Goal: Task Accomplishment & Management: Manage account settings

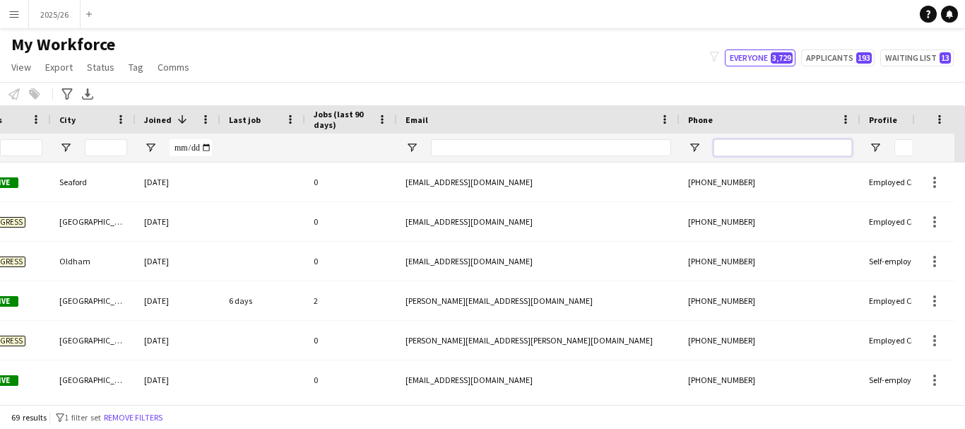
click at [758, 152] on input "Phone Filter Input" at bounding box center [782, 147] width 138 height 17
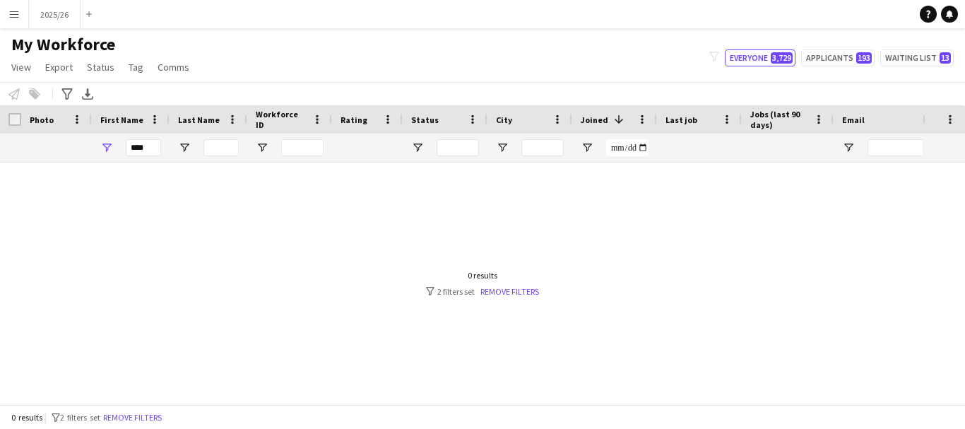
type input "******"
click at [143, 147] on input "****" at bounding box center [143, 147] width 35 height 17
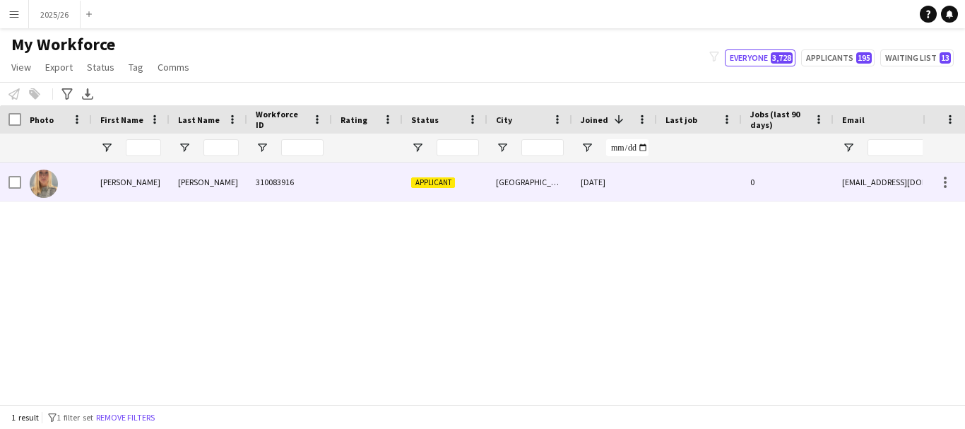
click at [304, 187] on div "310083916" at bounding box center [289, 181] width 85 height 39
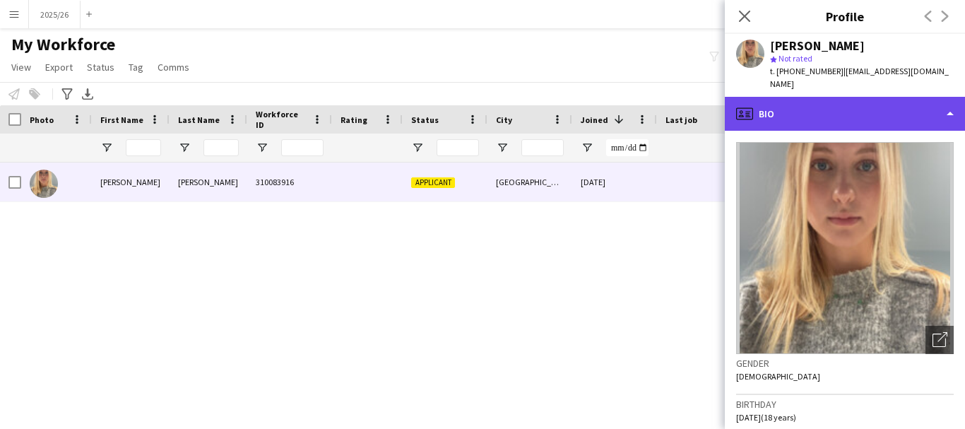
click at [818, 97] on div "profile Bio" at bounding box center [845, 114] width 240 height 34
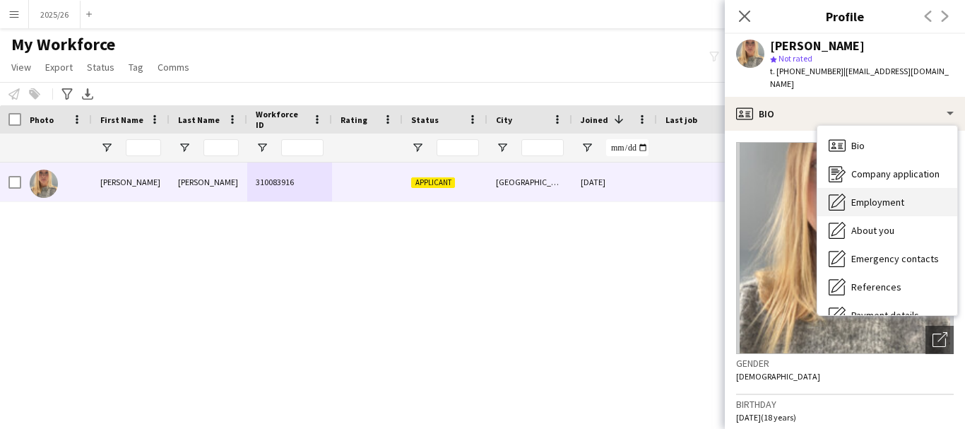
click at [898, 196] on span "Employment" at bounding box center [877, 202] width 53 height 13
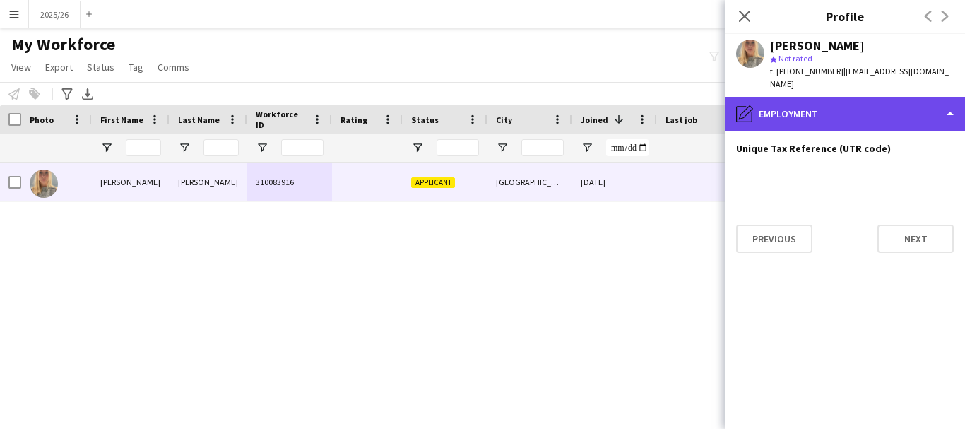
click at [867, 100] on div "pencil4 Employment" at bounding box center [845, 114] width 240 height 34
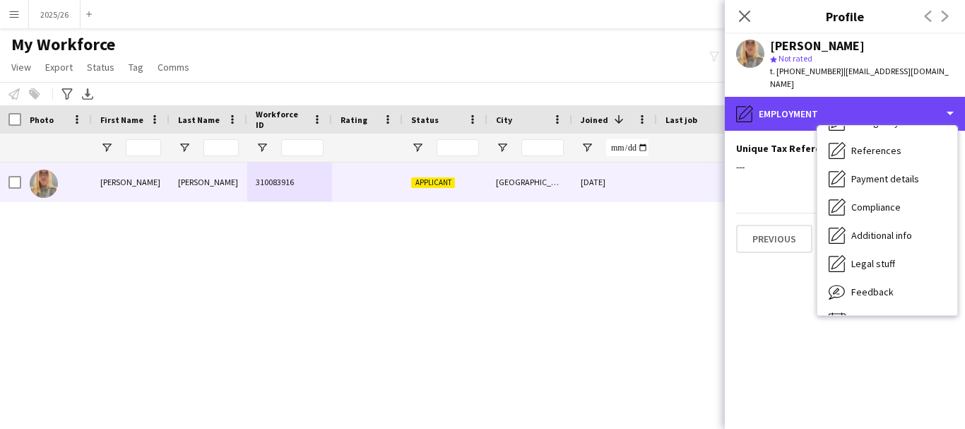
scroll to position [161, 0]
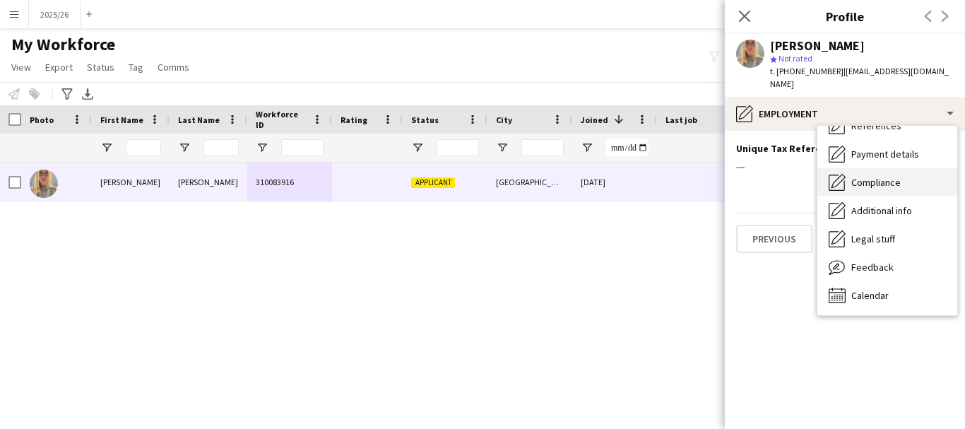
click at [915, 168] on div "Compliance Compliance" at bounding box center [887, 182] width 140 height 28
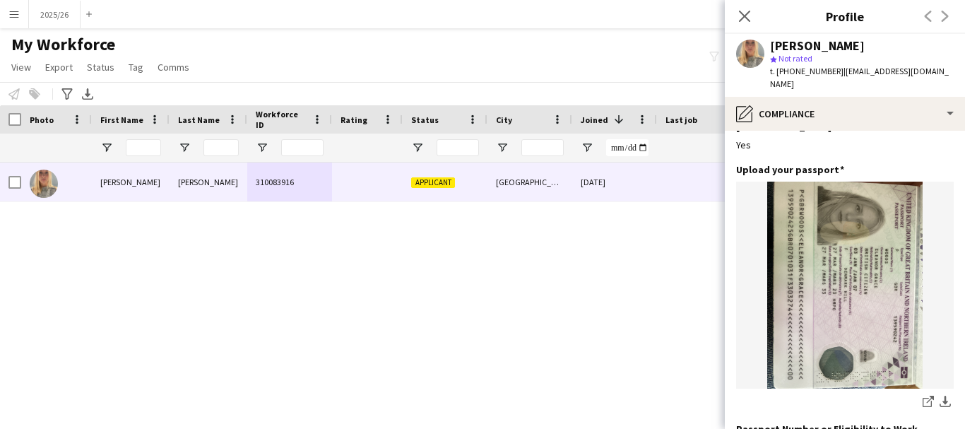
scroll to position [23, 0]
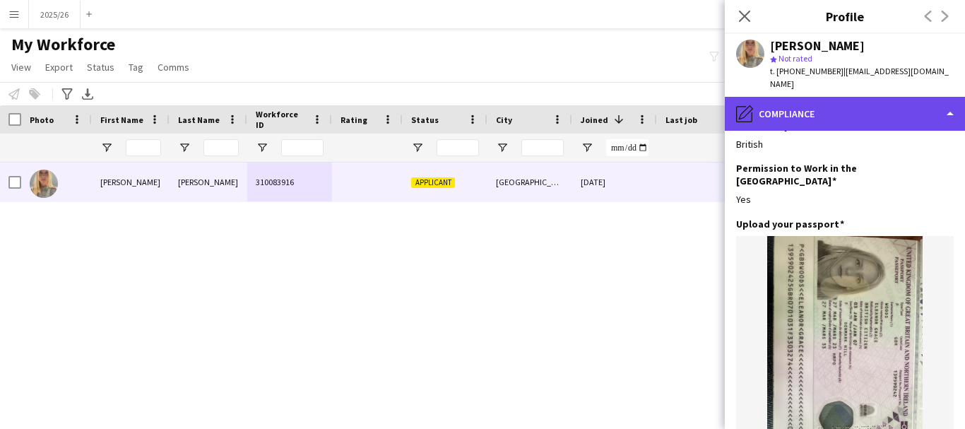
click at [873, 98] on div "pencil4 Compliance" at bounding box center [845, 114] width 240 height 34
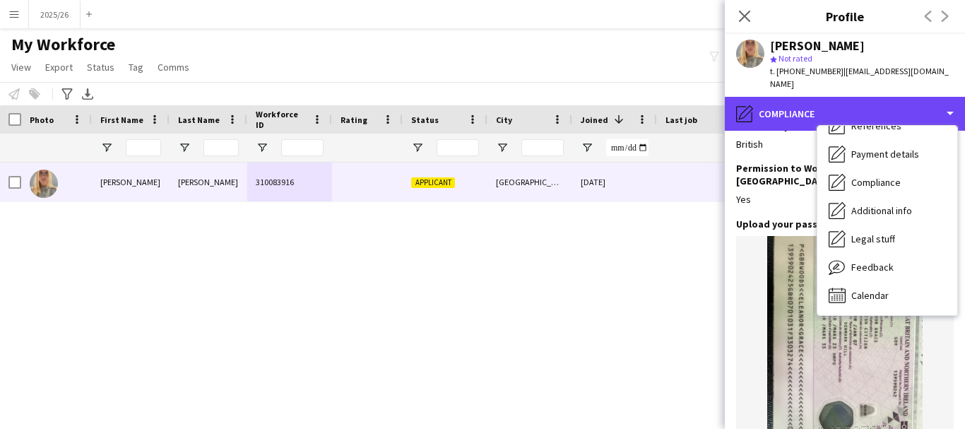
scroll to position [0, 0]
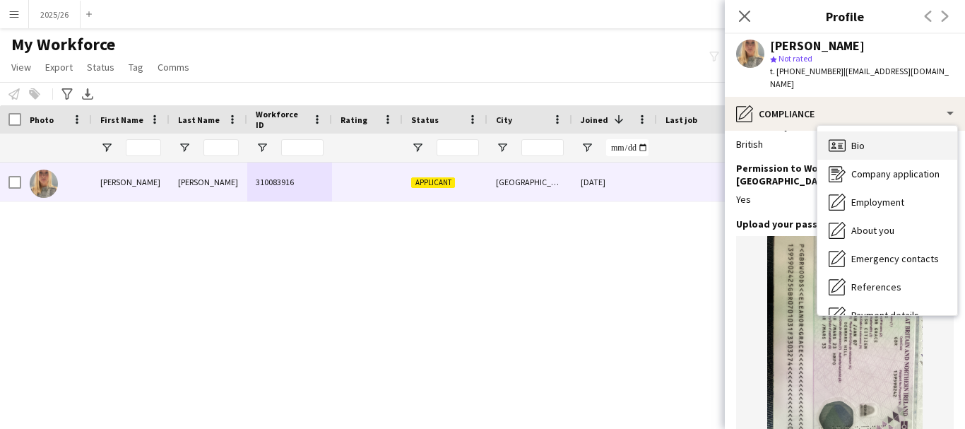
click at [899, 131] on div "Bio Bio" at bounding box center [887, 145] width 140 height 28
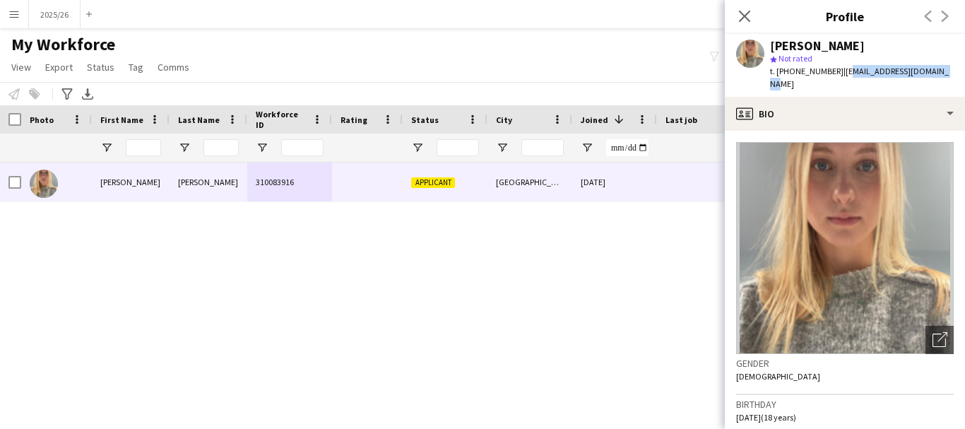
drag, startPoint x: 949, startPoint y: 73, endPoint x: 839, endPoint y: 74, distance: 110.2
click at [839, 74] on div "Eleanor Woods star Not rated t. +447488496697 | eleanorwoods90@gmail.com" at bounding box center [845, 65] width 240 height 63
click at [839, 74] on span "| eleanorwoods90@gmail.com" at bounding box center [859, 77] width 179 height 23
drag, startPoint x: 834, startPoint y: 73, endPoint x: 953, endPoint y: 66, distance: 118.9
click at [953, 66] on app-profile-header "Eleanor Woods star Not rated t. +447488496697 | eleanorwoods90@gmail.com" at bounding box center [845, 65] width 240 height 63
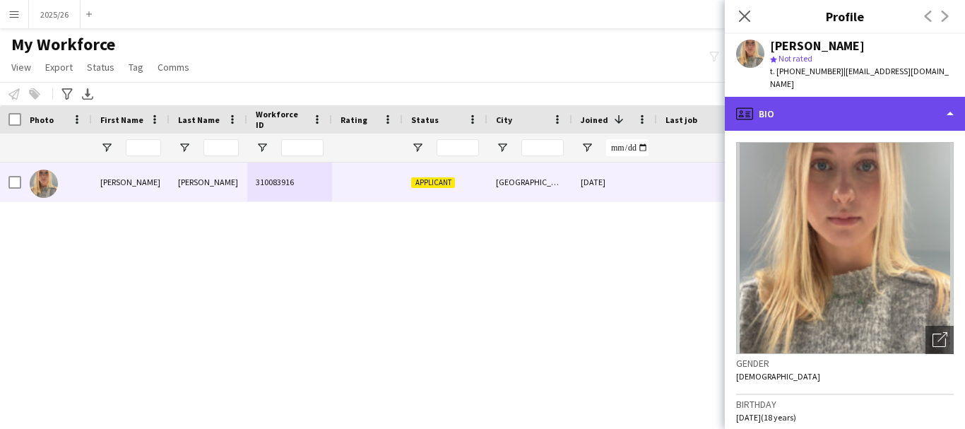
click at [805, 97] on div "profile Bio" at bounding box center [845, 114] width 240 height 34
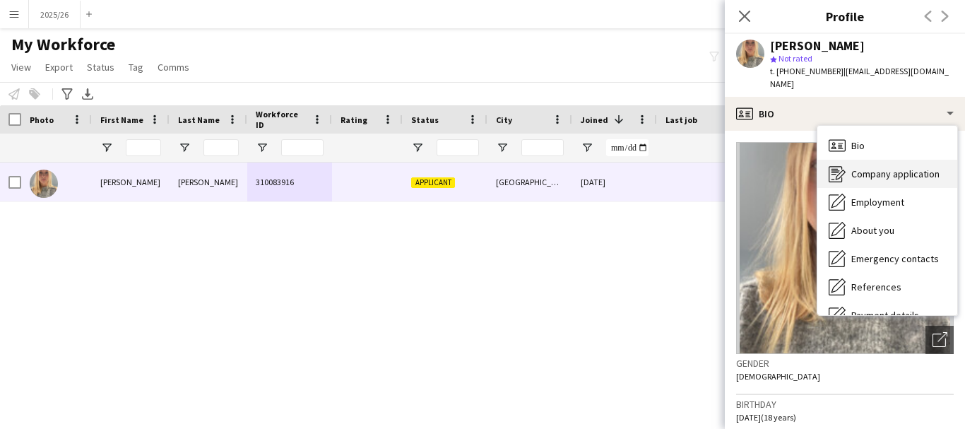
click at [847, 164] on div "Company application Company application" at bounding box center [887, 174] width 140 height 28
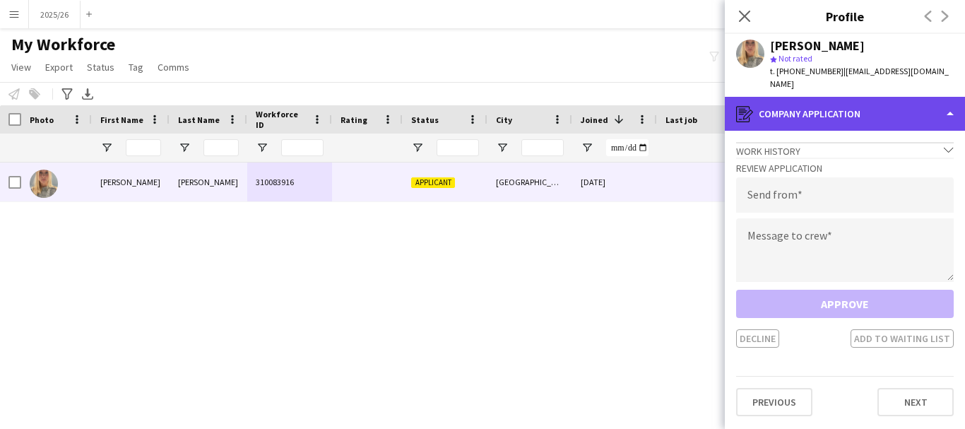
click at [822, 108] on div "register Company application" at bounding box center [845, 114] width 240 height 34
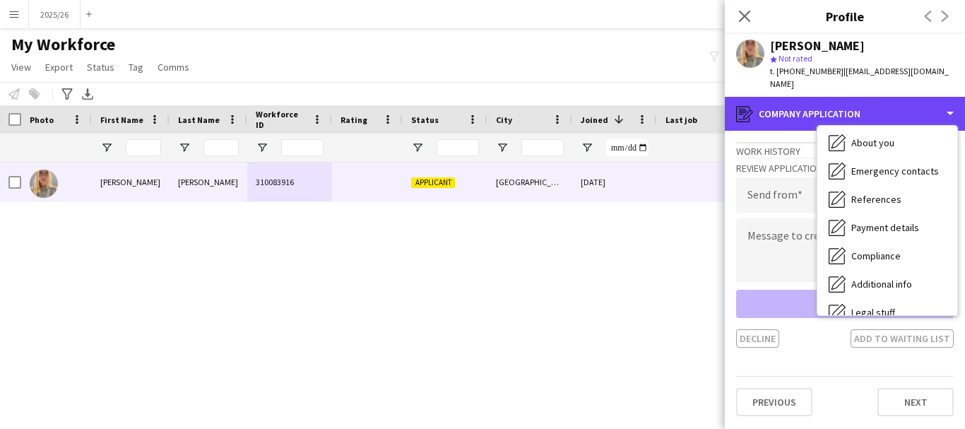
scroll to position [161, 0]
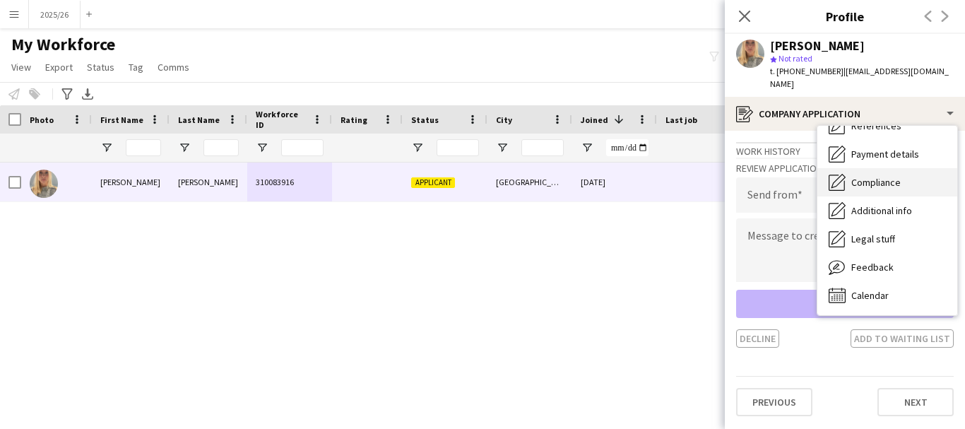
click at [893, 177] on div "Compliance Compliance" at bounding box center [887, 182] width 140 height 28
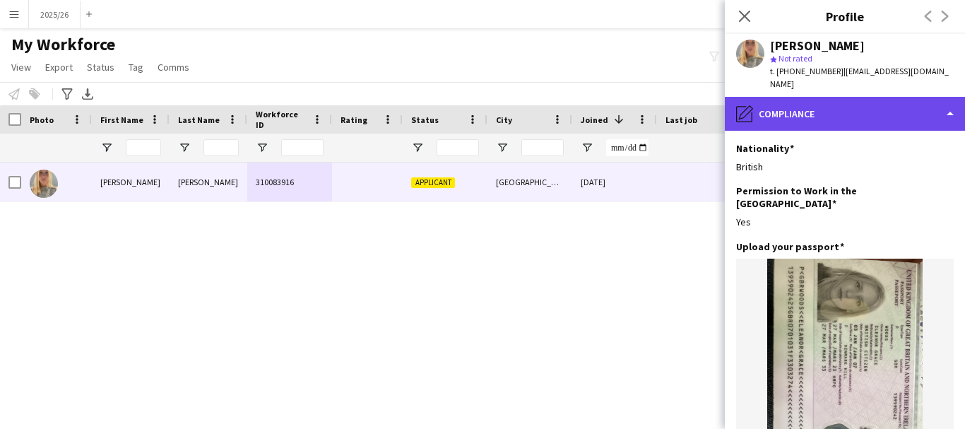
click at [875, 98] on div "pencil4 Compliance" at bounding box center [845, 114] width 240 height 34
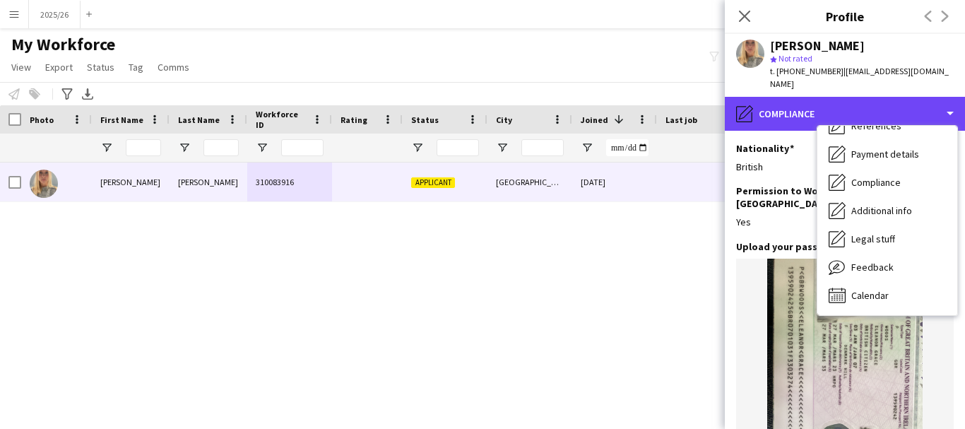
scroll to position [0, 0]
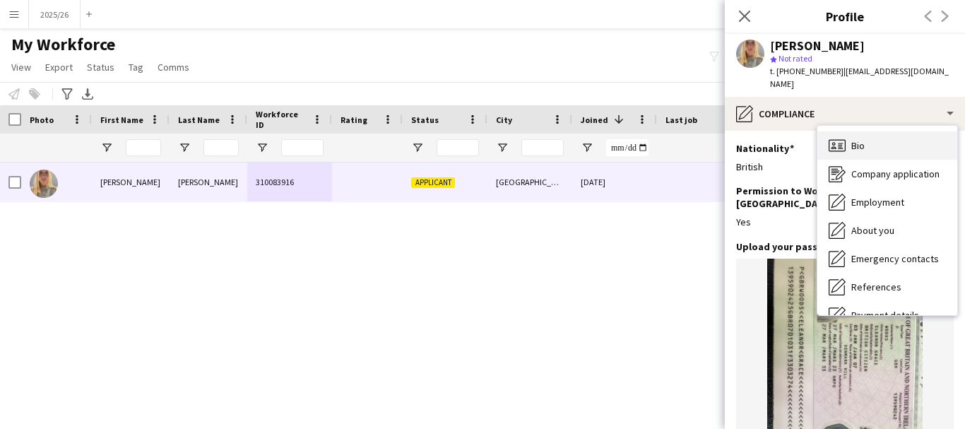
click at [887, 131] on div "Bio Bio" at bounding box center [887, 145] width 140 height 28
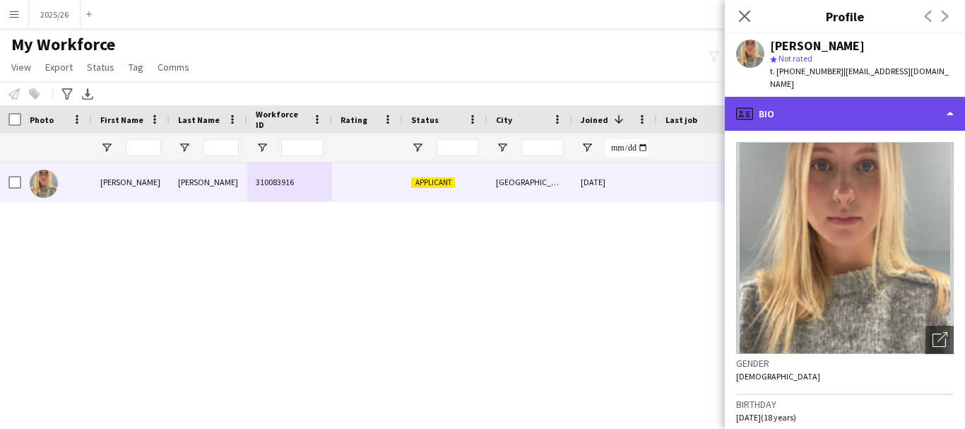
click at [887, 107] on div "profile Bio" at bounding box center [845, 114] width 240 height 34
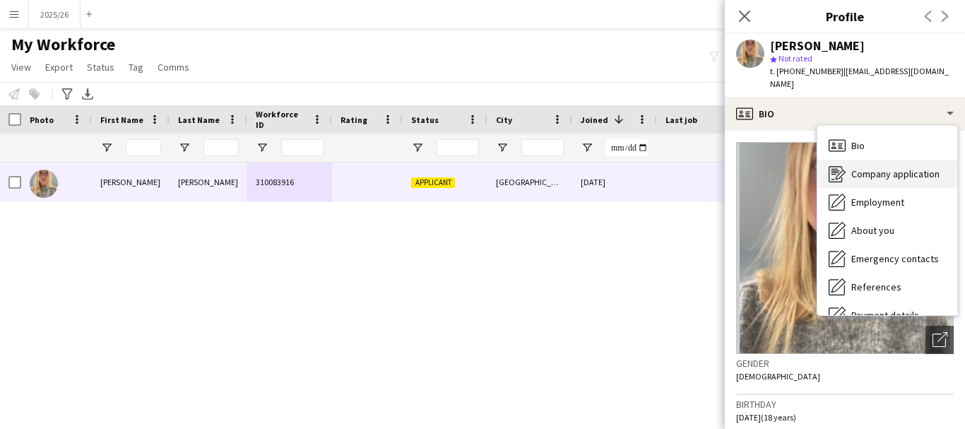
click at [889, 160] on div "Company application Company application" at bounding box center [887, 174] width 140 height 28
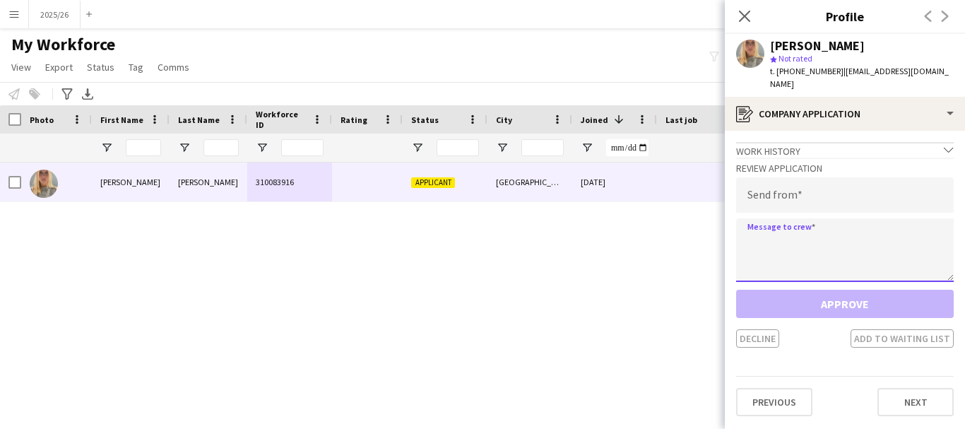
click at [837, 230] on textarea at bounding box center [845, 250] width 218 height 64
paste textarea "**********"
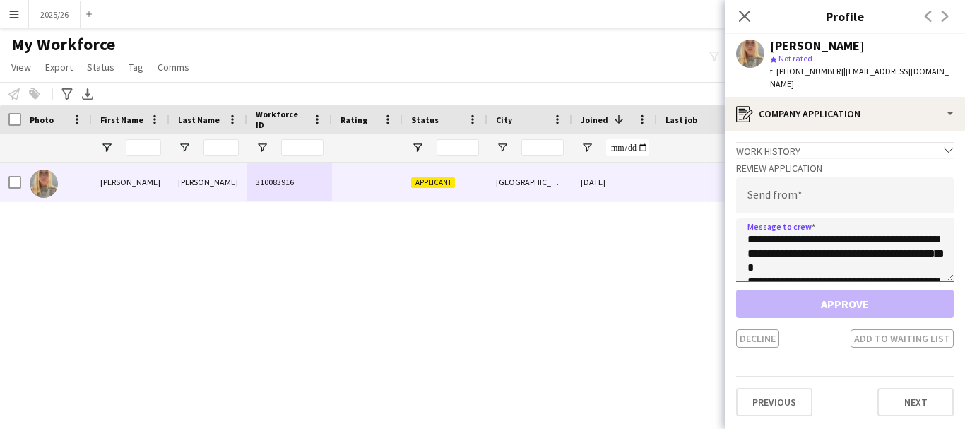
scroll to position [263, 0]
type textarea "**********"
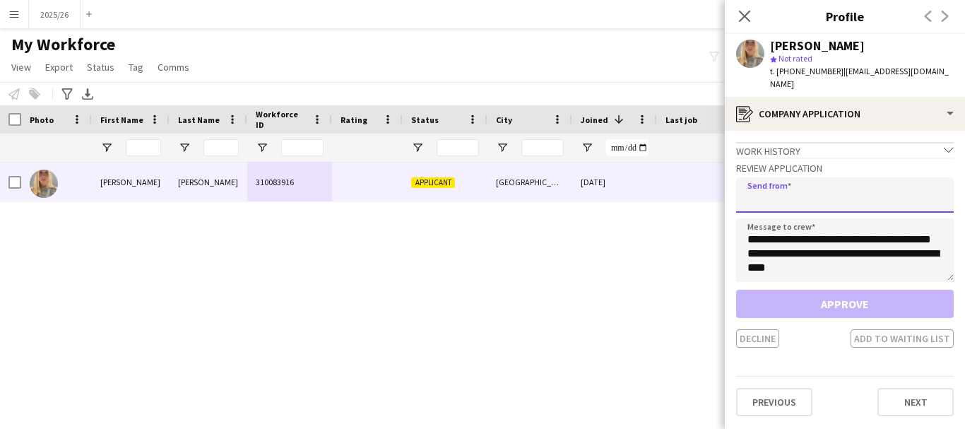
click at [803, 193] on input "email" at bounding box center [845, 194] width 218 height 35
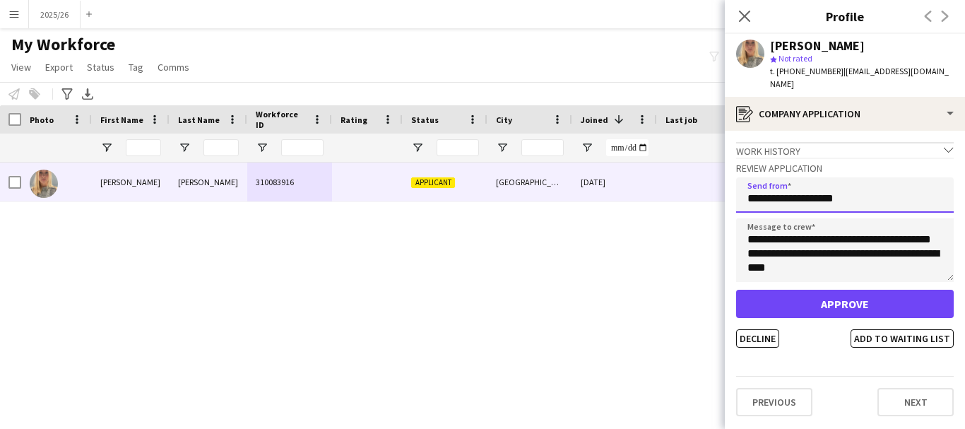
type input "**********"
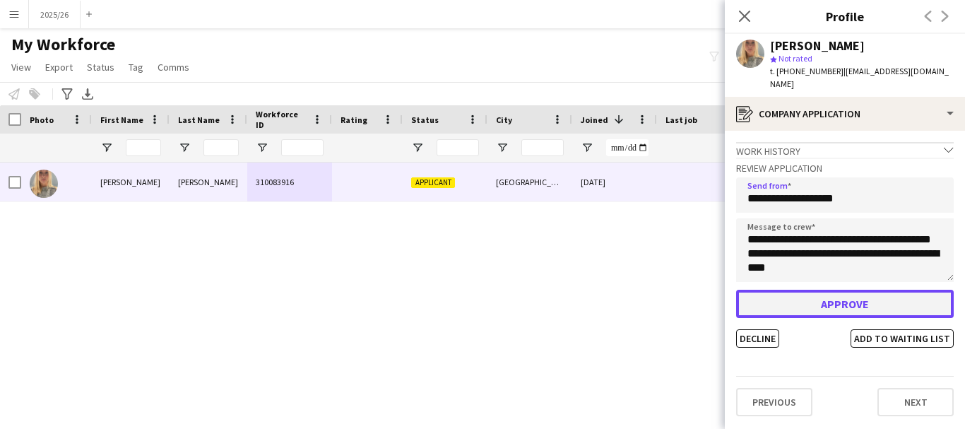
click at [821, 294] on button "Approve" at bounding box center [845, 304] width 218 height 28
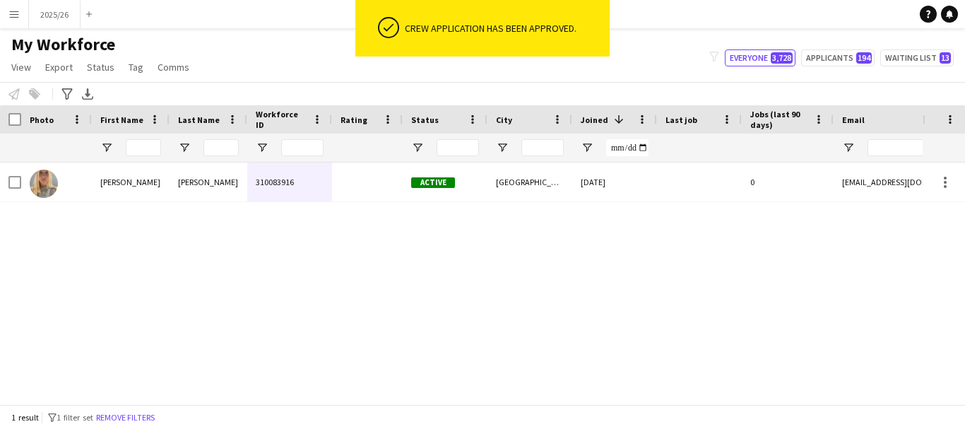
click at [476, 194] on div "Active" at bounding box center [445, 181] width 85 height 39
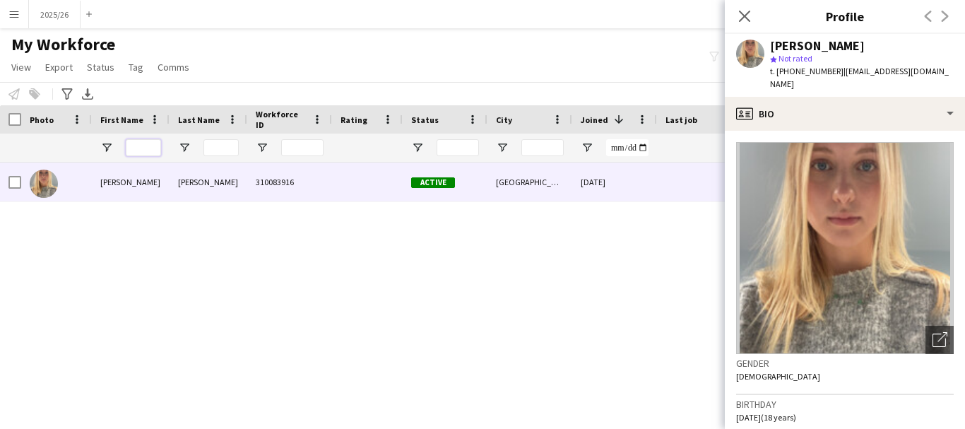
click at [151, 145] on input "First Name Filter Input" at bounding box center [143, 147] width 35 height 17
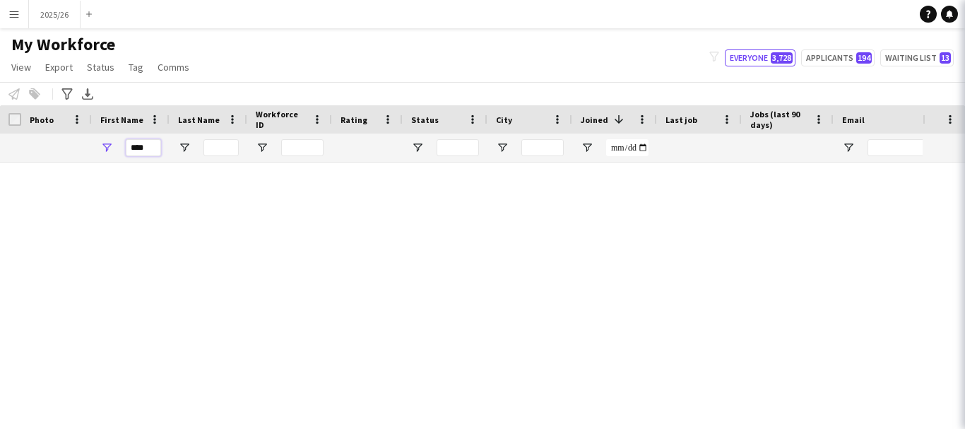
type input "****"
click at [296, 150] on input "Workforce ID Filter Input" at bounding box center [302, 147] width 42 height 17
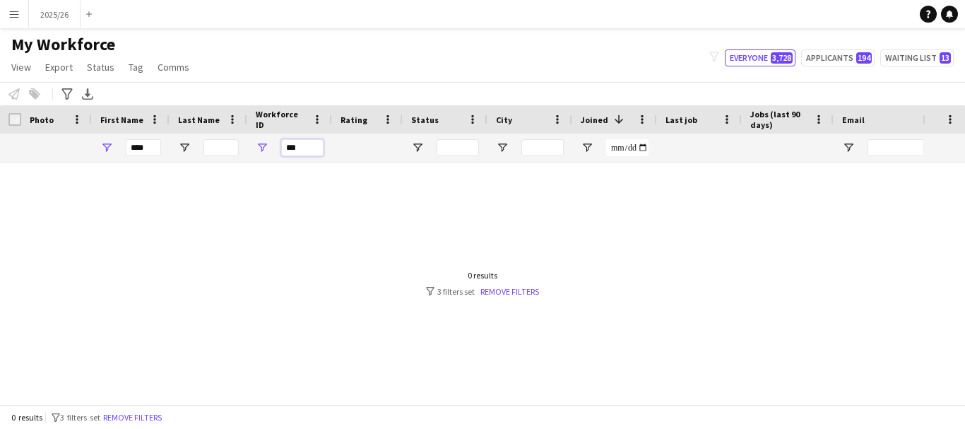
type input "***"
drag, startPoint x: 379, startPoint y: 393, endPoint x: 459, endPoint y: 385, distance: 80.9
click at [459, 385] on div at bounding box center [461, 277] width 922 height 231
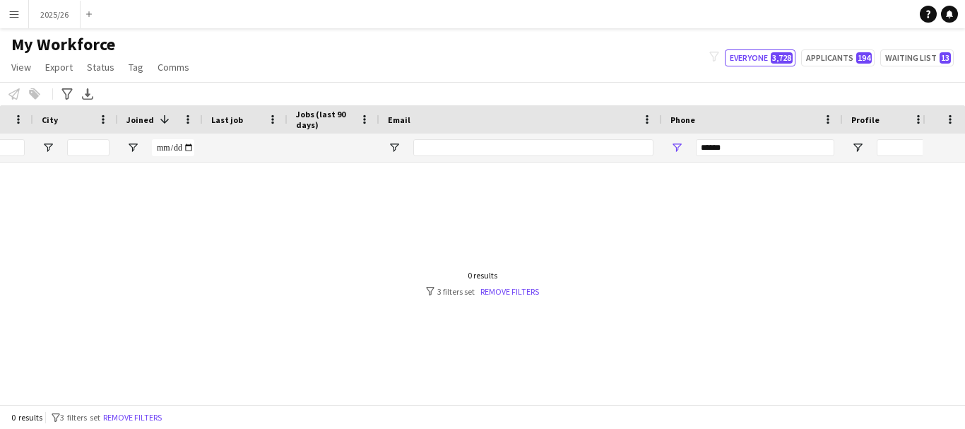
scroll to position [0, 0]
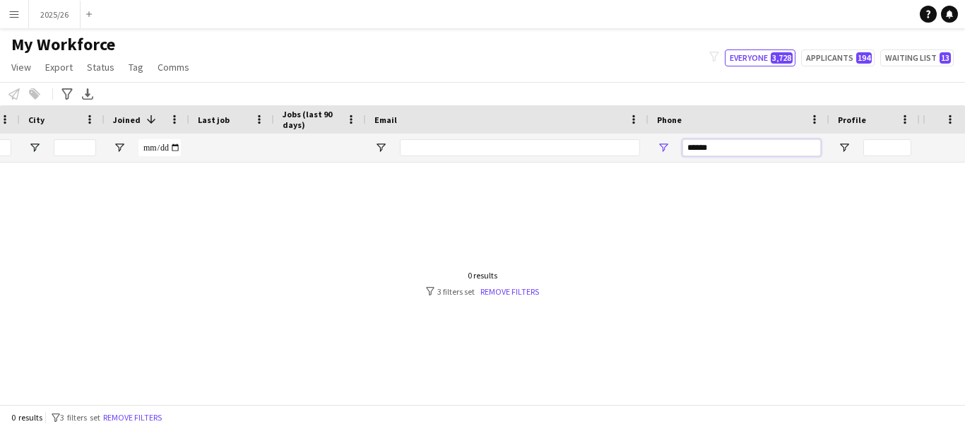
click at [731, 155] on input "******" at bounding box center [751, 147] width 138 height 17
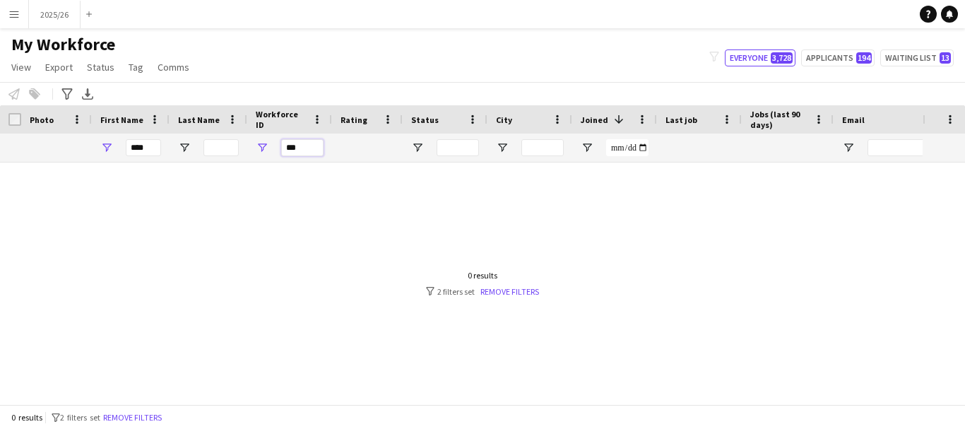
click at [299, 155] on input "***" at bounding box center [302, 147] width 42 height 17
click at [164, 147] on div "****" at bounding box center [131, 147] width 78 height 28
click at [207, 145] on input "Last Name Filter Input" at bounding box center [220, 147] width 35 height 17
type input "***"
click at [318, 148] on input "***" at bounding box center [302, 147] width 42 height 17
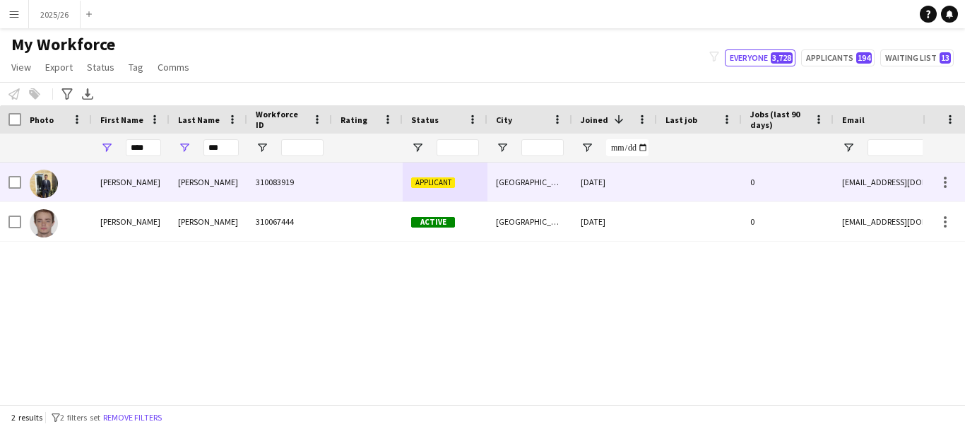
click at [254, 194] on div "310083919" at bounding box center [289, 181] width 85 height 39
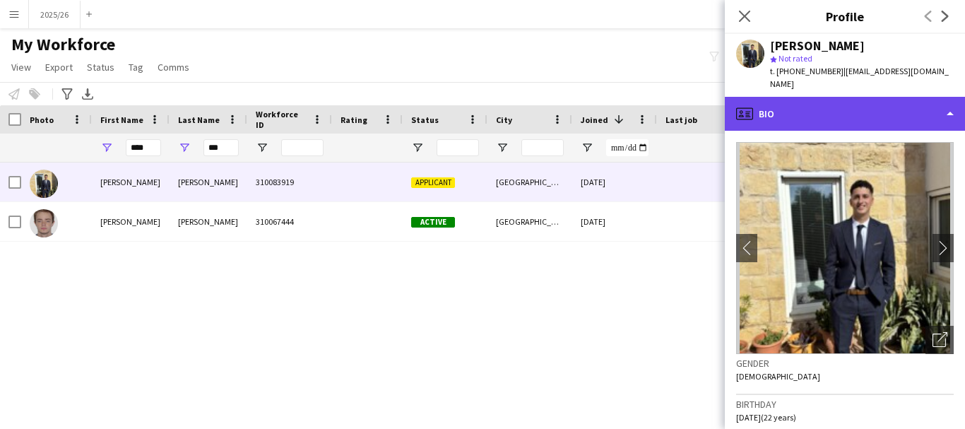
click at [792, 101] on div "profile Bio" at bounding box center [845, 114] width 240 height 34
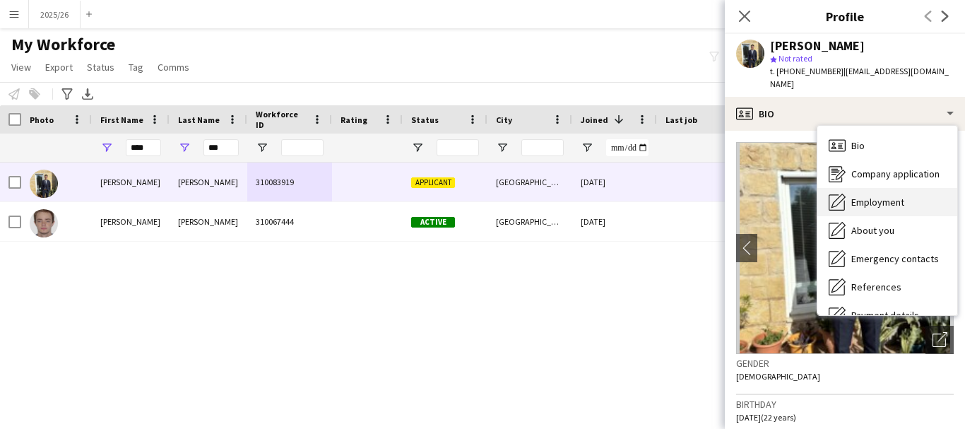
click at [868, 196] on div "Employment Employment" at bounding box center [887, 202] width 140 height 28
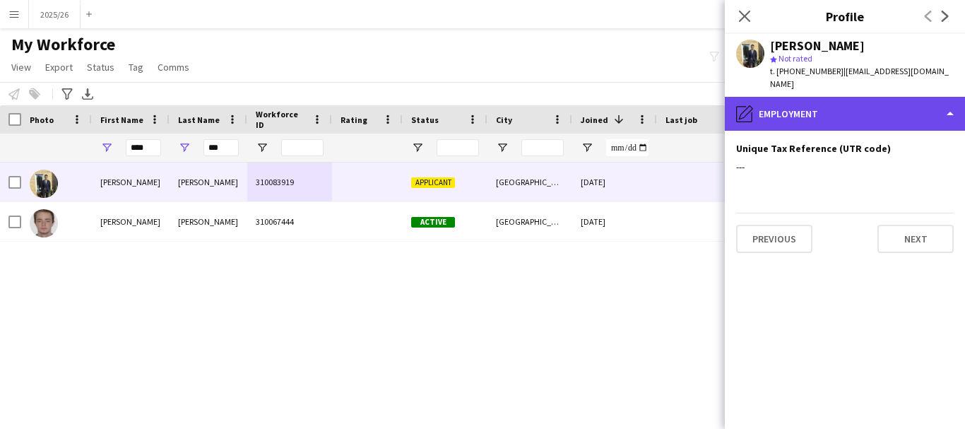
click at [862, 102] on div "pencil4 Employment" at bounding box center [845, 114] width 240 height 34
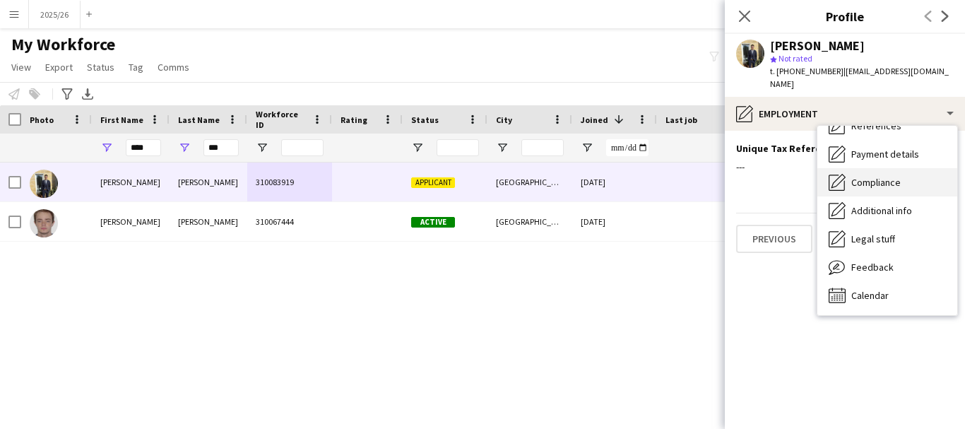
click at [904, 174] on div "Compliance Compliance" at bounding box center [887, 182] width 140 height 28
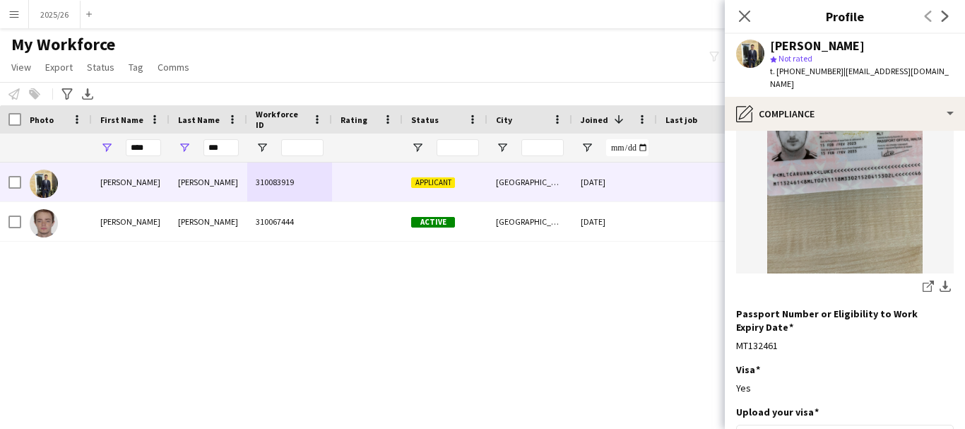
click at [754, 11] on div "Close pop-in" at bounding box center [745, 16] width 40 height 32
click at [746, 19] on icon at bounding box center [743, 15] width 13 height 13
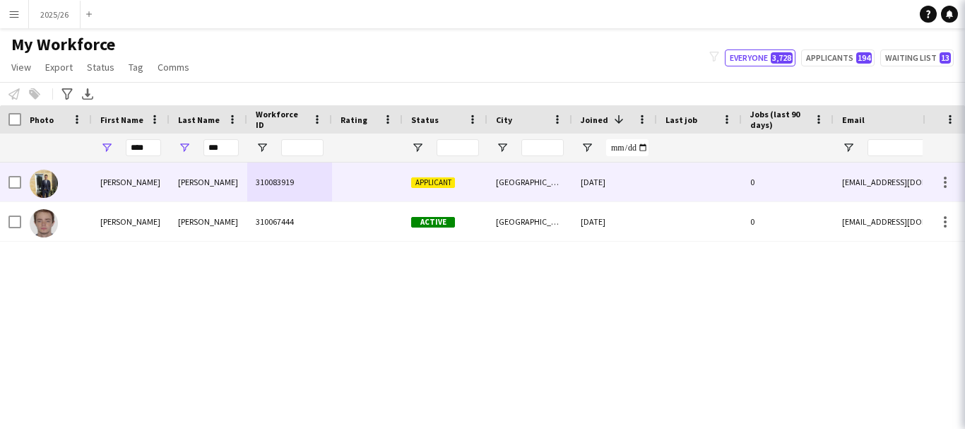
click at [964, 19] on icon at bounding box center [983, 15] width 13 height 13
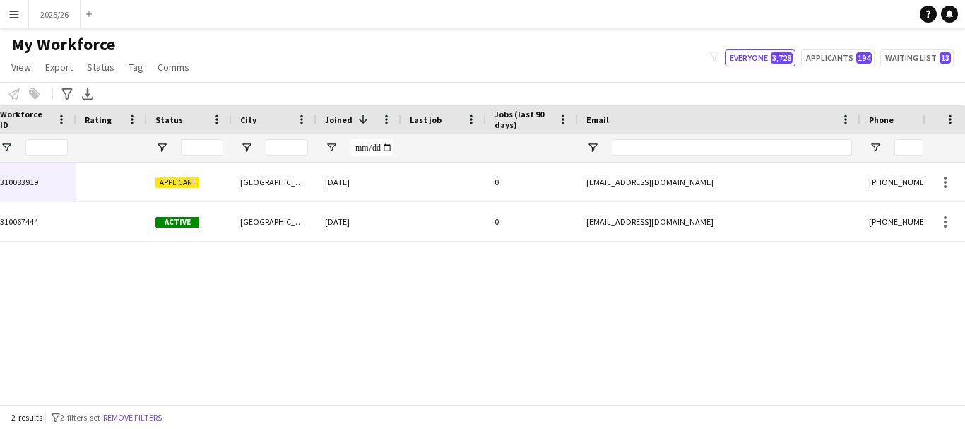
scroll to position [0, 333]
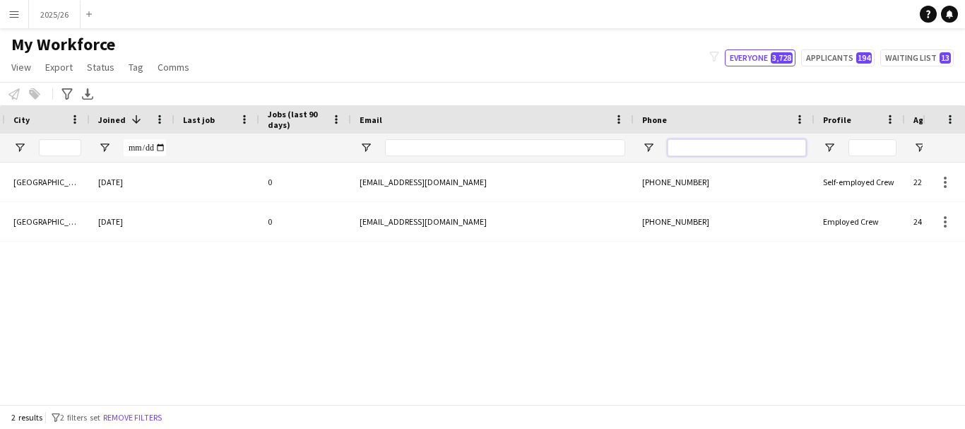
click at [704, 148] on input "Phone Filter Input" at bounding box center [736, 147] width 138 height 17
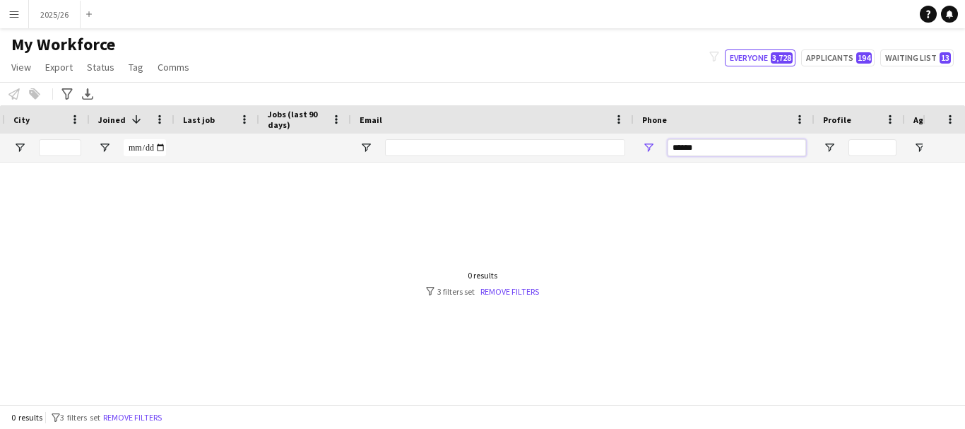
type input "******"
click at [358, 405] on div "0 results filter-1 3 filters set Remove filters" at bounding box center [482, 417] width 965 height 24
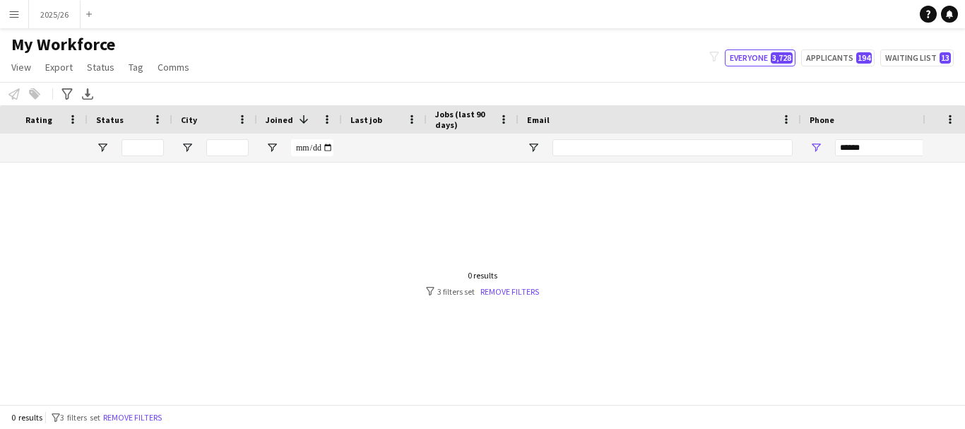
scroll to position [0, 0]
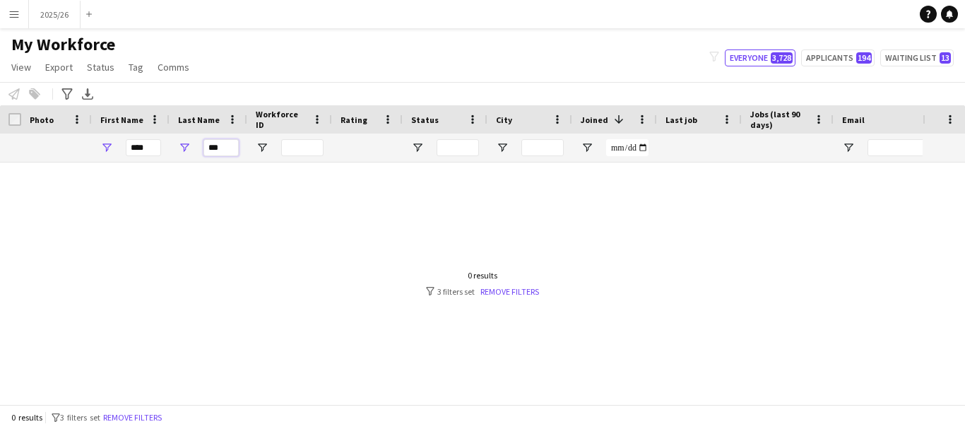
click at [220, 148] on input "***" at bounding box center [220, 147] width 35 height 17
type input "***"
click at [150, 153] on input "****" at bounding box center [143, 147] width 35 height 17
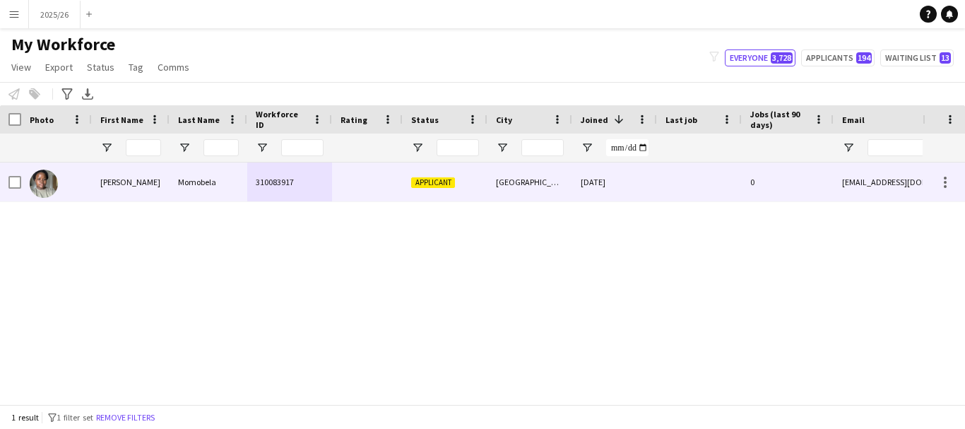
click at [159, 175] on div "Leocadia" at bounding box center [131, 181] width 78 height 39
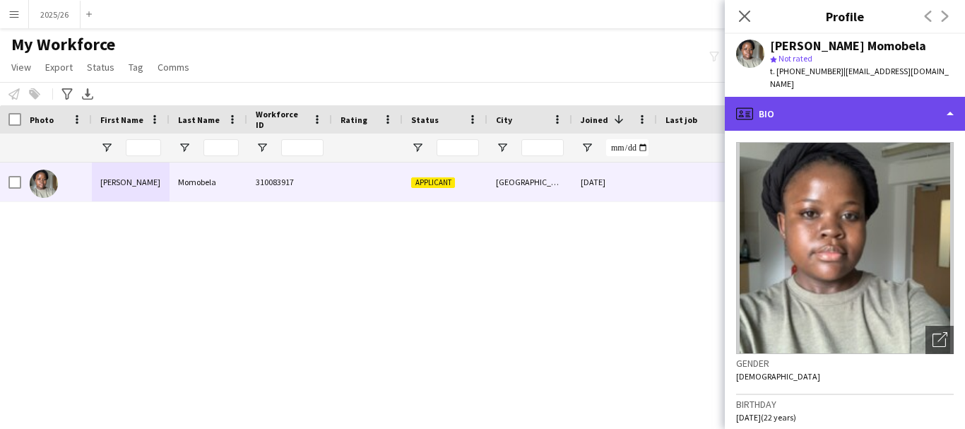
click at [778, 109] on div "profile Bio" at bounding box center [845, 114] width 240 height 34
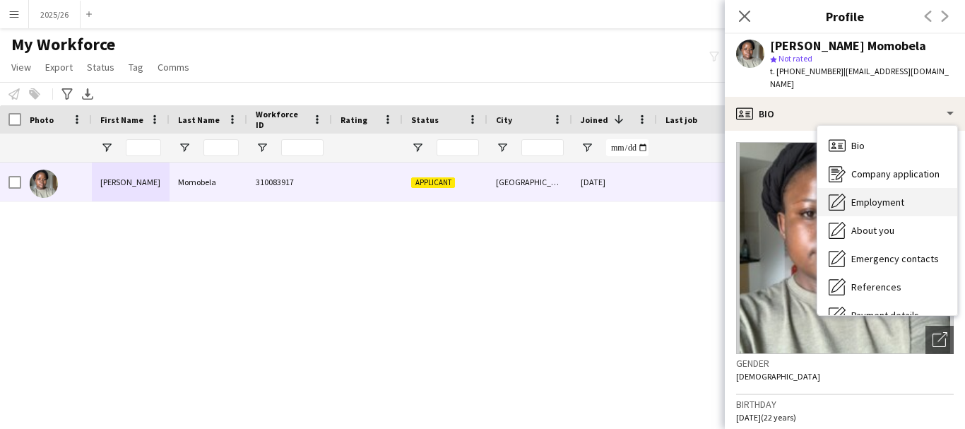
click at [872, 196] on span "Employment" at bounding box center [877, 202] width 53 height 13
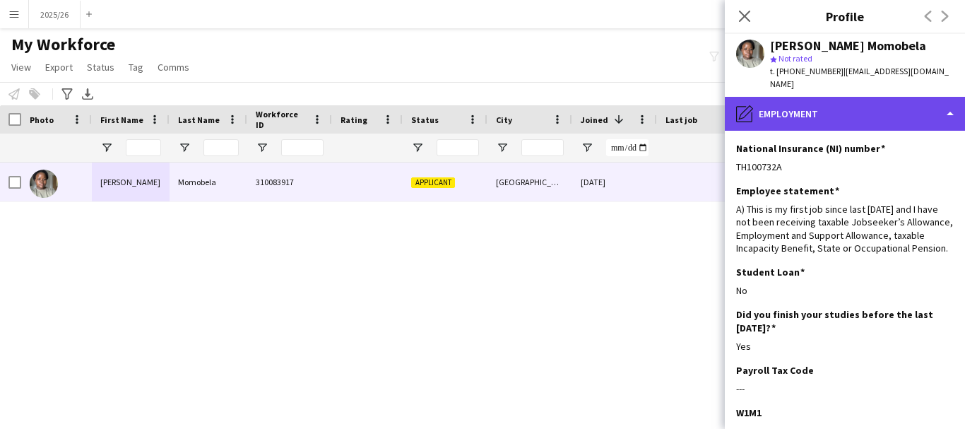
click at [898, 97] on div "pencil4 Employment" at bounding box center [845, 114] width 240 height 34
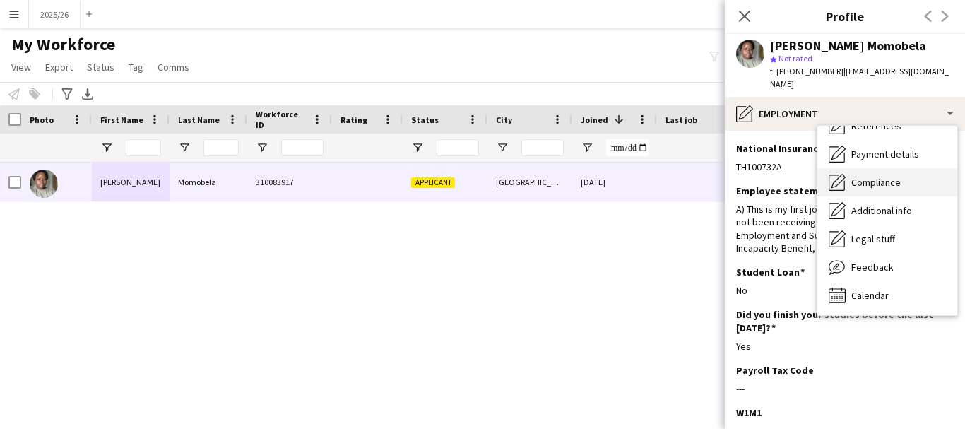
click at [884, 176] on span "Compliance" at bounding box center [875, 182] width 49 height 13
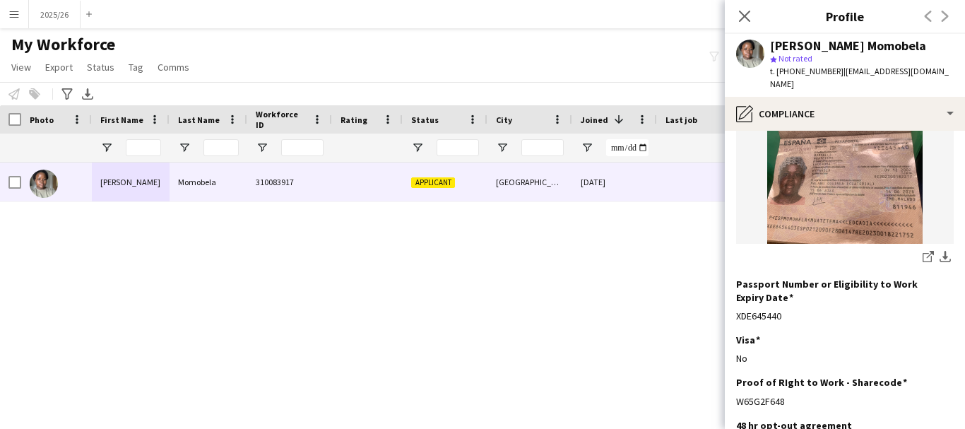
drag, startPoint x: 801, startPoint y: 379, endPoint x: 735, endPoint y: 372, distance: 66.1
click at [735, 372] on app-section-data-types "Nationality Edit this field Spanish Permission to Work in the UK Edit this fiel…" at bounding box center [845, 280] width 240 height 298
copy div "W65G2F648"
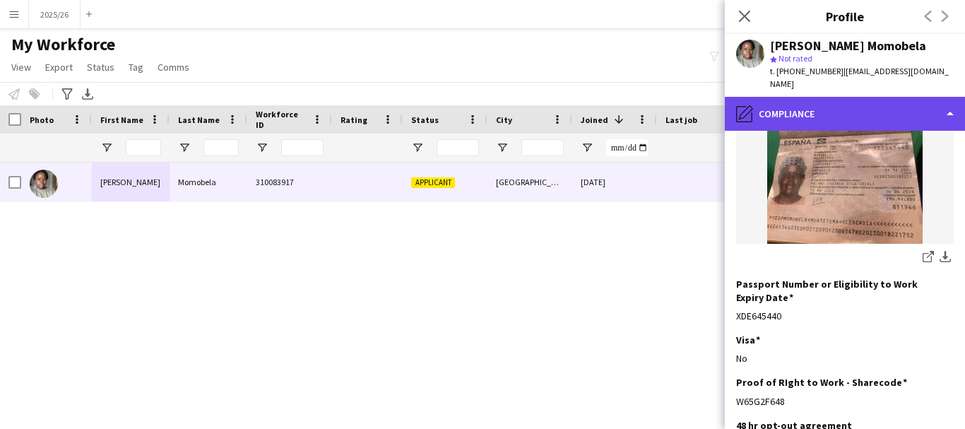
click at [870, 107] on div "pencil4 Compliance" at bounding box center [845, 114] width 240 height 34
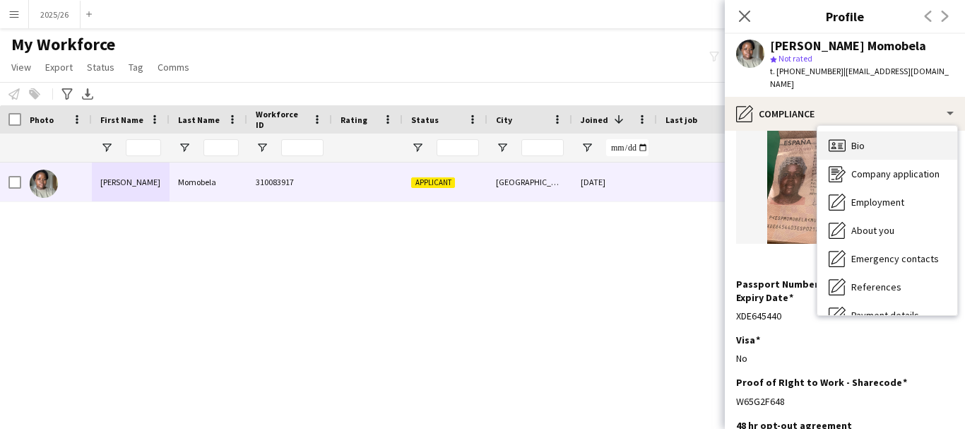
click at [919, 136] on div "Bio Bio" at bounding box center [887, 145] width 140 height 28
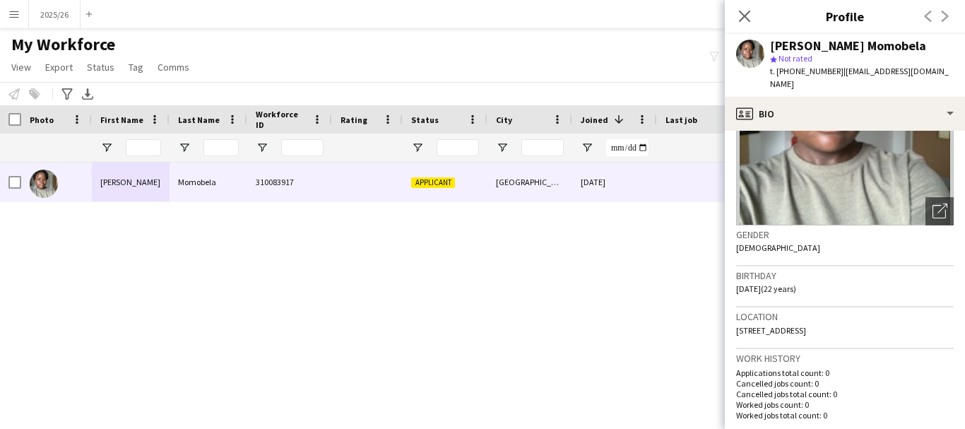
scroll to position [115, 0]
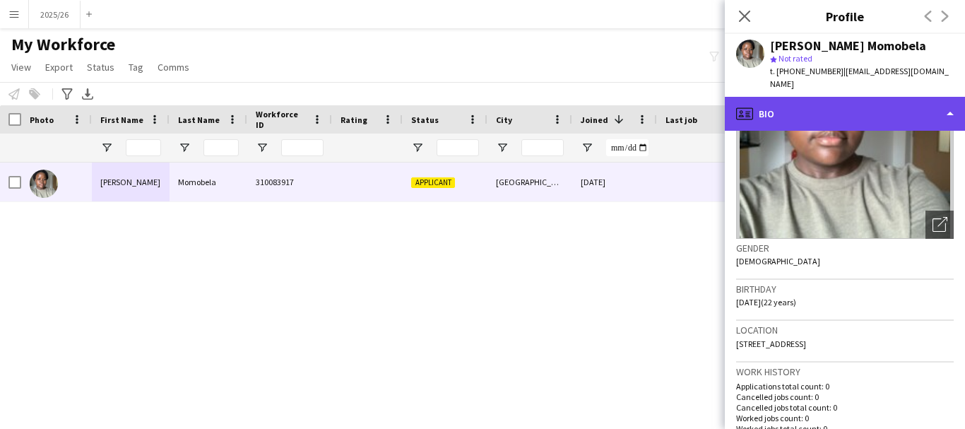
click at [867, 102] on div "profile Bio" at bounding box center [845, 114] width 240 height 34
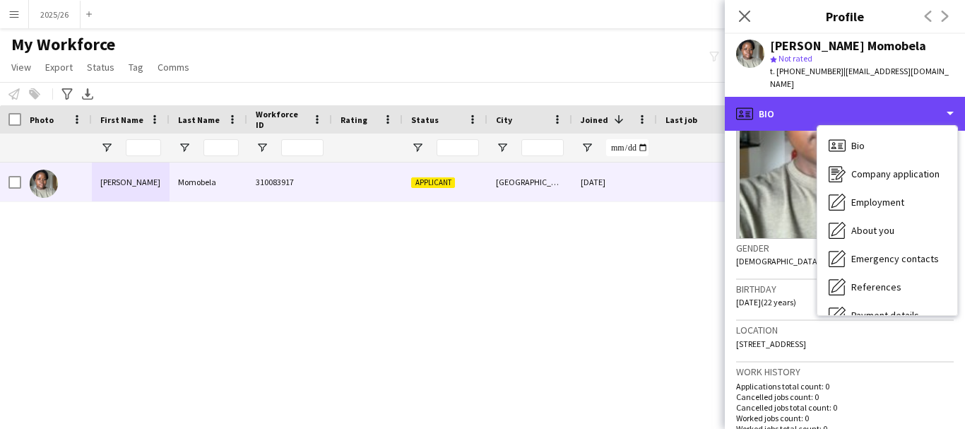
scroll to position [161, 0]
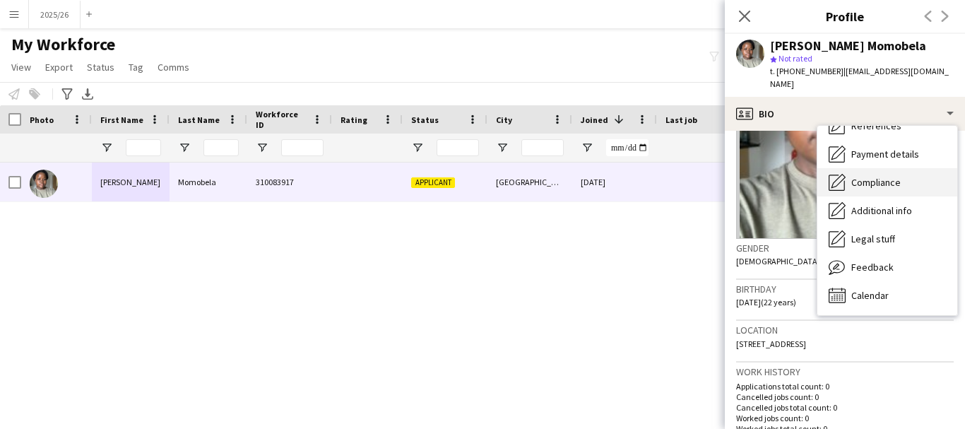
click at [891, 177] on div "Compliance Compliance" at bounding box center [887, 182] width 140 height 28
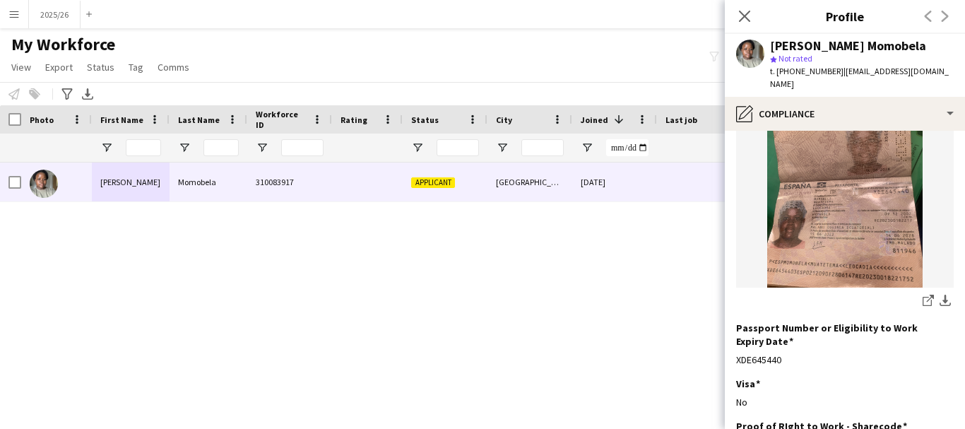
scroll to position [169, 0]
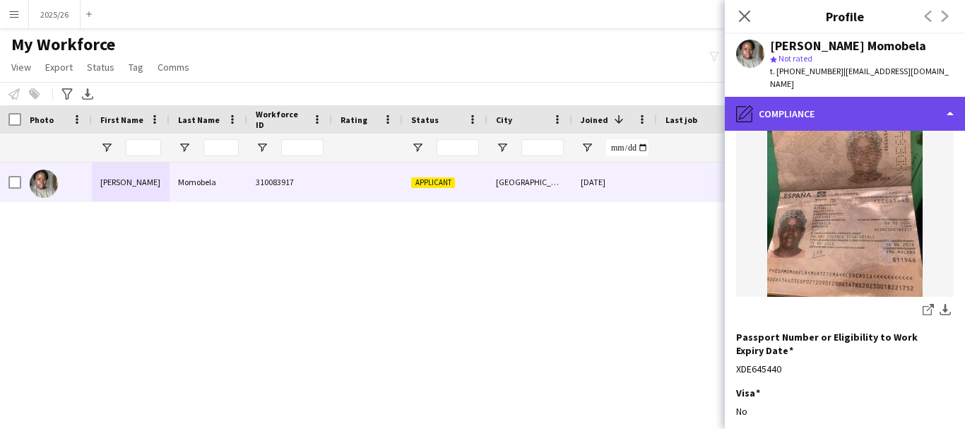
click at [872, 97] on div "pencil4 Compliance" at bounding box center [845, 114] width 240 height 34
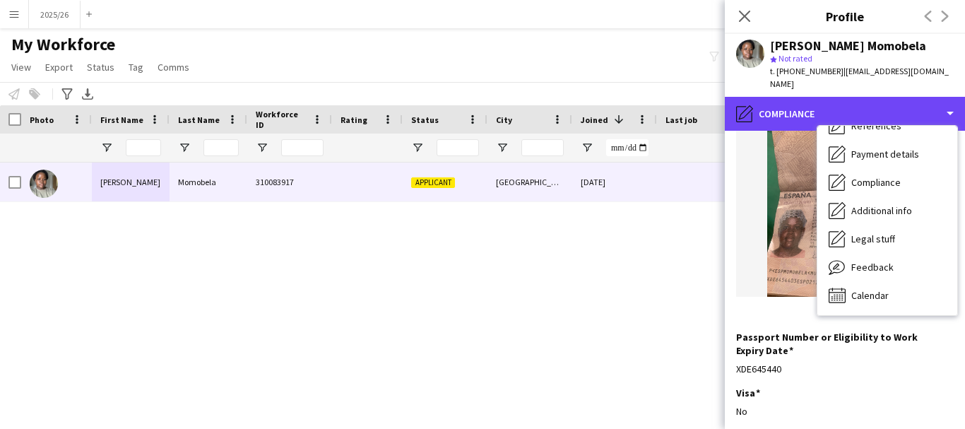
scroll to position [0, 0]
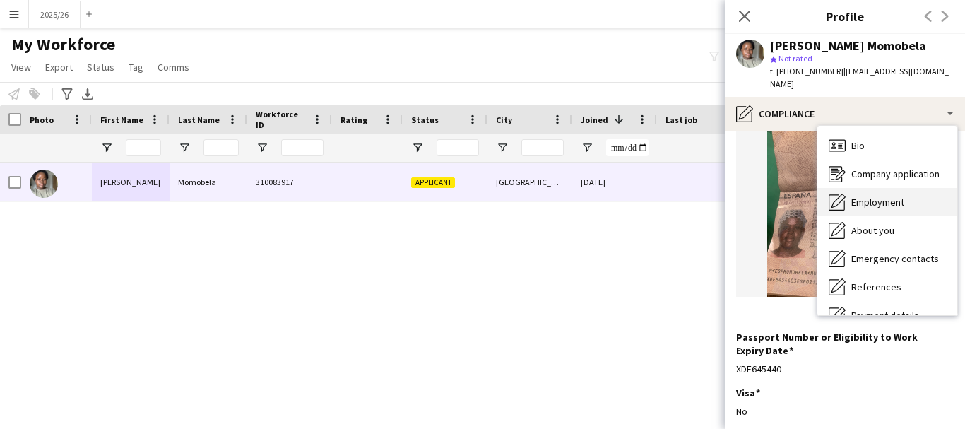
click at [898, 188] on div "Employment Employment" at bounding box center [887, 202] width 140 height 28
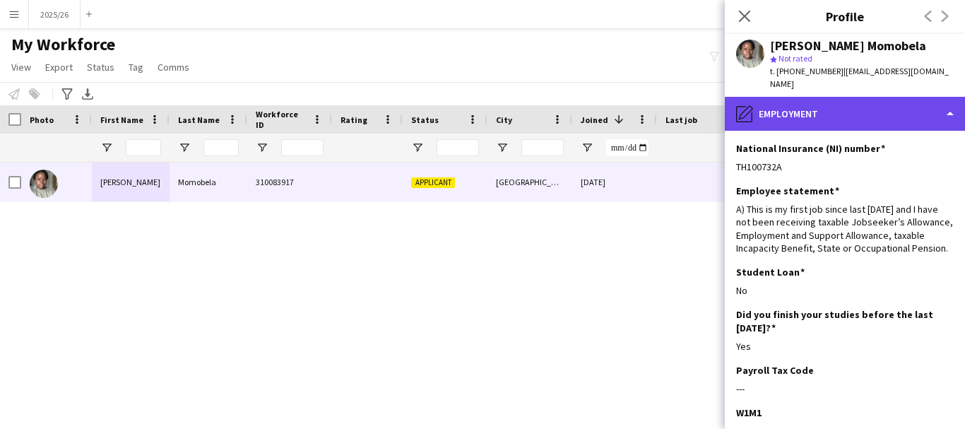
click at [883, 114] on div "pencil4 Employment" at bounding box center [845, 114] width 240 height 34
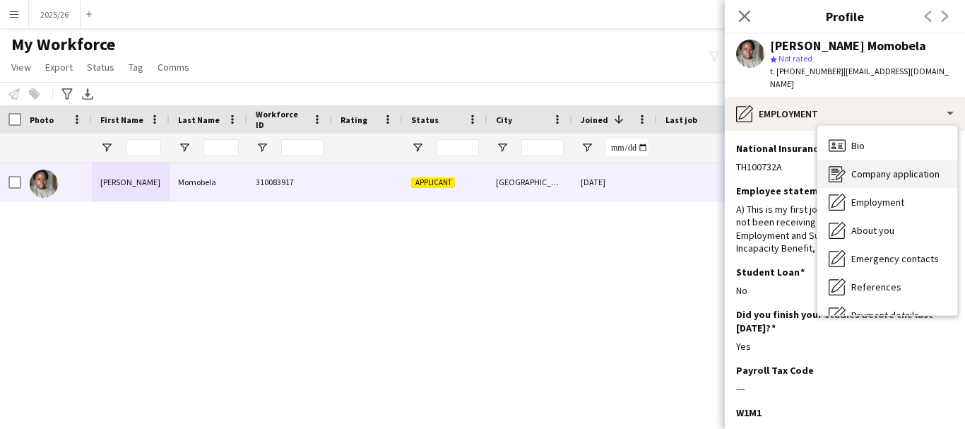
click at [907, 160] on div "Company application Company application" at bounding box center [887, 174] width 140 height 28
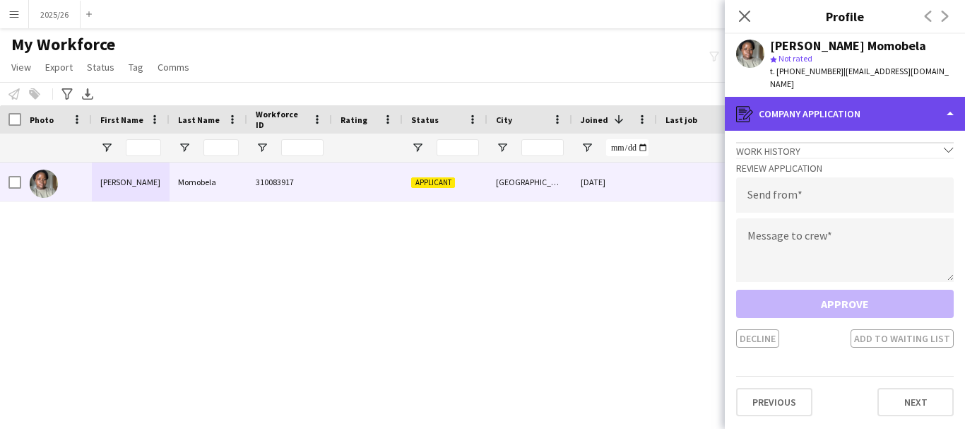
click at [867, 107] on div "register Company application" at bounding box center [845, 114] width 240 height 34
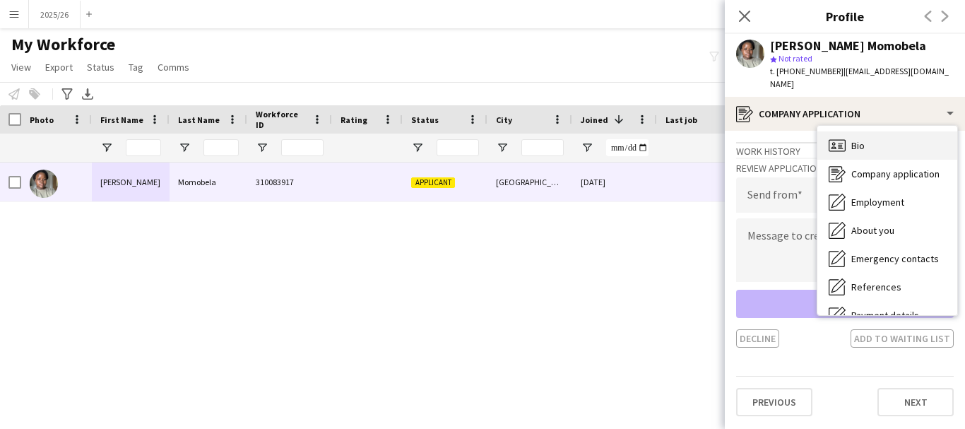
click at [867, 131] on div "Bio Bio" at bounding box center [887, 145] width 140 height 28
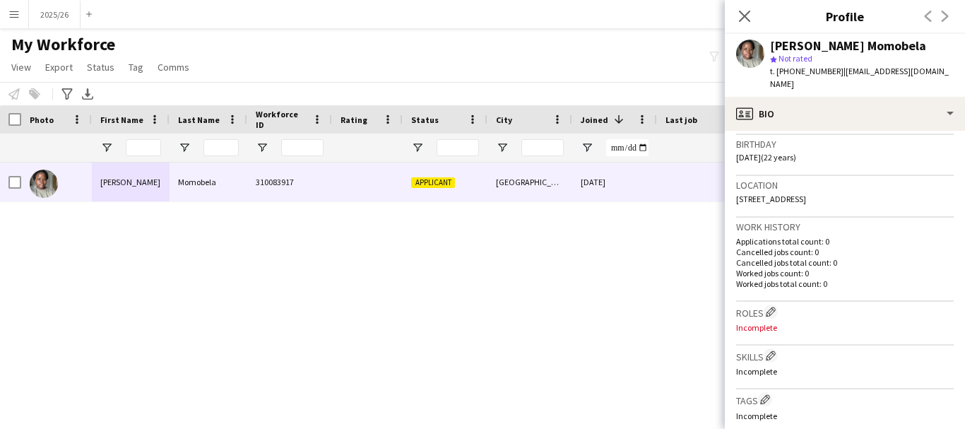
scroll to position [297, 0]
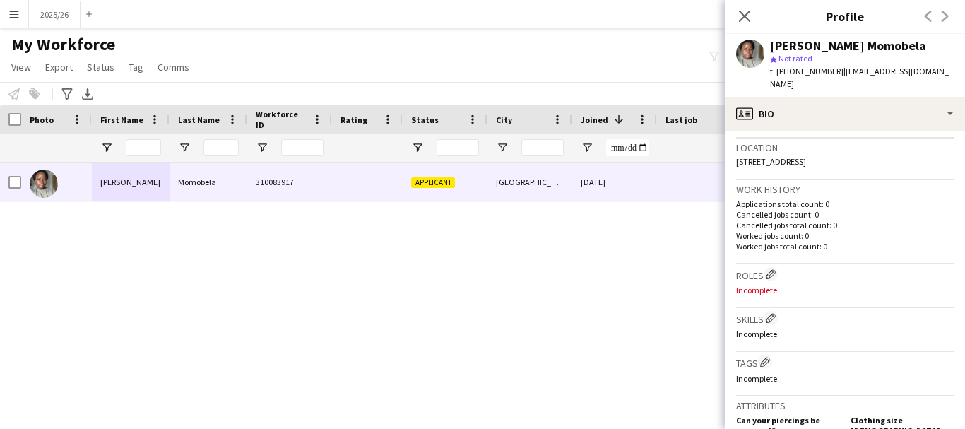
click at [780, 311] on h3 "Skills Edit crew company skills" at bounding box center [845, 318] width 218 height 15
drag, startPoint x: 768, startPoint y: 304, endPoint x: 780, endPoint y: 306, distance: 12.3
click at [780, 311] on h3 "Skills Edit crew company skills" at bounding box center [845, 318] width 218 height 15
click at [773, 313] on app-icon "Edit crew company skills" at bounding box center [771, 318] width 10 height 10
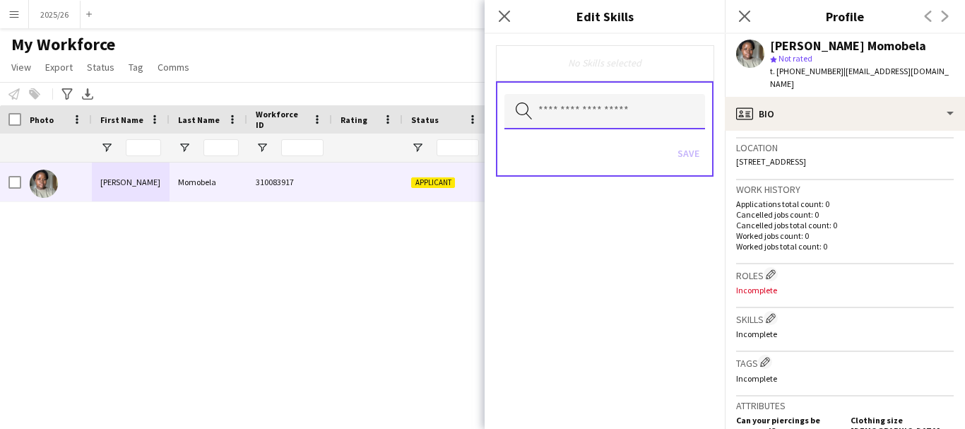
click at [564, 123] on input "text" at bounding box center [604, 111] width 201 height 35
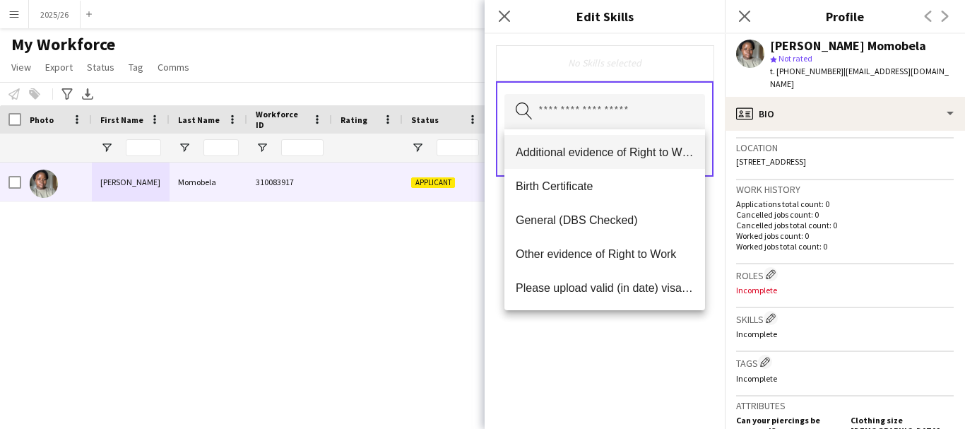
click at [554, 162] on mat-option "Additional evidence of Right to Work" at bounding box center [604, 152] width 201 height 34
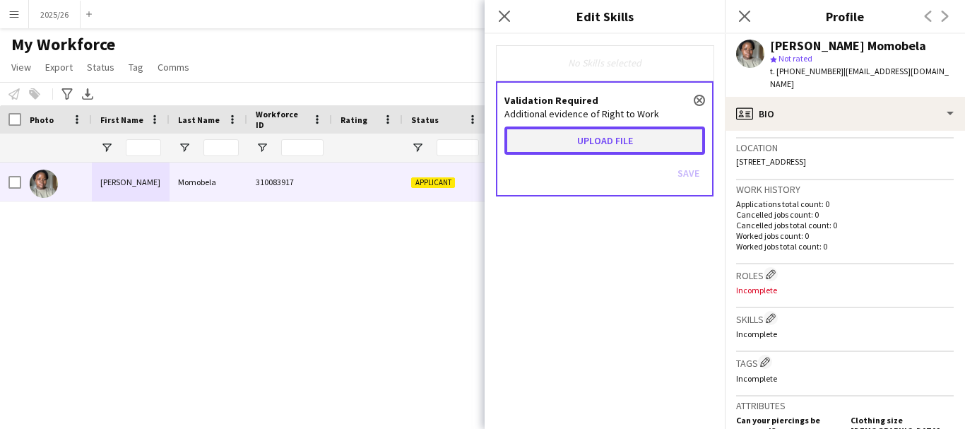
click at [559, 148] on button "Upload file" at bounding box center [604, 140] width 201 height 28
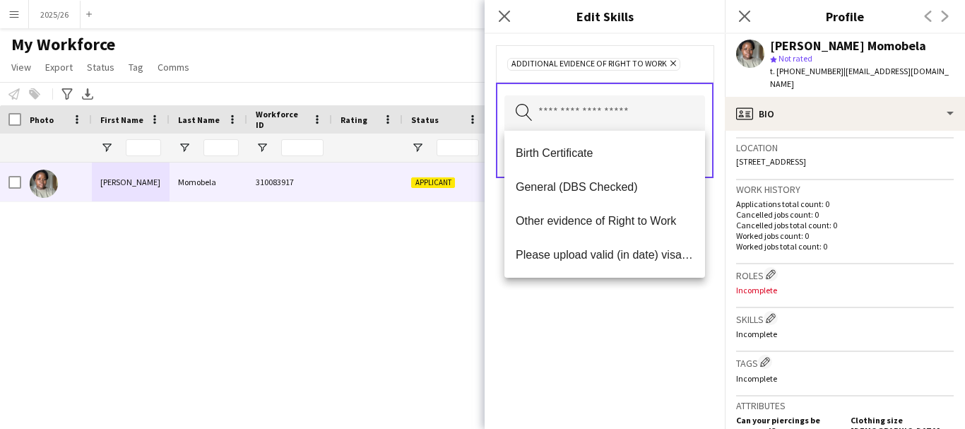
click at [684, 290] on div "Additional evidence of Right to Work Remove Search by skill name Save" at bounding box center [604, 231] width 240 height 395
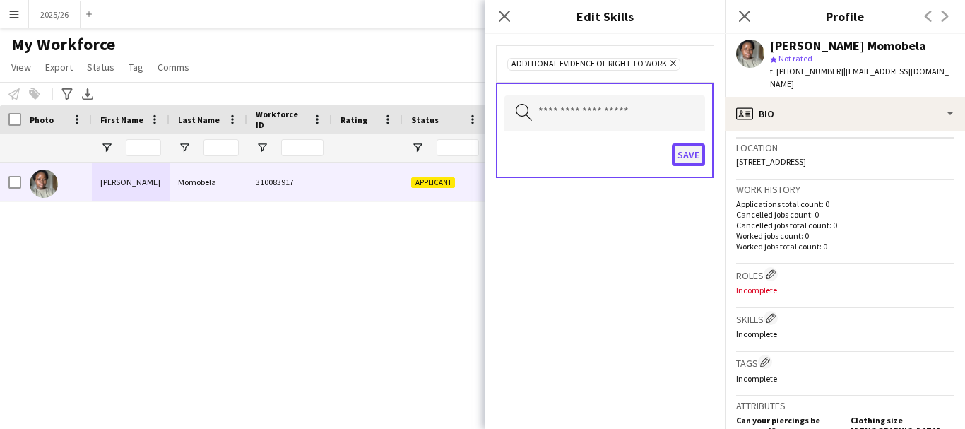
click at [699, 162] on button "Save" at bounding box center [688, 154] width 33 height 23
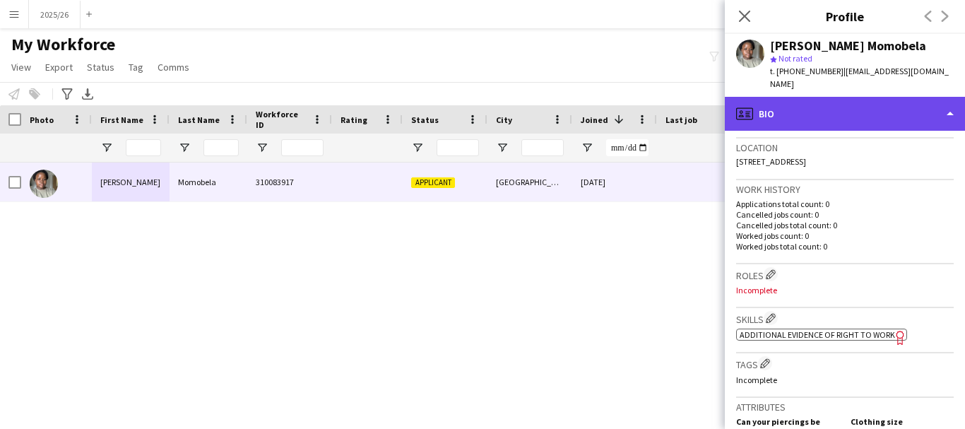
click at [801, 97] on div "profile Bio" at bounding box center [845, 114] width 240 height 34
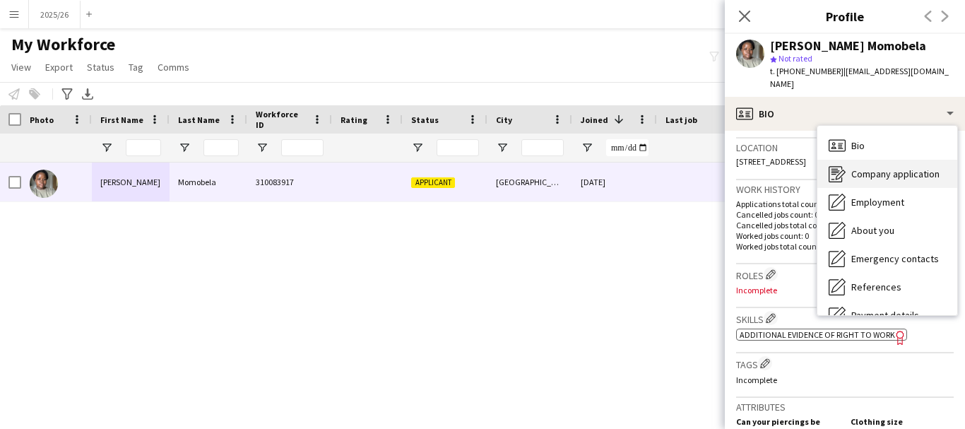
click at [855, 160] on div "Company application Company application" at bounding box center [887, 174] width 140 height 28
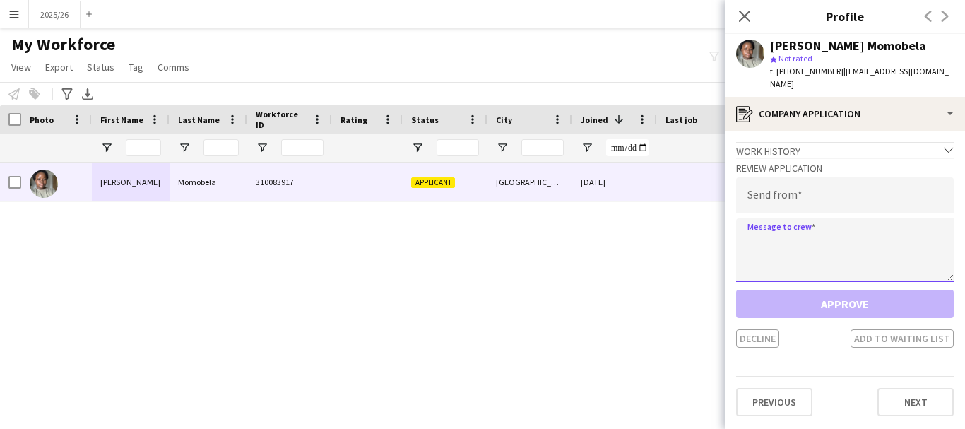
click at [830, 235] on textarea at bounding box center [845, 250] width 218 height 64
paste textarea "**********"
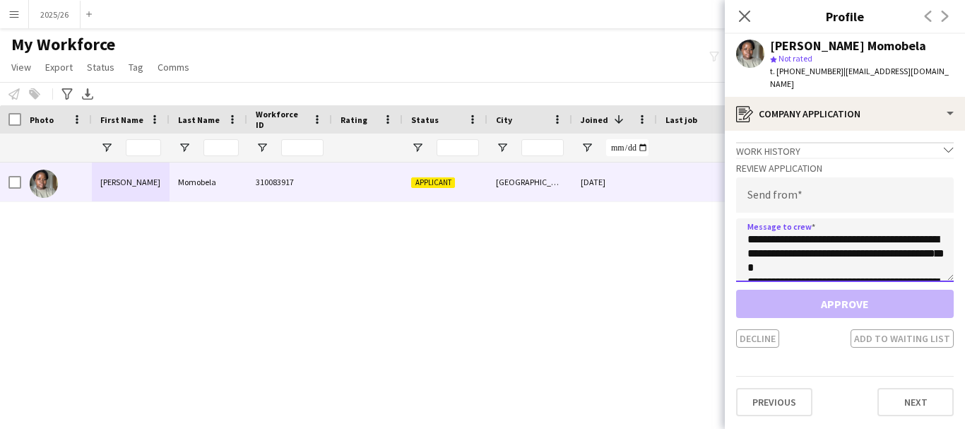
scroll to position [263, 0]
type textarea "**********"
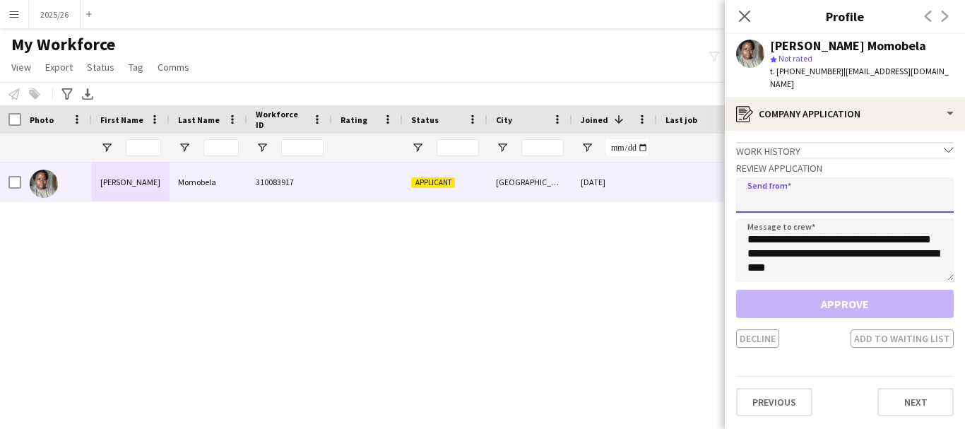
click at [804, 177] on input "email" at bounding box center [845, 194] width 218 height 35
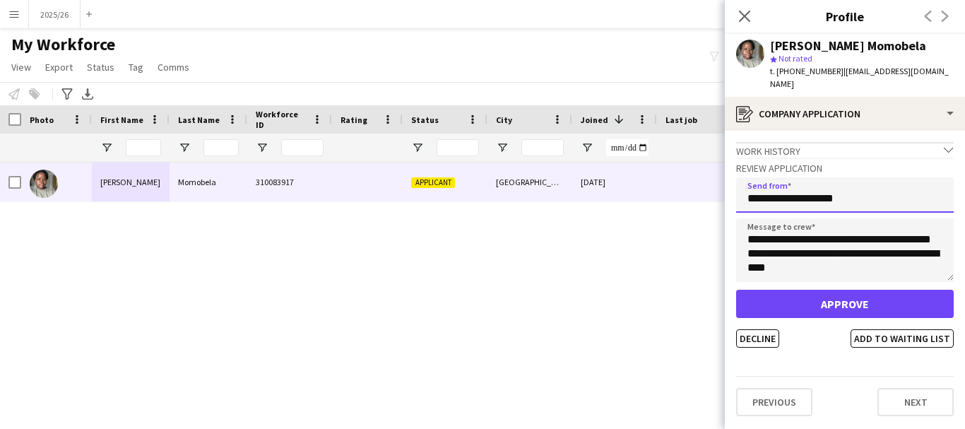
type input "**********"
click at [736, 290] on button "Approve" at bounding box center [845, 304] width 218 height 28
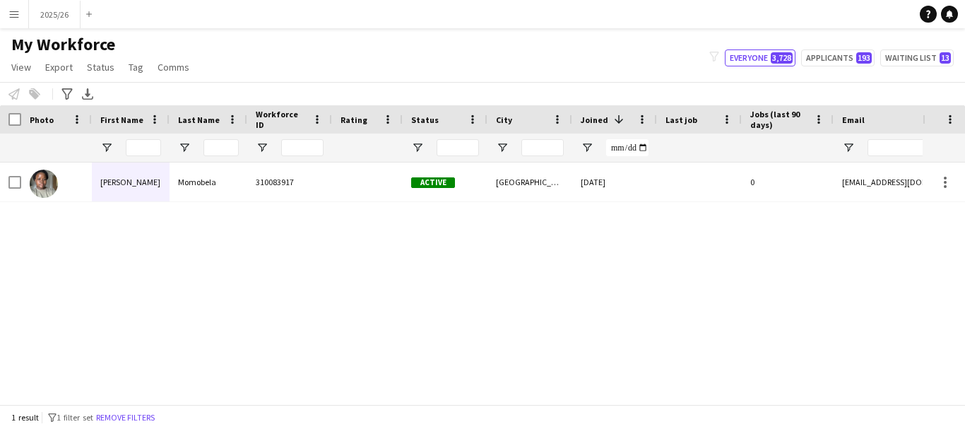
click at [280, 184] on div "310083917" at bounding box center [289, 181] width 85 height 39
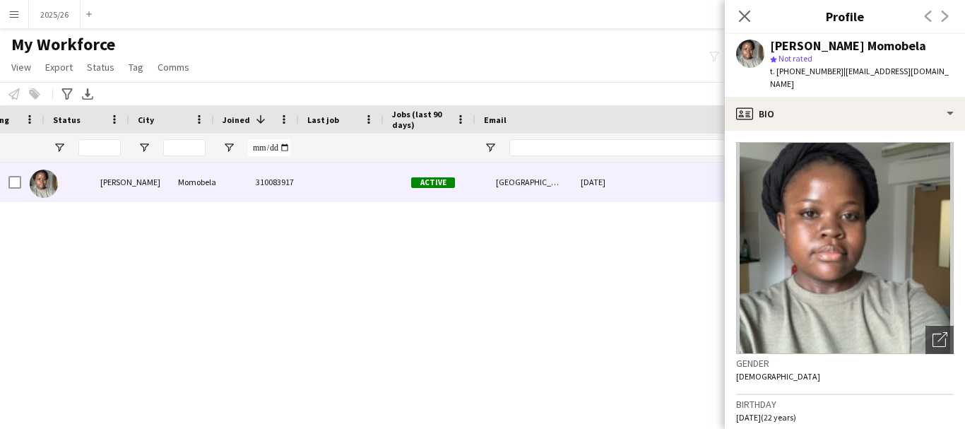
scroll to position [0, 358]
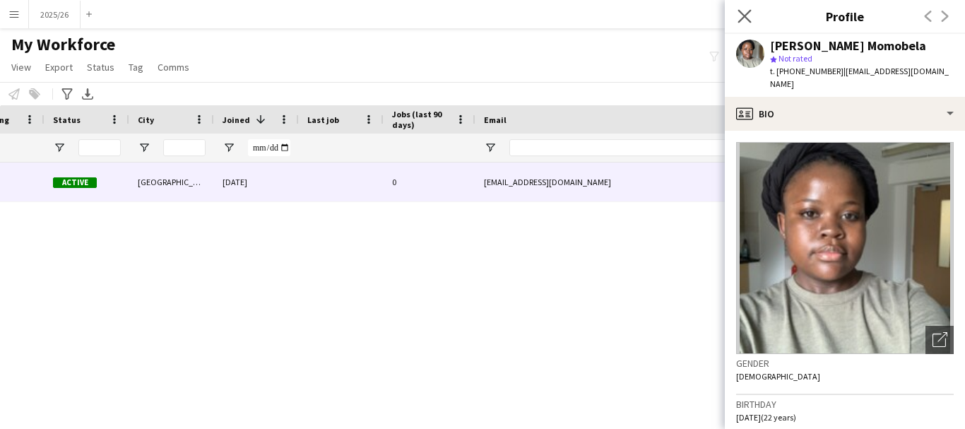
click at [739, 8] on app-icon "Close pop-in" at bounding box center [744, 16] width 20 height 20
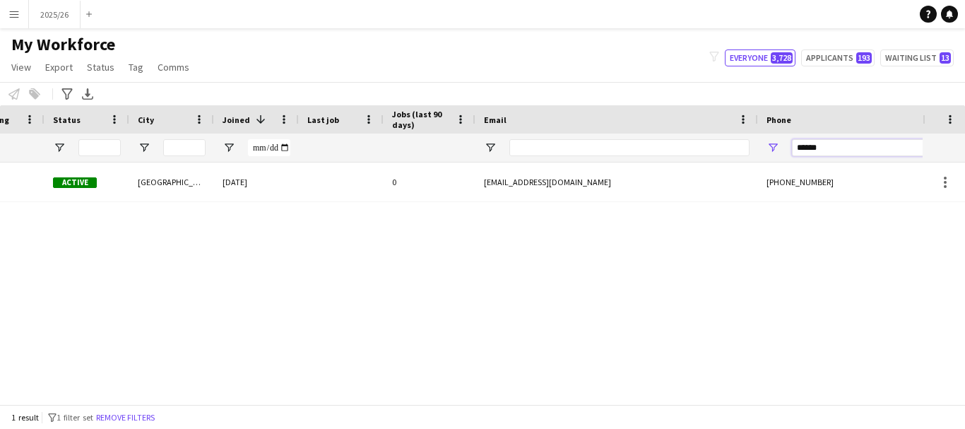
click at [828, 145] on input "******" at bounding box center [861, 147] width 138 height 17
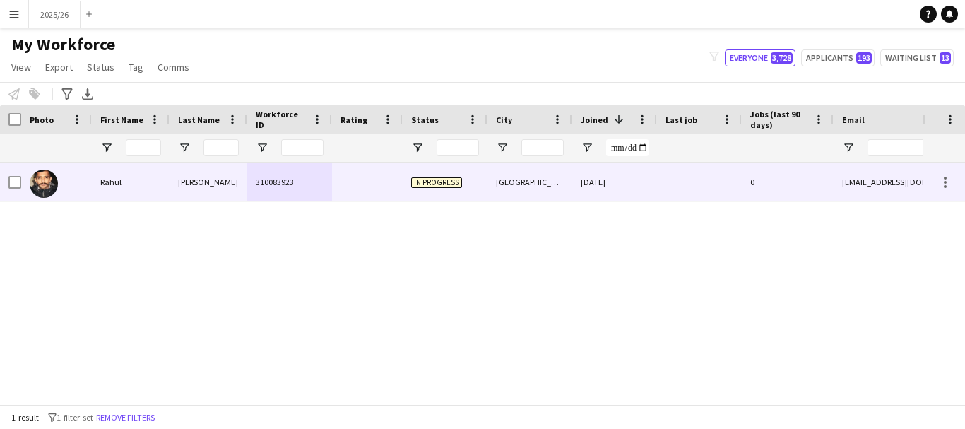
type input "******"
click at [201, 181] on div "Sheoran" at bounding box center [208, 181] width 78 height 39
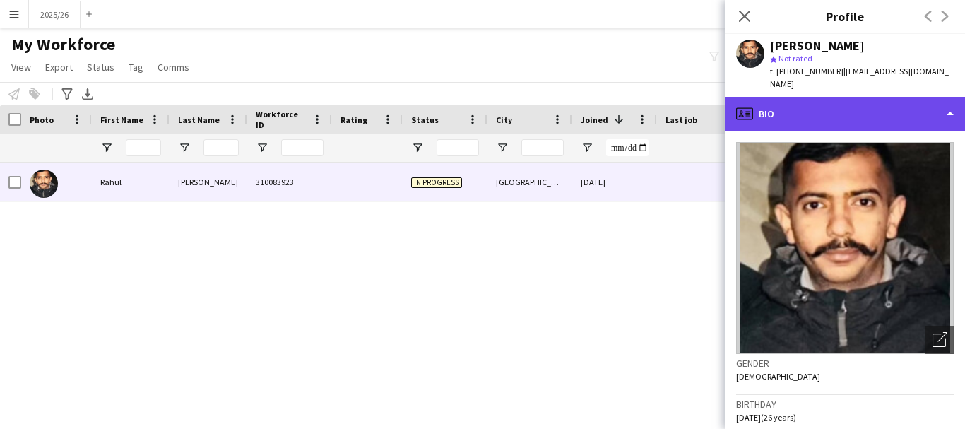
click at [809, 100] on div "profile Bio" at bounding box center [845, 114] width 240 height 34
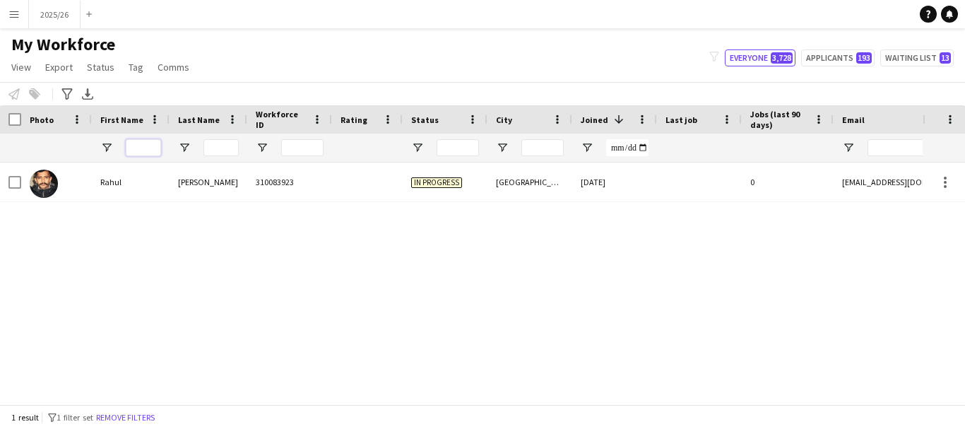
click at [140, 154] on input "First Name Filter Input" at bounding box center [143, 147] width 35 height 17
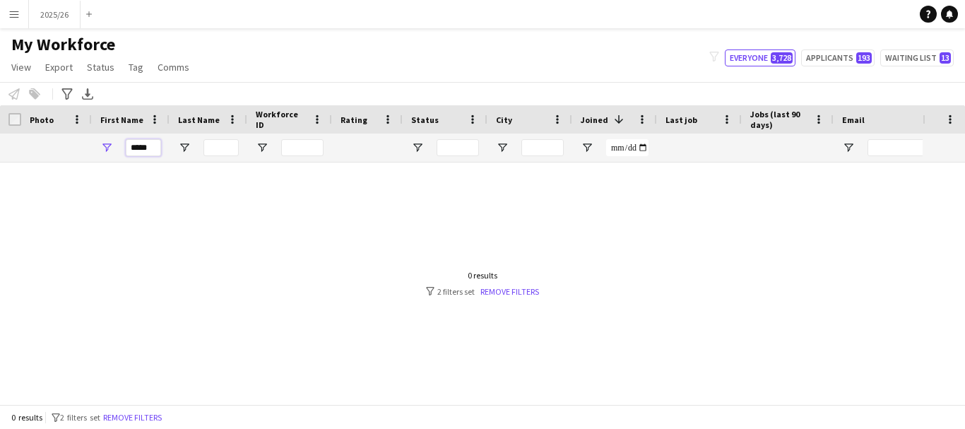
type input "*****"
drag, startPoint x: 248, startPoint y: 393, endPoint x: 311, endPoint y: 362, distance: 70.1
click at [311, 362] on div at bounding box center [461, 277] width 922 height 231
drag, startPoint x: 311, startPoint y: 392, endPoint x: 478, endPoint y: 399, distance: 167.5
click at [478, 399] on div "Workforce Details Photo First Name" at bounding box center [482, 254] width 965 height 299
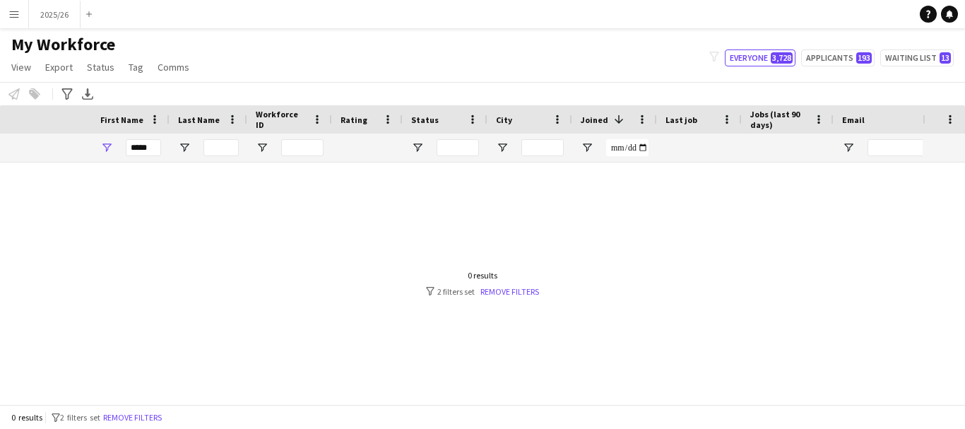
scroll to position [0, 609]
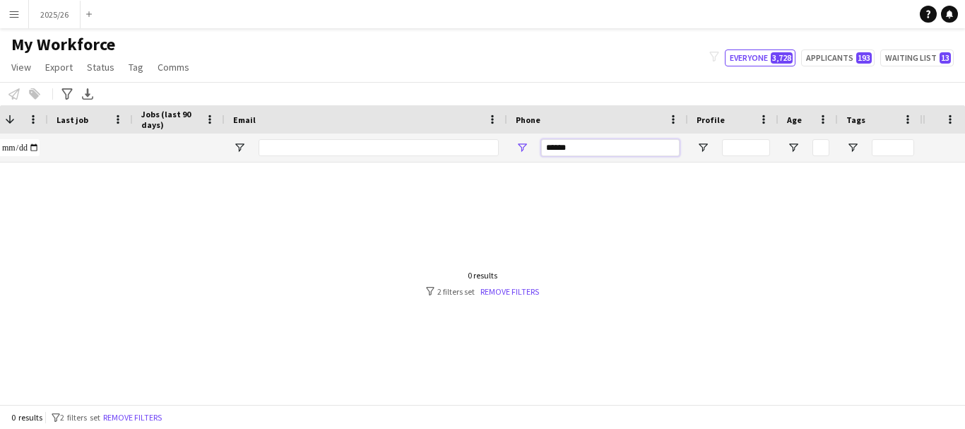
click at [633, 140] on input "******" at bounding box center [610, 147] width 138 height 17
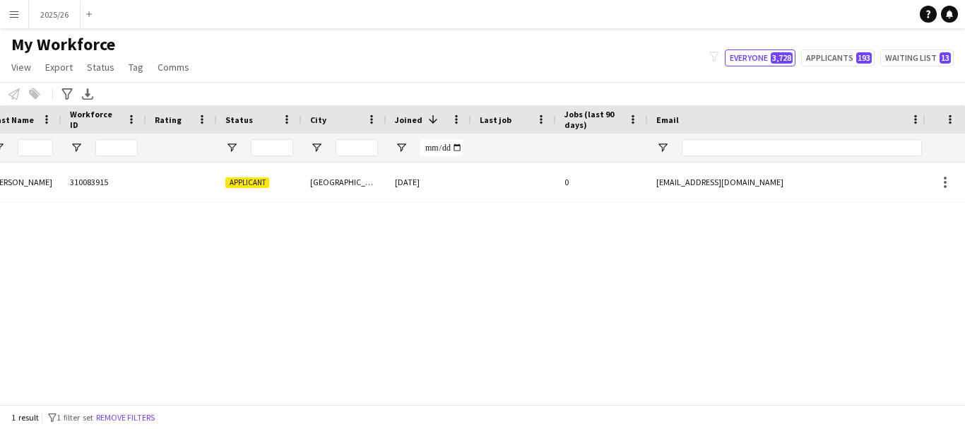
scroll to position [0, 0]
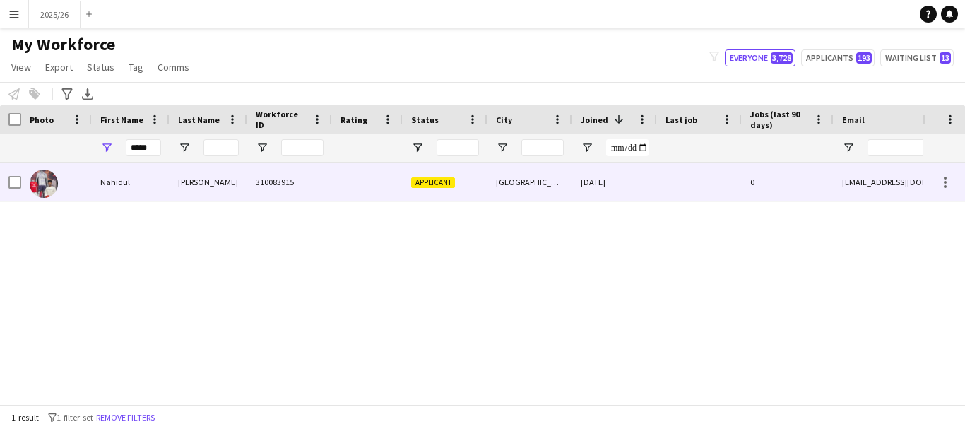
click at [184, 188] on div "Hasan" at bounding box center [208, 181] width 78 height 39
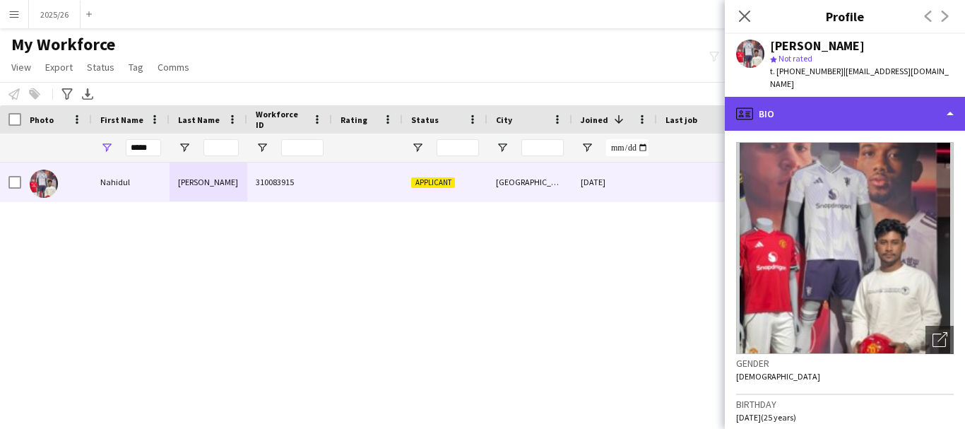
click at [764, 100] on div "profile Bio" at bounding box center [845, 114] width 240 height 34
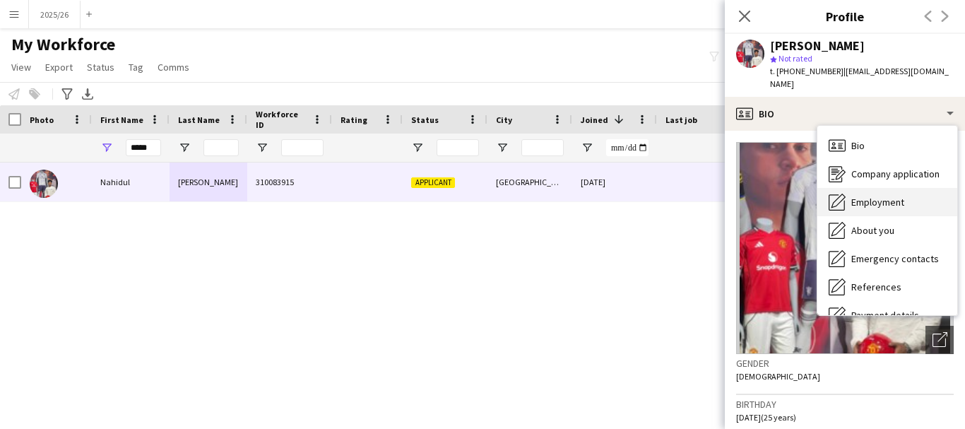
click at [902, 196] on span "Employment" at bounding box center [877, 202] width 53 height 13
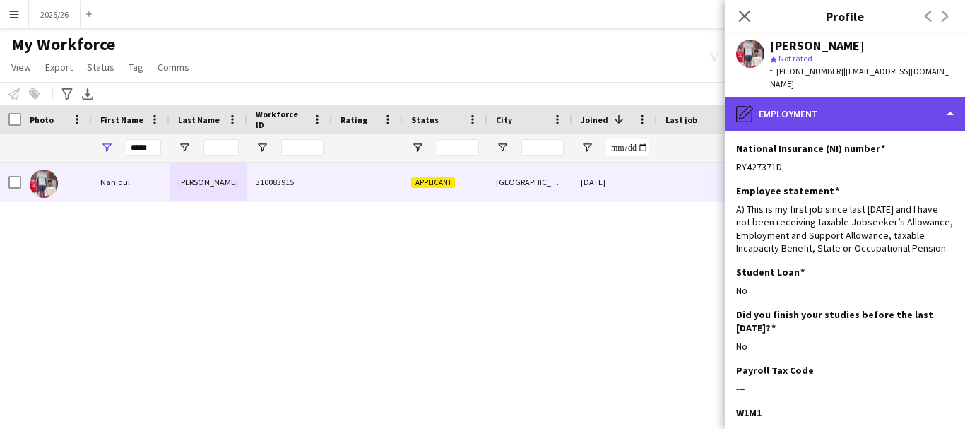
click at [864, 107] on div "pencil4 Employment" at bounding box center [845, 114] width 240 height 34
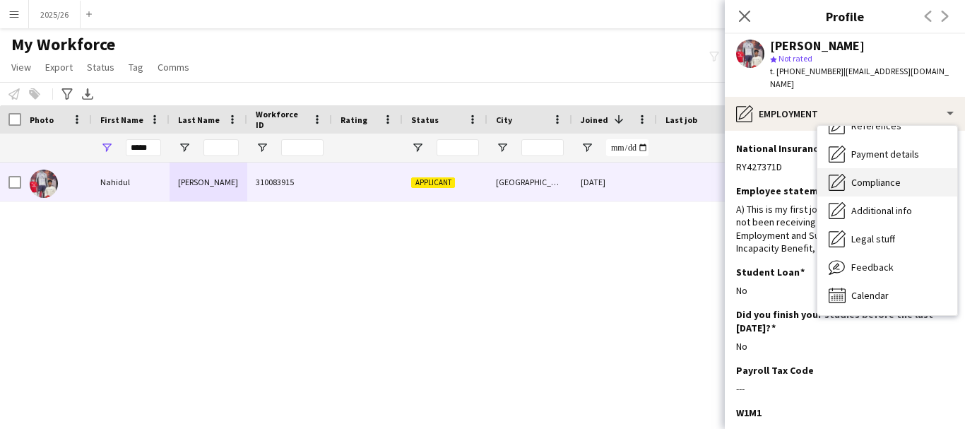
click at [879, 176] on span "Compliance" at bounding box center [875, 182] width 49 height 13
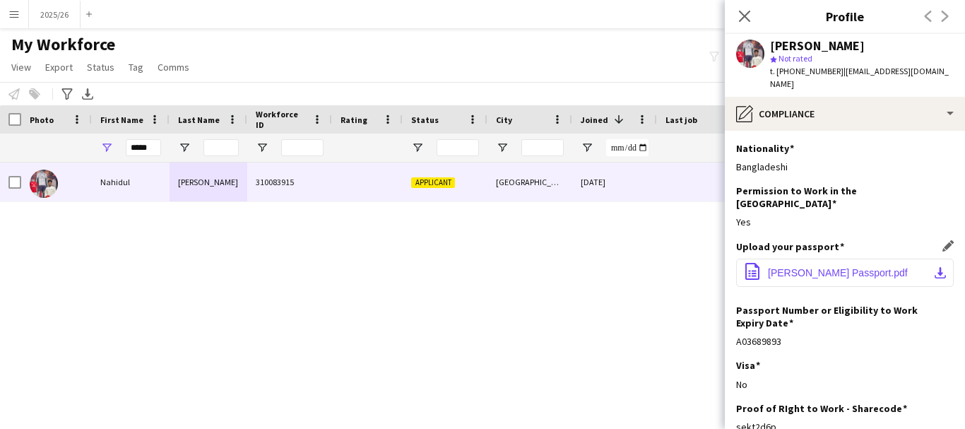
click at [879, 258] on button "office-file-sheet Nahid Passport.pdf download-bottom" at bounding box center [845, 272] width 218 height 28
drag, startPoint x: 808, startPoint y: 404, endPoint x: 737, endPoint y: 407, distance: 71.4
click at [737, 407] on div "Proof of RIght to Work - Sharecode Edit this field sekt2d6p" at bounding box center [845, 423] width 218 height 42
copy div "sekt2d6p"
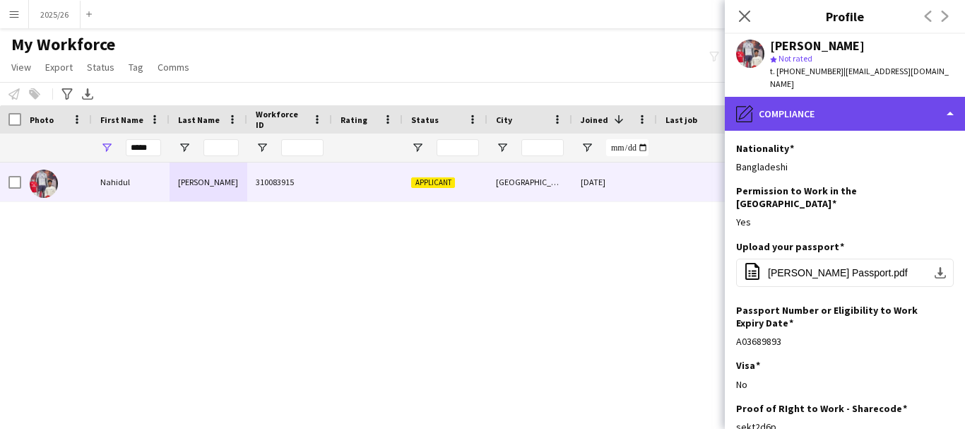
click at [824, 105] on div "pencil4 Compliance" at bounding box center [845, 114] width 240 height 34
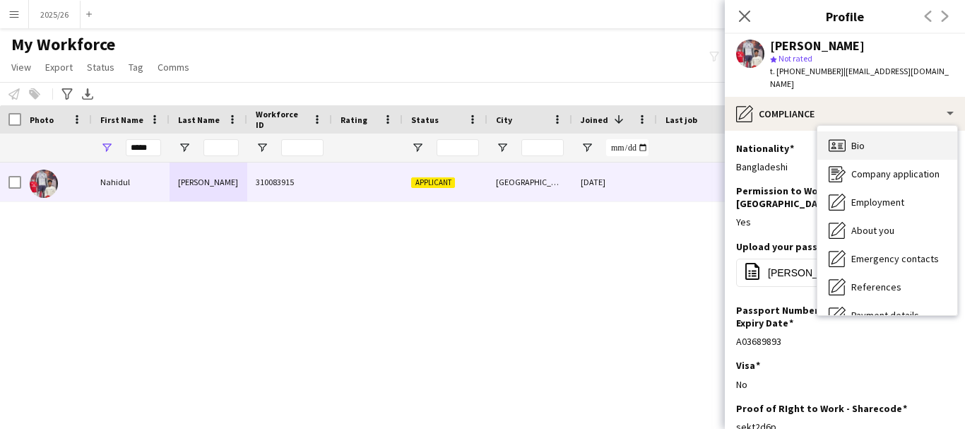
click at [929, 135] on div "Bio Bio" at bounding box center [887, 145] width 140 height 28
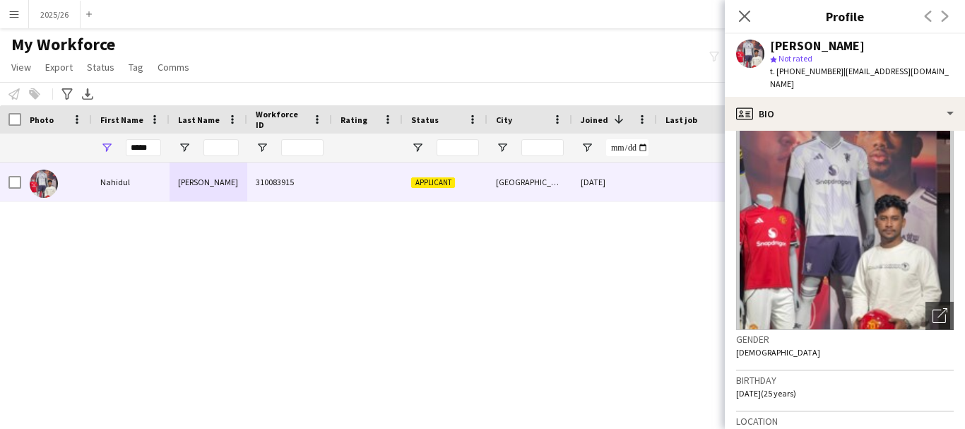
click at [742, 17] on icon "Close pop-in" at bounding box center [744, 16] width 11 height 11
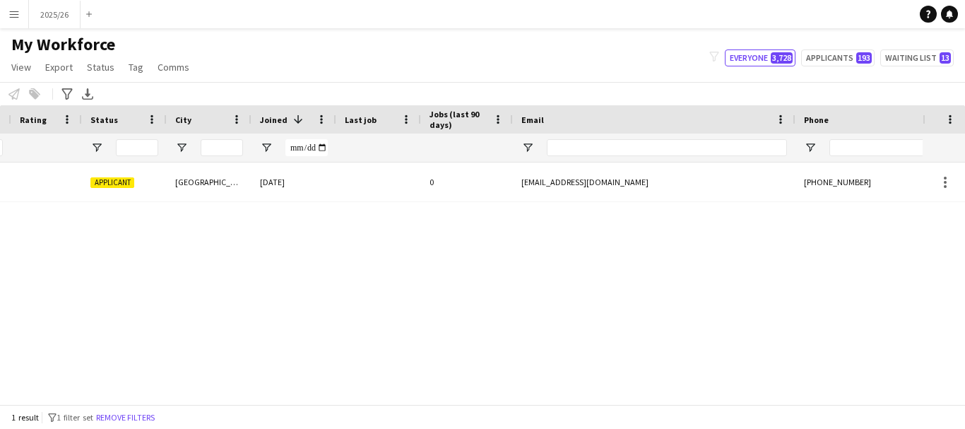
scroll to position [0, 278]
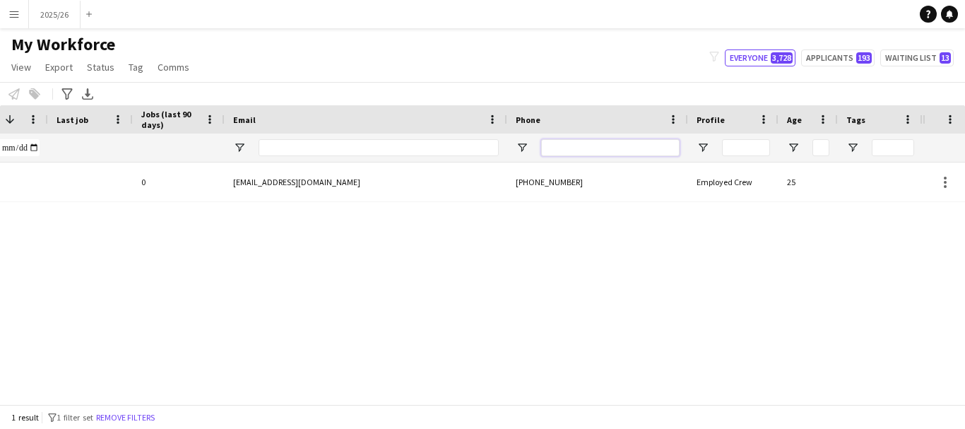
click at [636, 150] on input "Phone Filter Input" at bounding box center [610, 147] width 138 height 17
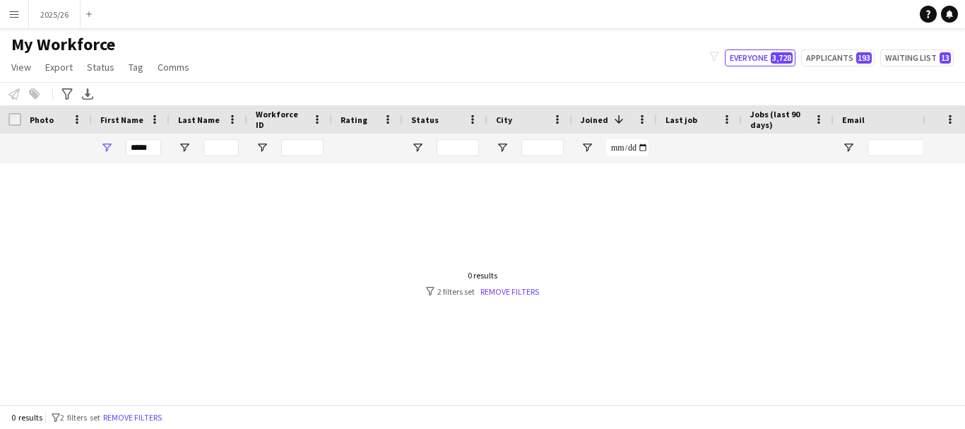
type input "******"
click at [138, 147] on input "*****" at bounding box center [143, 147] width 35 height 17
click at [165, 153] on div "*****" at bounding box center [131, 147] width 78 height 28
drag, startPoint x: 155, startPoint y: 148, endPoint x: 0, endPoint y: 137, distance: 155.7
click at [0, 141] on div at bounding box center [765, 147] width 1531 height 28
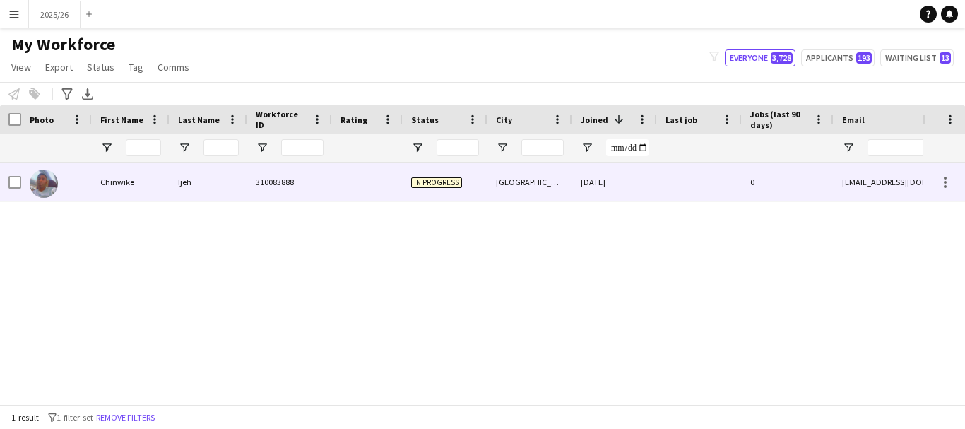
click at [175, 199] on div "Ijeh" at bounding box center [208, 181] width 78 height 39
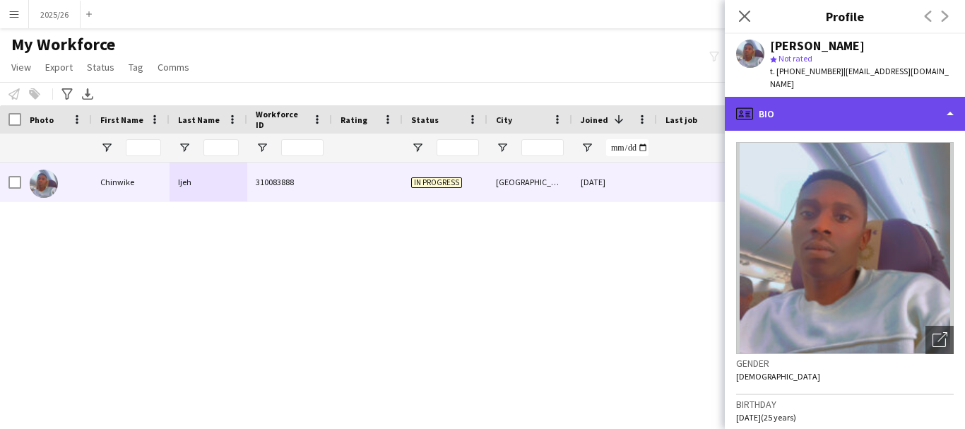
click at [829, 97] on div "profile Bio" at bounding box center [845, 114] width 240 height 34
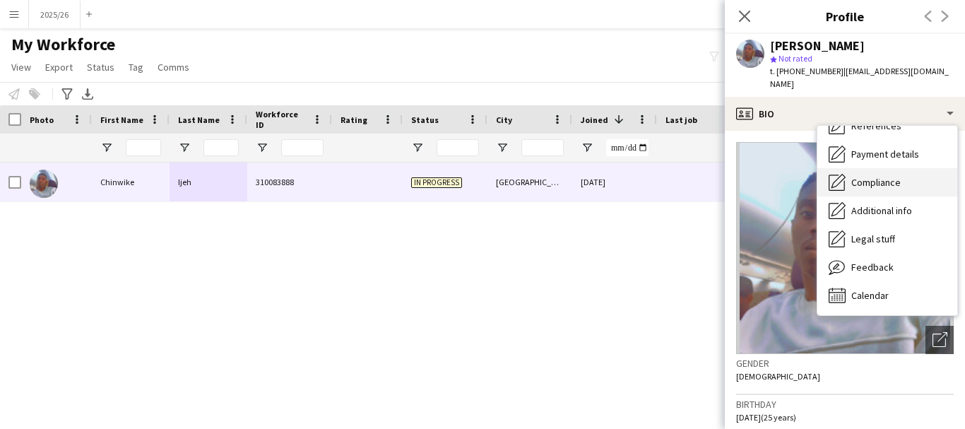
click at [883, 176] on span "Compliance" at bounding box center [875, 182] width 49 height 13
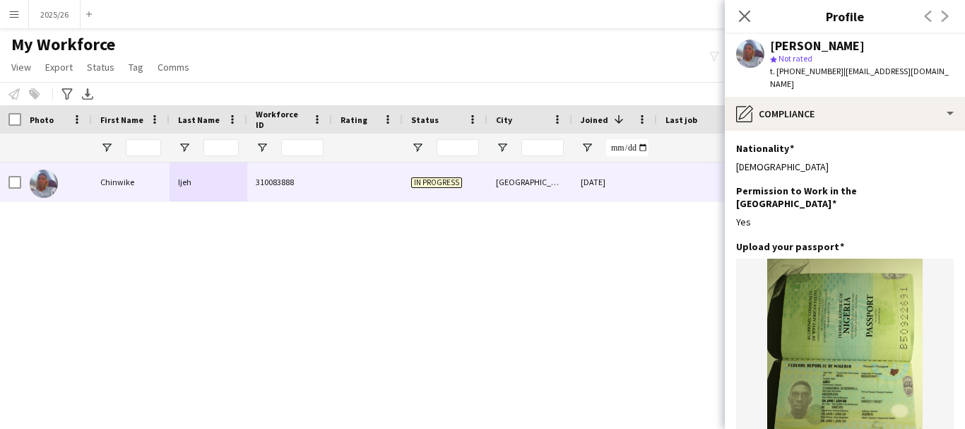
click at [883, 169] on div "Nationality Edit this field Nigerian" at bounding box center [845, 163] width 218 height 42
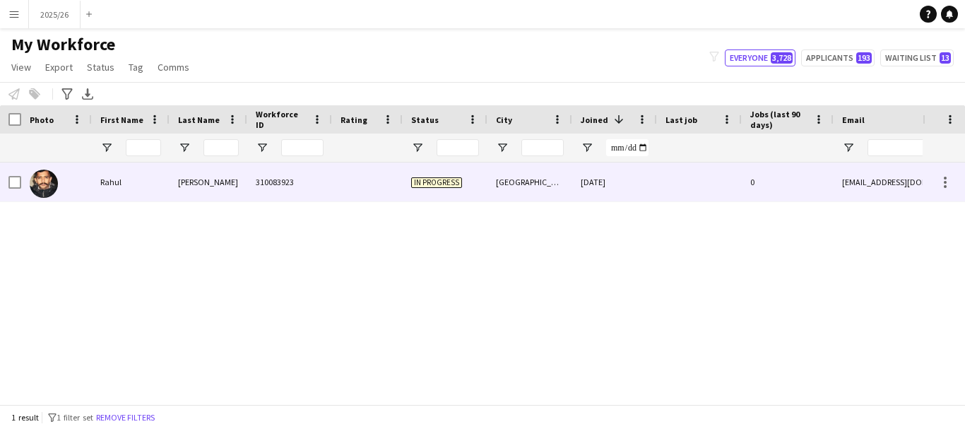
click at [331, 176] on div "310083923" at bounding box center [289, 181] width 85 height 39
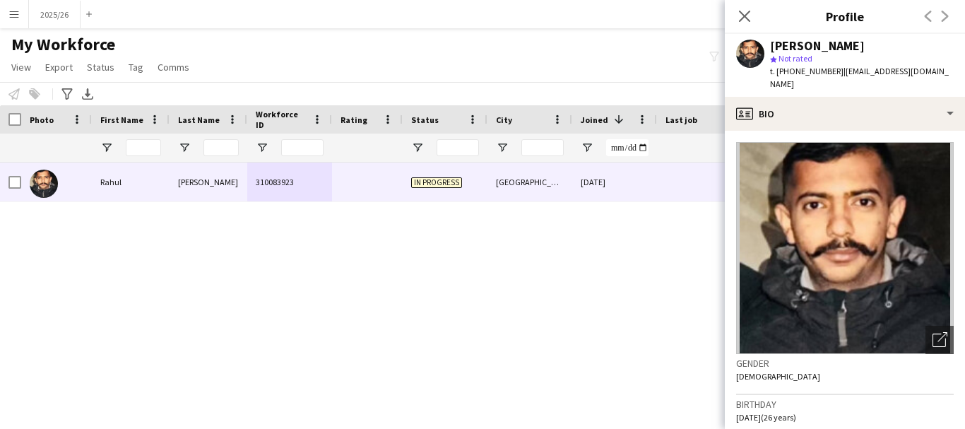
click at [815, 131] on app-crew-profile-bio "Open photos pop-in Gender Male Birthday 07-07-1999 (26 years) Location Burchett…" at bounding box center [845, 280] width 240 height 298
click at [828, 131] on app-crew-profile-bio "Open photos pop-in Gender Male Birthday 07-07-1999 (26 years) Location Burchett…" at bounding box center [845, 280] width 240 height 298
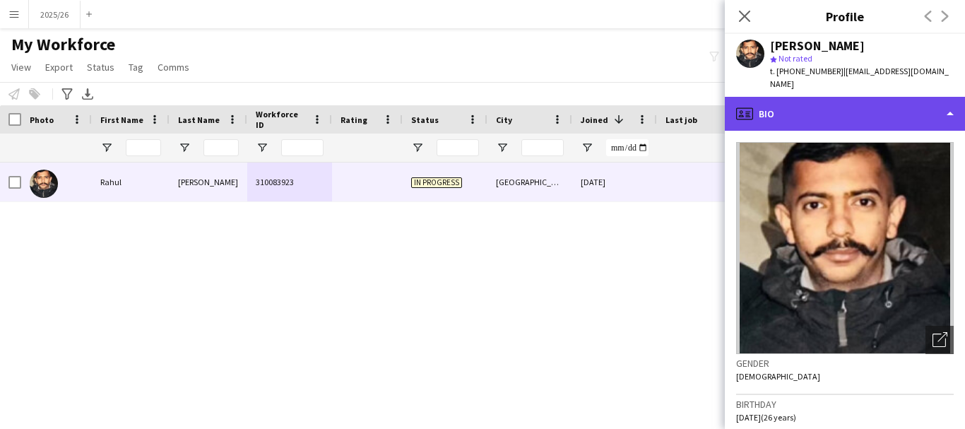
click at [834, 114] on div "profile Bio" at bounding box center [845, 114] width 240 height 34
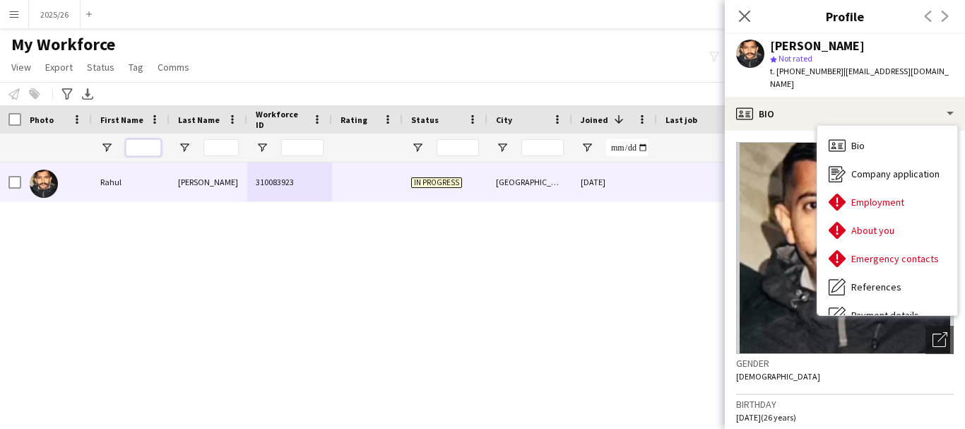
click at [153, 150] on input "First Name Filter Input" at bounding box center [143, 147] width 35 height 17
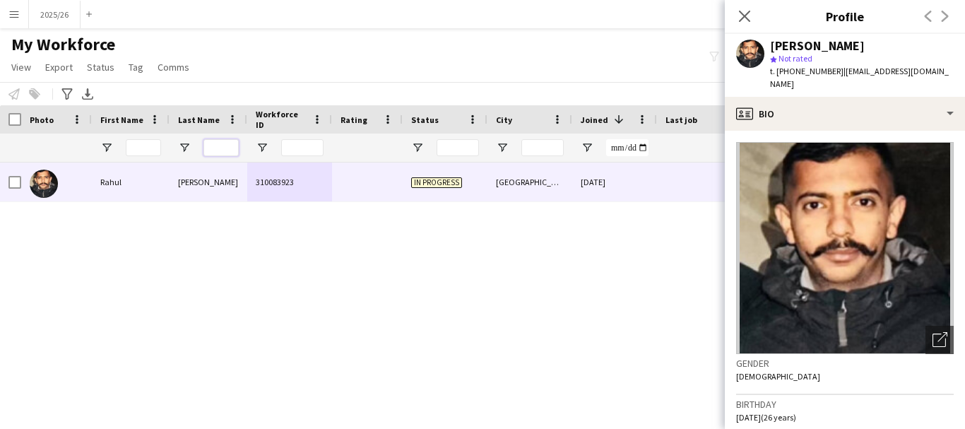
click at [216, 146] on input "Last Name Filter Input" at bounding box center [220, 147] width 35 height 17
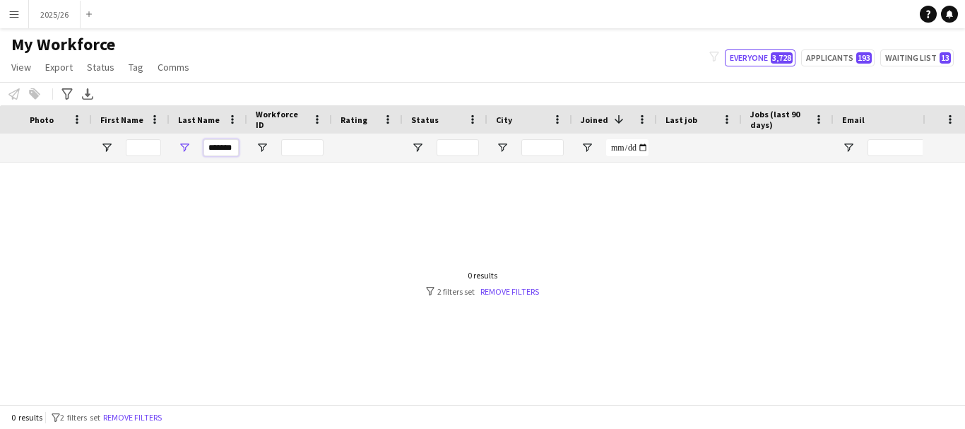
scroll to position [0, 609]
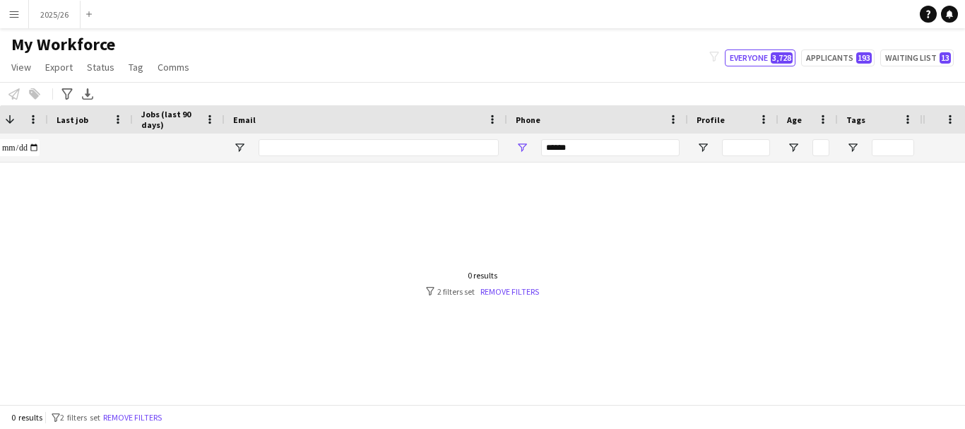
type input "*******"
drag, startPoint x: 607, startPoint y: 152, endPoint x: 316, endPoint y: 123, distance: 292.4
click at [376, 120] on div "Workforce Details Status City Joined 1" at bounding box center [156, 133] width 1531 height 57
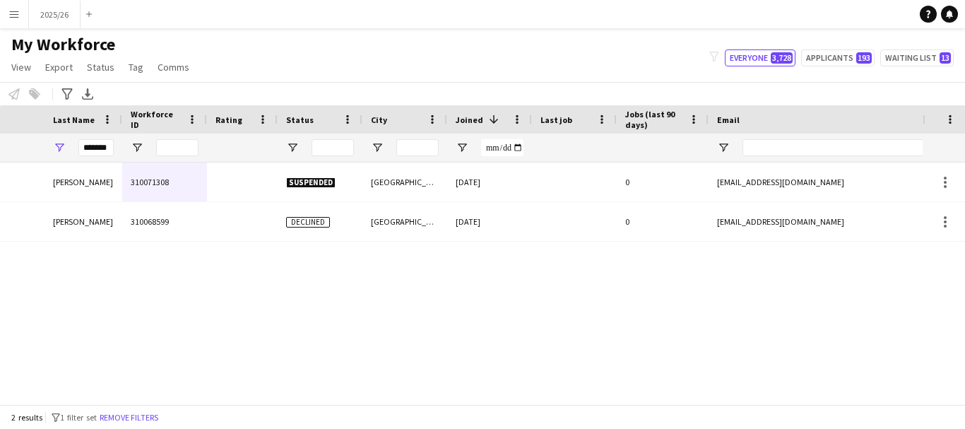
scroll to position [0, 0]
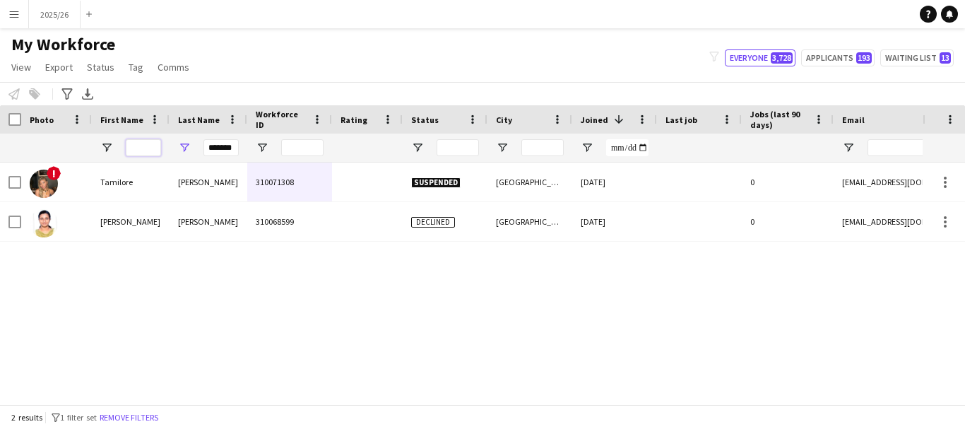
click at [150, 141] on input "First Name Filter Input" at bounding box center [143, 147] width 35 height 17
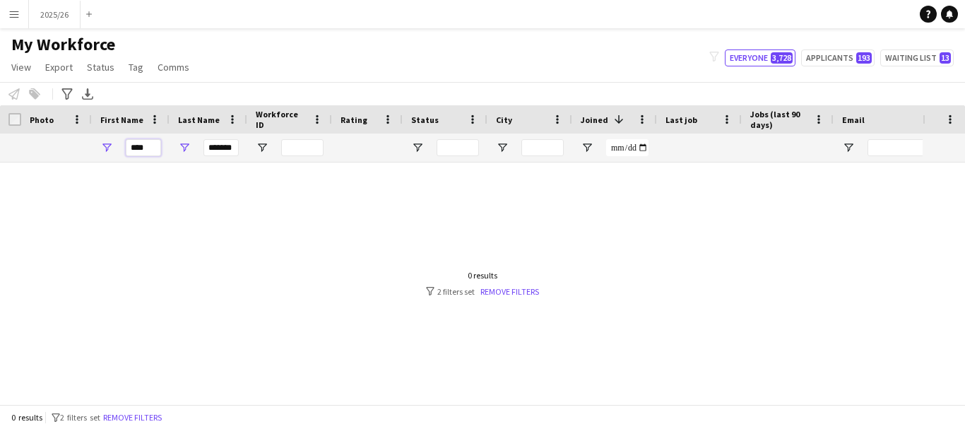
type input "****"
click at [222, 143] on input "*******" at bounding box center [220, 147] width 35 height 17
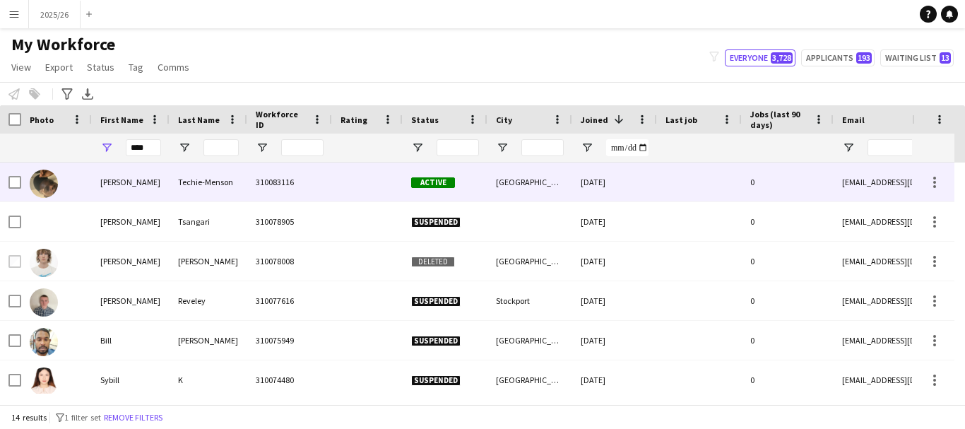
click at [261, 183] on div "310083116" at bounding box center [289, 181] width 85 height 39
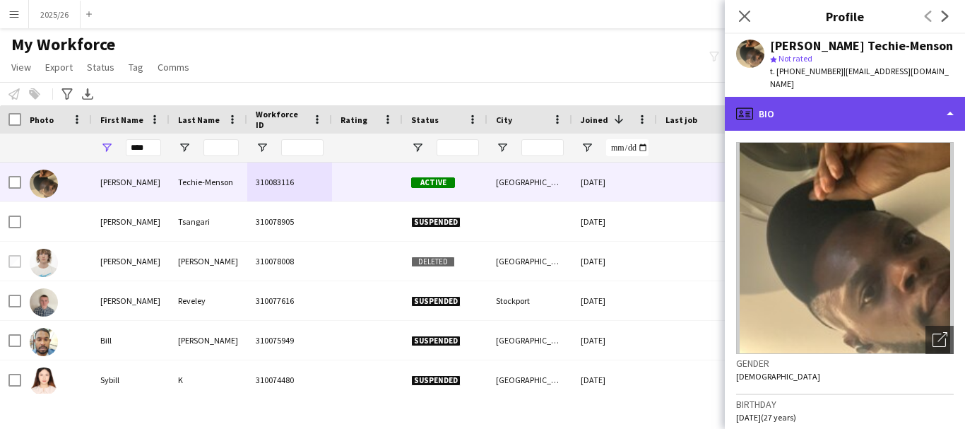
click at [924, 107] on div "profile Bio" at bounding box center [845, 114] width 240 height 34
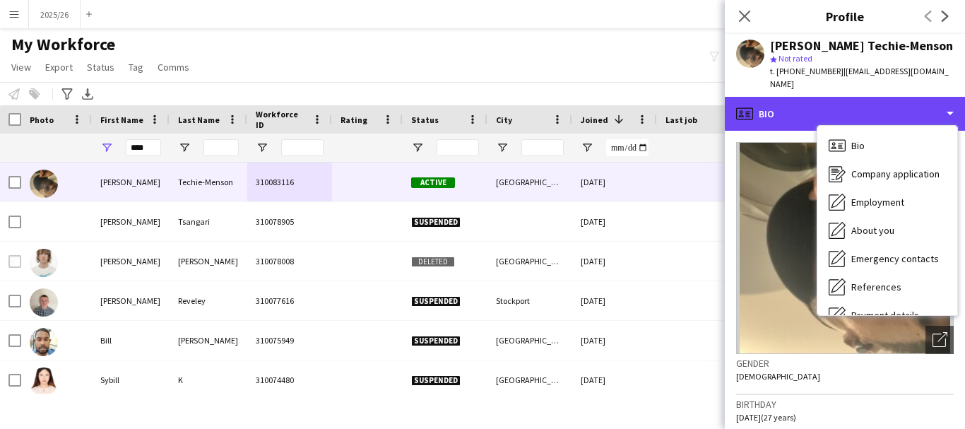
scroll to position [161, 0]
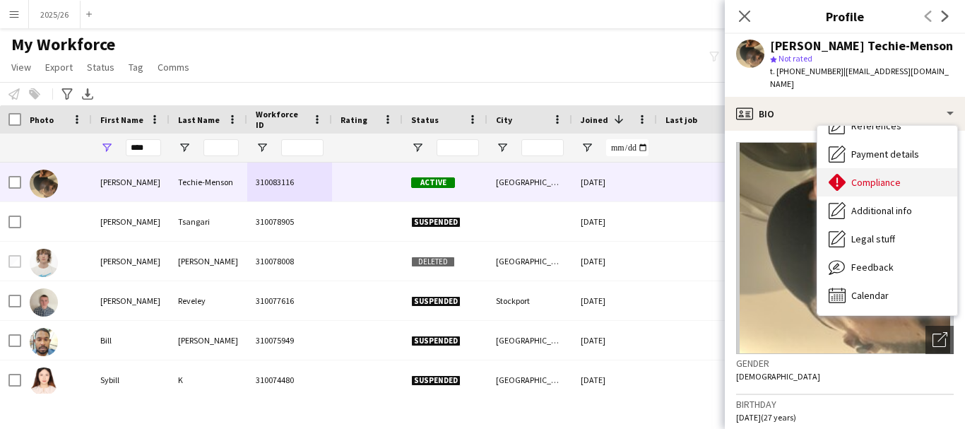
click at [912, 174] on div "Compliance Compliance" at bounding box center [887, 182] width 140 height 28
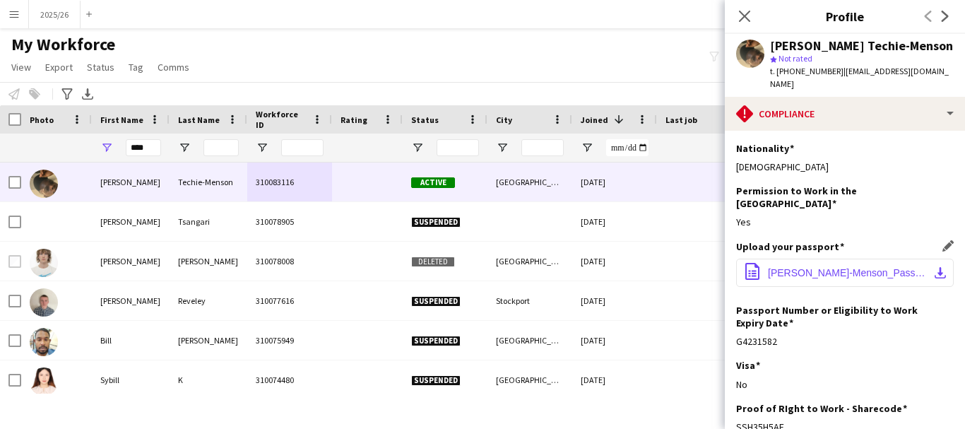
click at [874, 258] on button "office-file-sheet Bill Clinton_Techie-Menson_Passport.pdf download-bottom" at bounding box center [845, 272] width 218 height 28
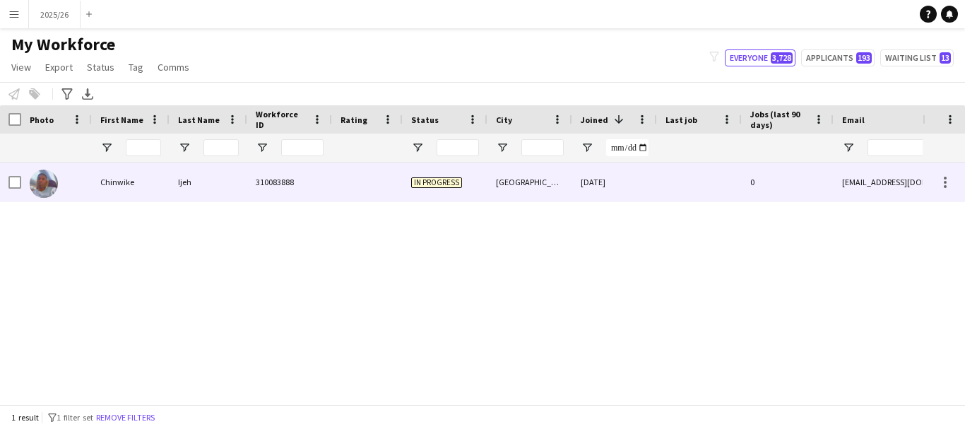
click at [574, 194] on div "[DATE]" at bounding box center [614, 181] width 85 height 39
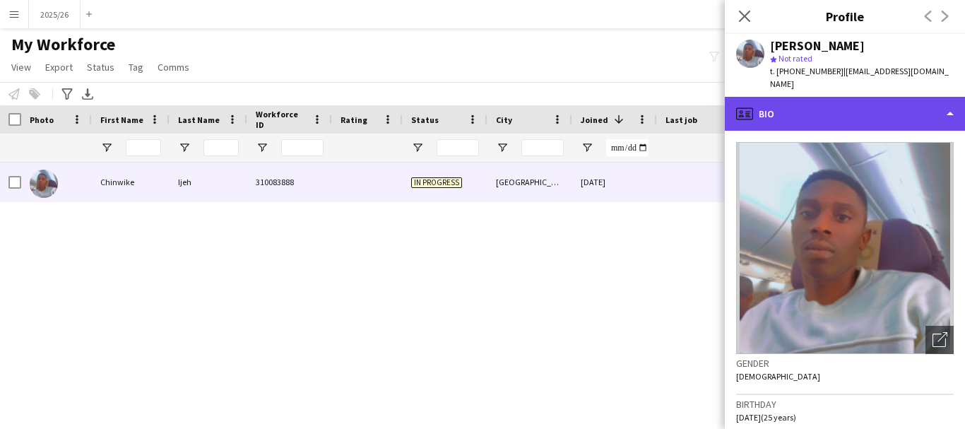
click at [871, 115] on div "profile Bio" at bounding box center [845, 114] width 240 height 34
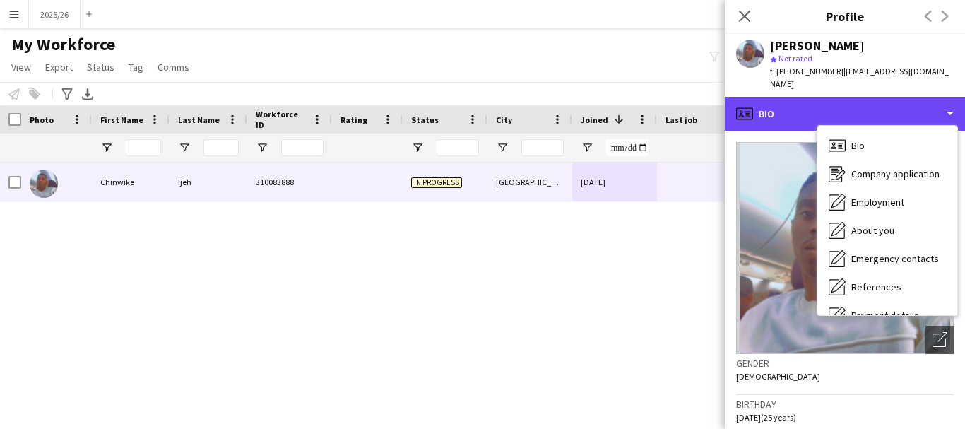
scroll to position [161, 0]
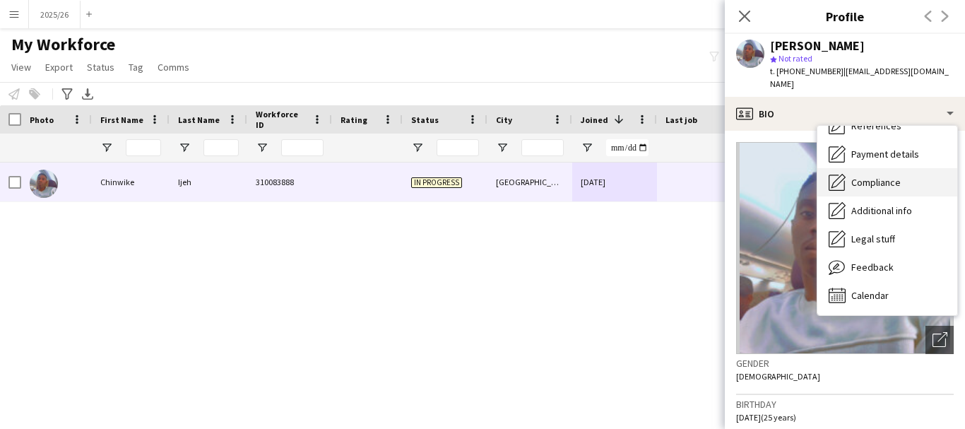
click at [891, 168] on div "Compliance Compliance" at bounding box center [887, 182] width 140 height 28
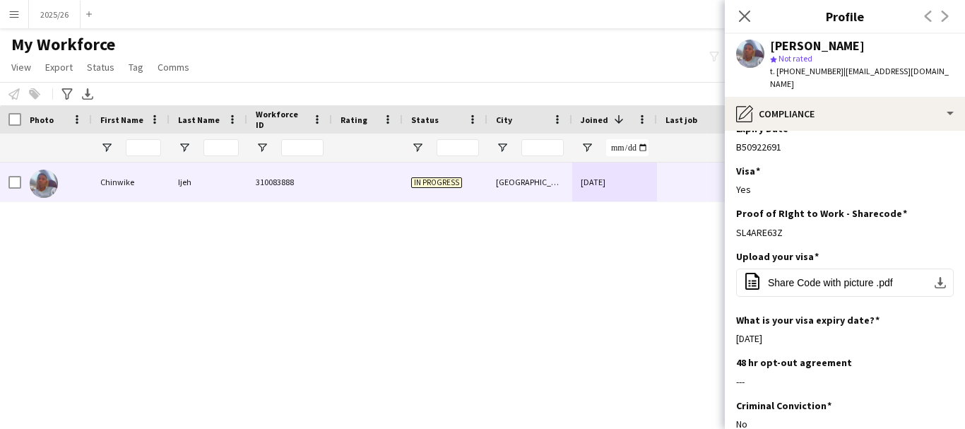
scroll to position [388, 0]
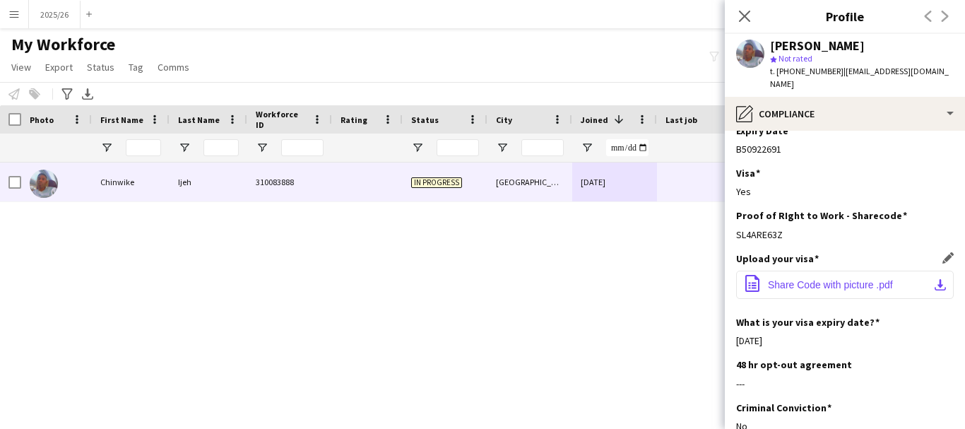
click at [892, 279] on span "Share Code with picture .pdf" at bounding box center [830, 284] width 125 height 11
click at [739, 16] on icon "Close pop-in" at bounding box center [743, 15] width 13 height 13
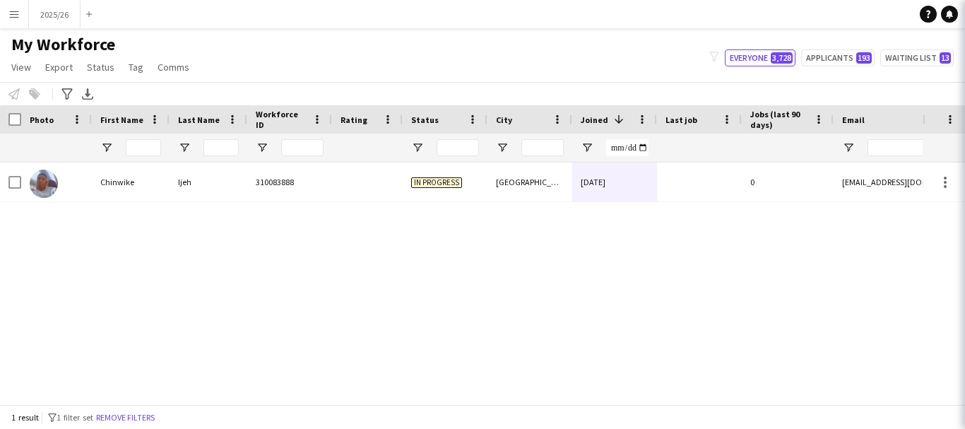
click at [749, 11] on app-navbar "Menu Boards Boards Boards All jobs Status Workforce Workforce My Workforce Recr…" at bounding box center [482, 14] width 965 height 28
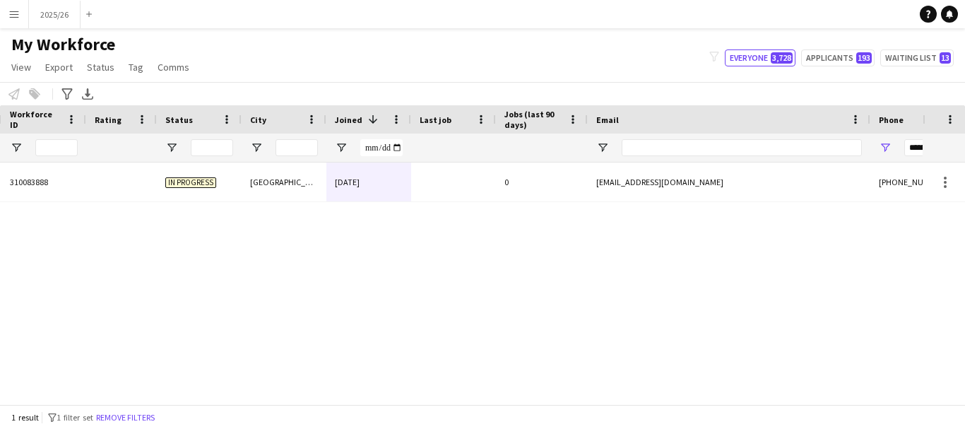
scroll to position [0, 0]
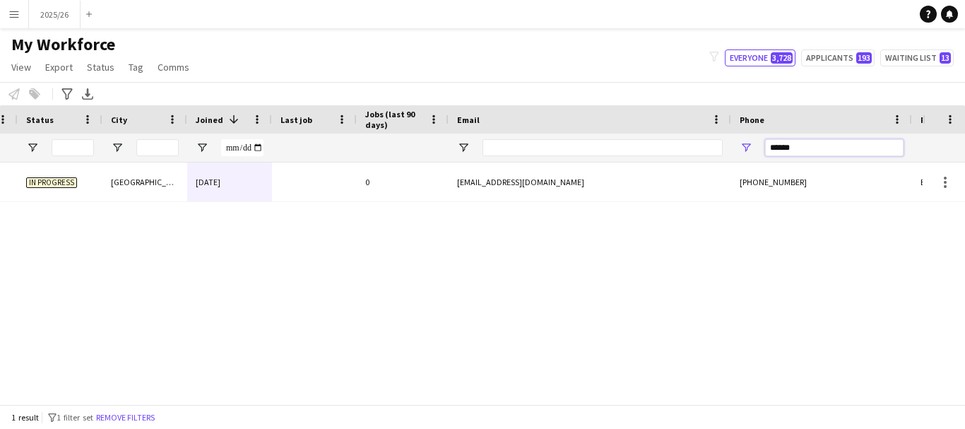
drag, startPoint x: 806, startPoint y: 145, endPoint x: 578, endPoint y: 169, distance: 228.6
click at [578, 169] on div "Workforce Details Last Name Workforce ID Rating" at bounding box center [482, 254] width 965 height 299
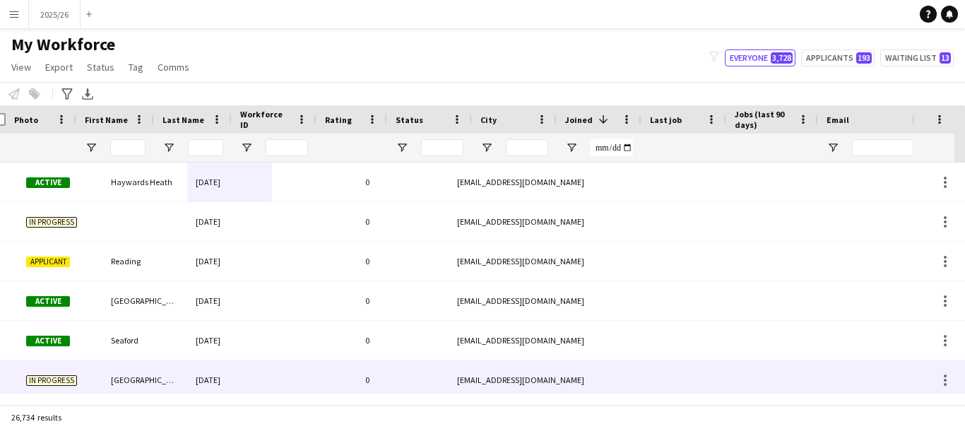
scroll to position [0, 16]
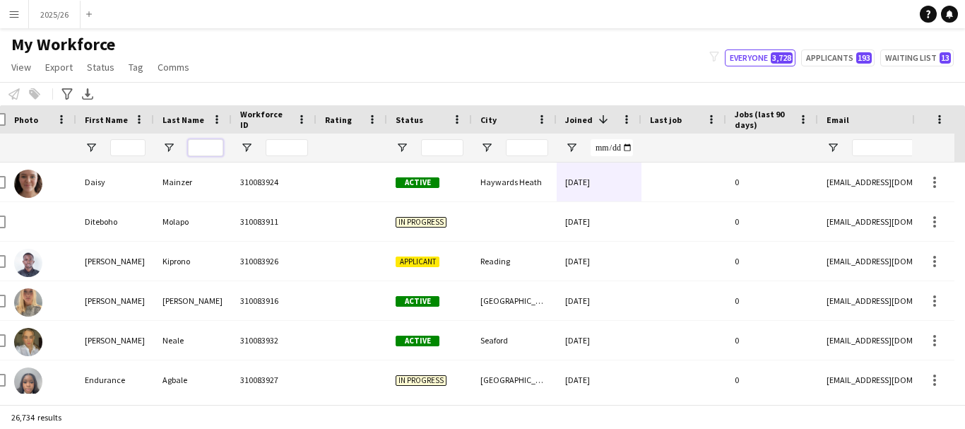
click at [203, 149] on input "Last Name Filter Input" at bounding box center [205, 147] width 35 height 17
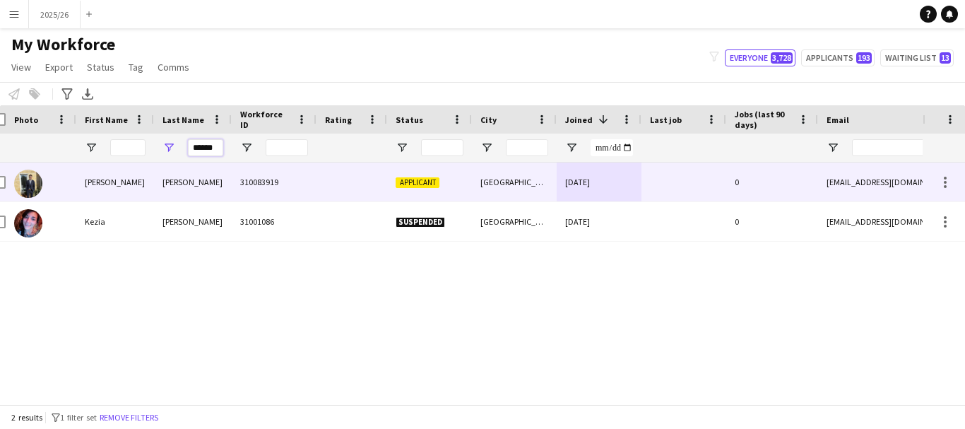
type input "******"
click at [221, 171] on div "[PERSON_NAME]" at bounding box center [193, 181] width 78 height 39
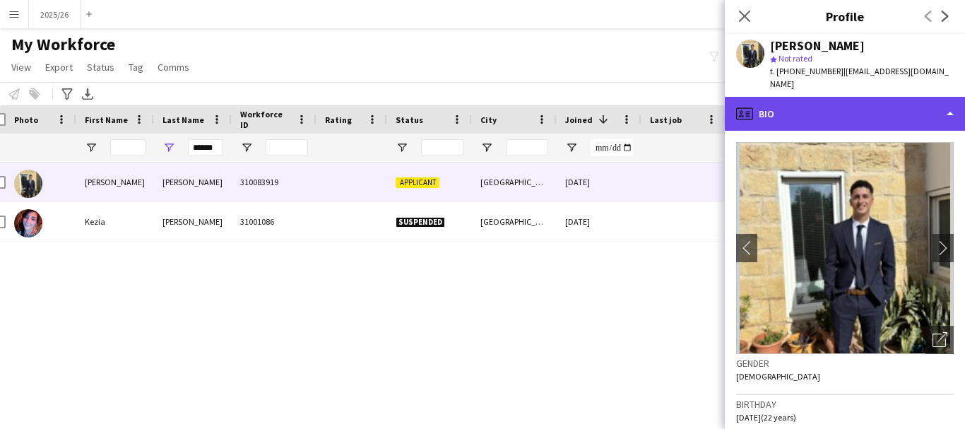
click at [816, 113] on div "profile Bio" at bounding box center [845, 114] width 240 height 34
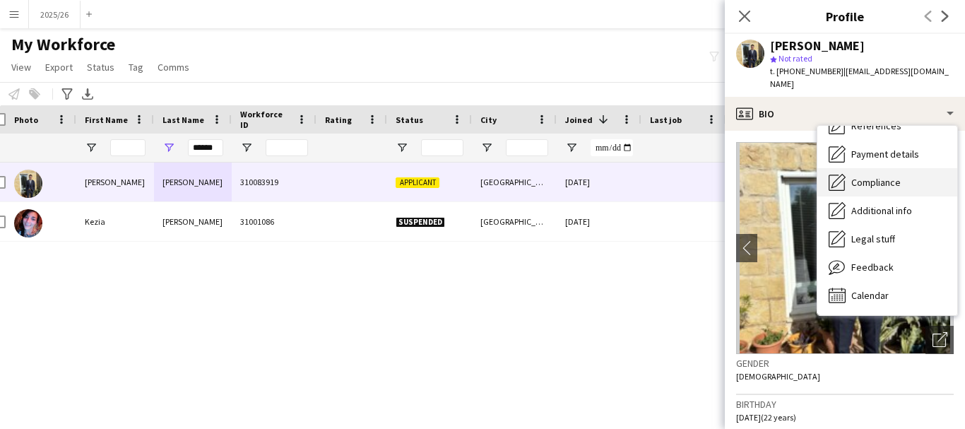
click at [902, 168] on div "Compliance Compliance" at bounding box center [887, 182] width 140 height 28
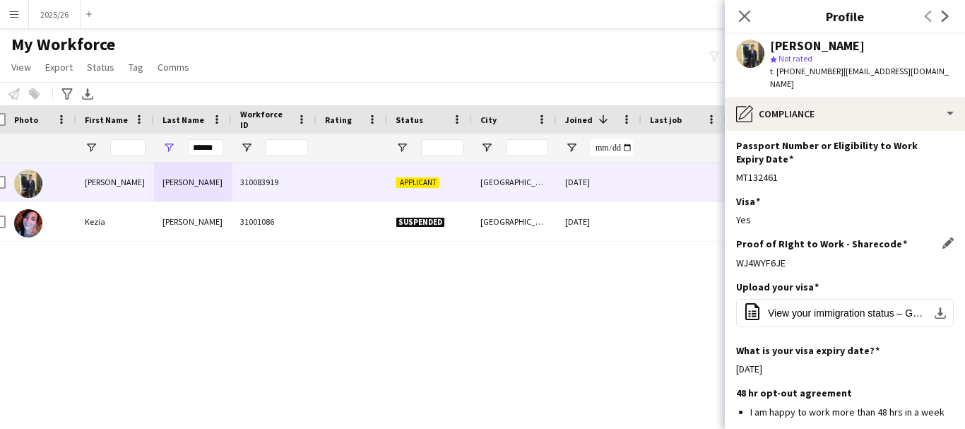
drag, startPoint x: 806, startPoint y: 248, endPoint x: 737, endPoint y: 243, distance: 68.7
click at [737, 243] on div "Proof of RIght to Work - Sharecode Edit this field WJ4WYF6JE" at bounding box center [845, 258] width 218 height 42
copy div "WJ4WYF6JE"
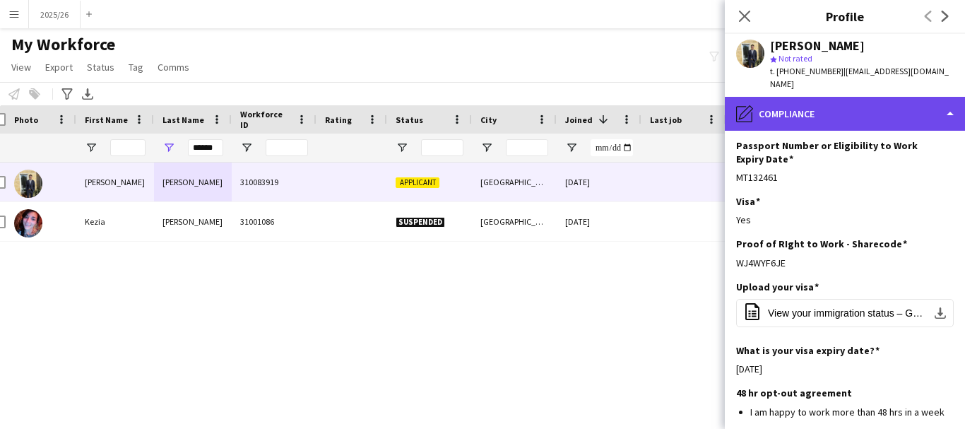
click at [832, 97] on div "pencil4 Compliance" at bounding box center [845, 114] width 240 height 34
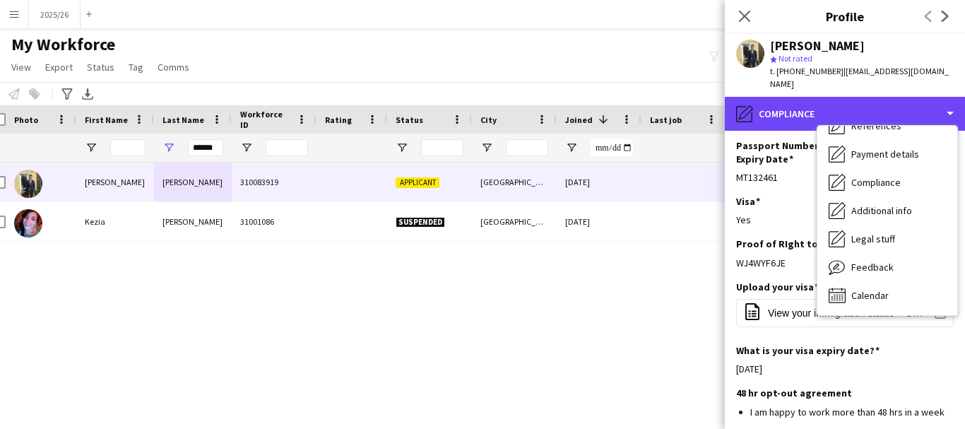
scroll to position [0, 0]
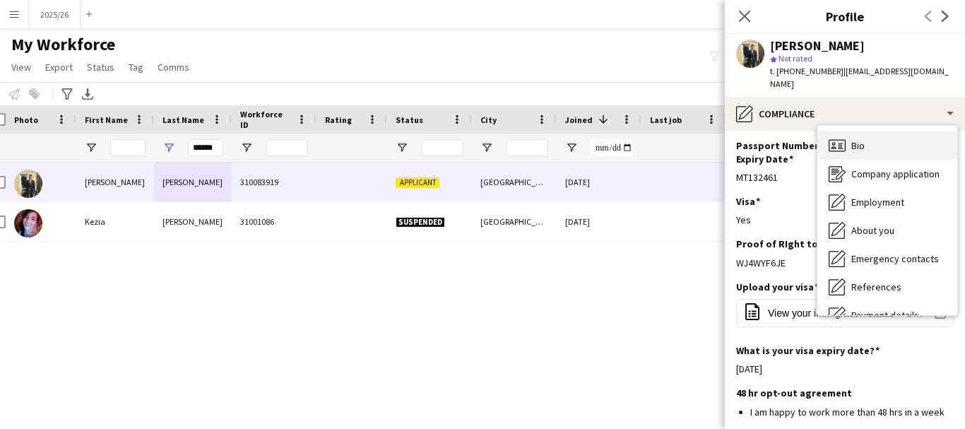
click at [933, 132] on div "Bio Bio" at bounding box center [887, 145] width 140 height 28
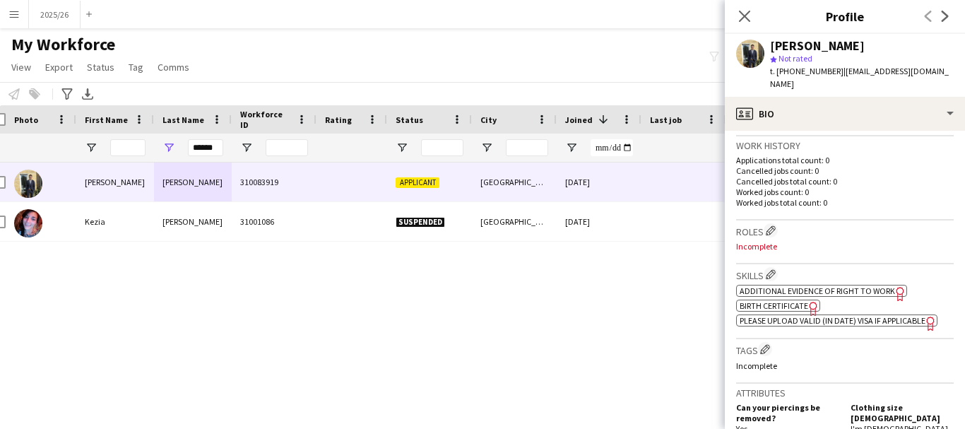
scroll to position [347, 0]
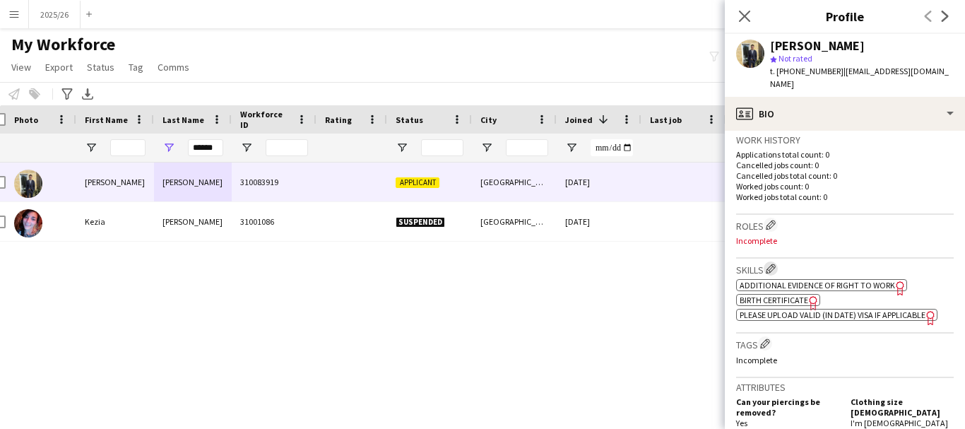
click at [775, 263] on app-icon "Edit crew company skills" at bounding box center [771, 268] width 10 height 10
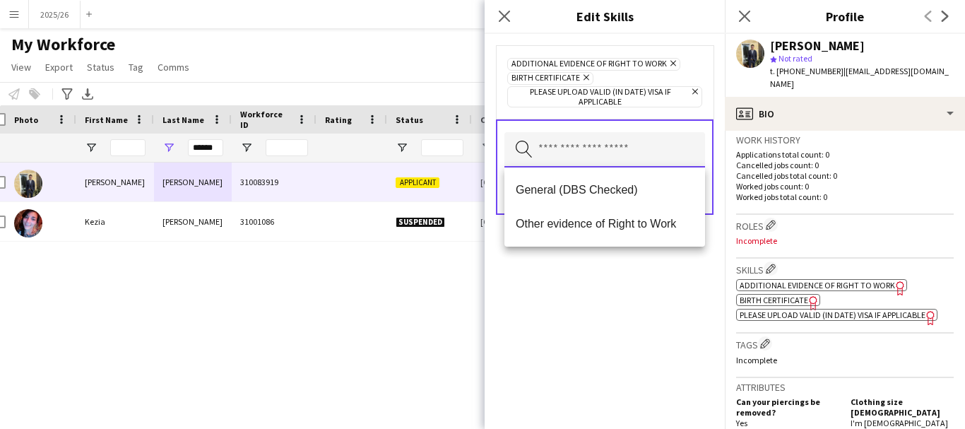
click at [562, 160] on input "text" at bounding box center [604, 149] width 201 height 35
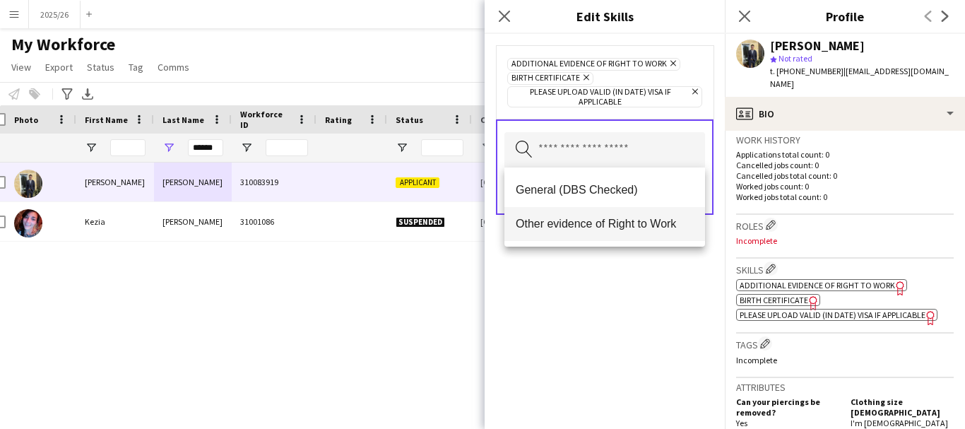
click at [595, 221] on span "Other evidence of Right to Work" at bounding box center [605, 223] width 178 height 13
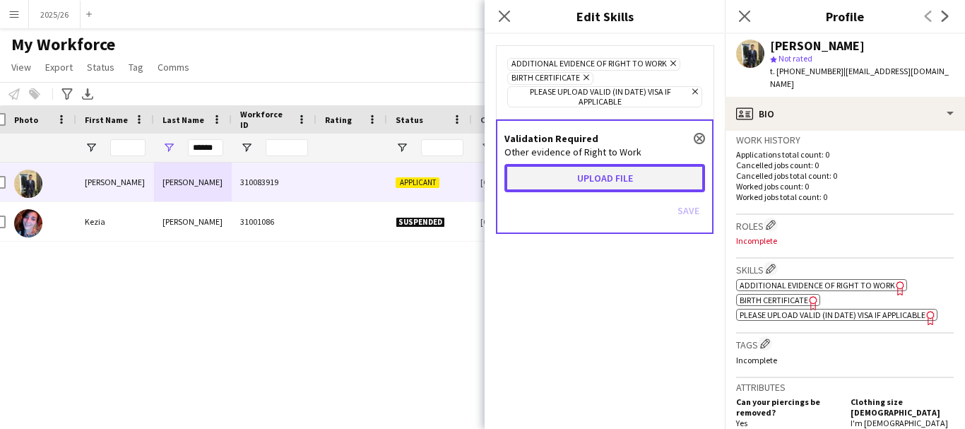
click at [643, 181] on button "Upload file" at bounding box center [604, 178] width 201 height 28
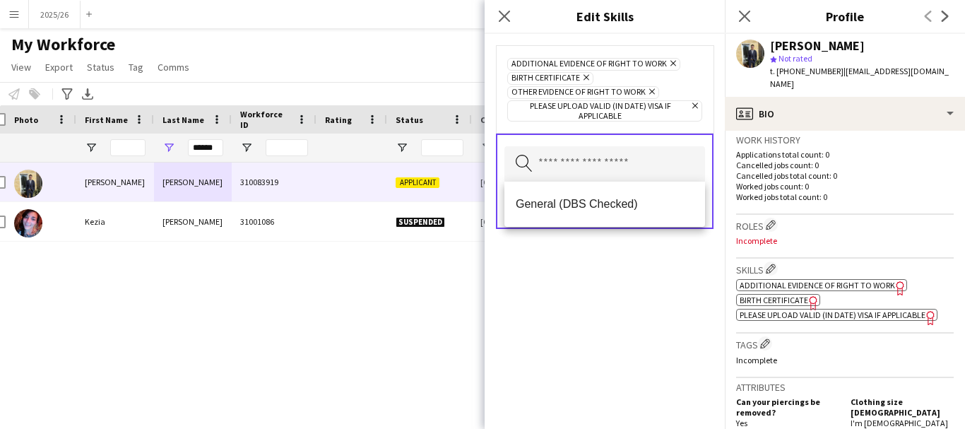
click at [620, 298] on div "Additional evidence of Right to Work Remove Birth Certificate Remove Other evid…" at bounding box center [604, 231] width 240 height 395
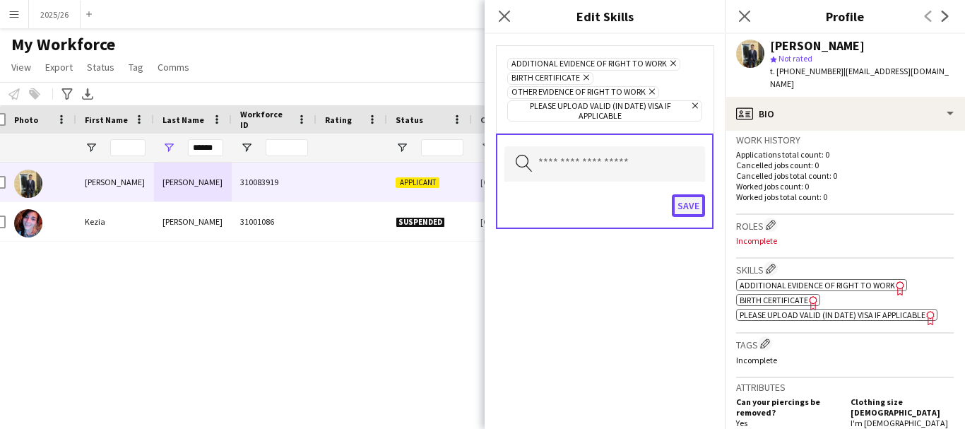
click at [672, 208] on button "Save" at bounding box center [688, 205] width 33 height 23
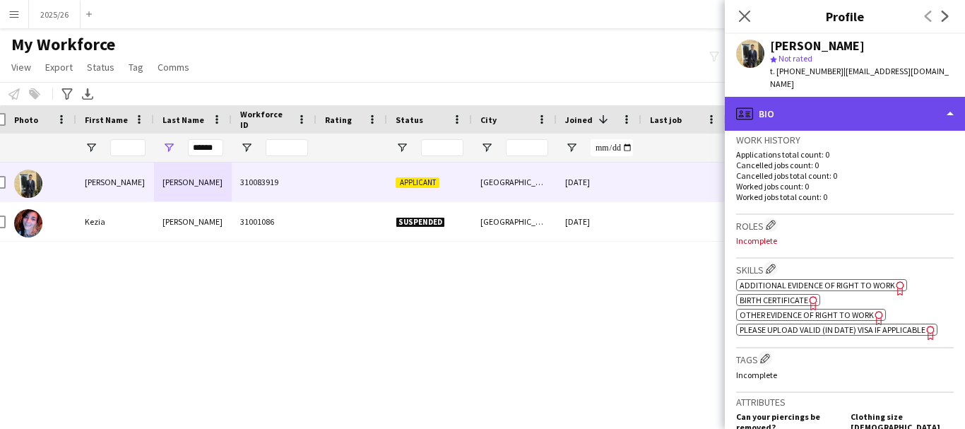
click at [838, 97] on div "profile Bio" at bounding box center [845, 114] width 240 height 34
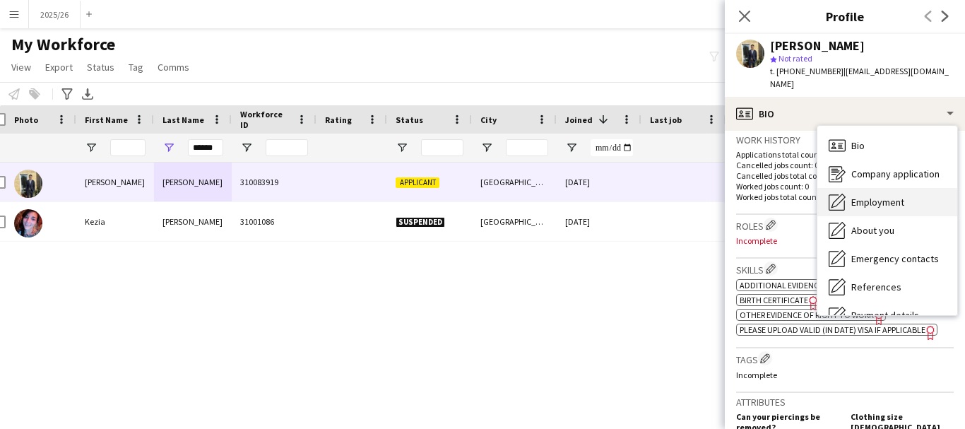
click at [903, 197] on div "Employment Employment" at bounding box center [887, 202] width 140 height 28
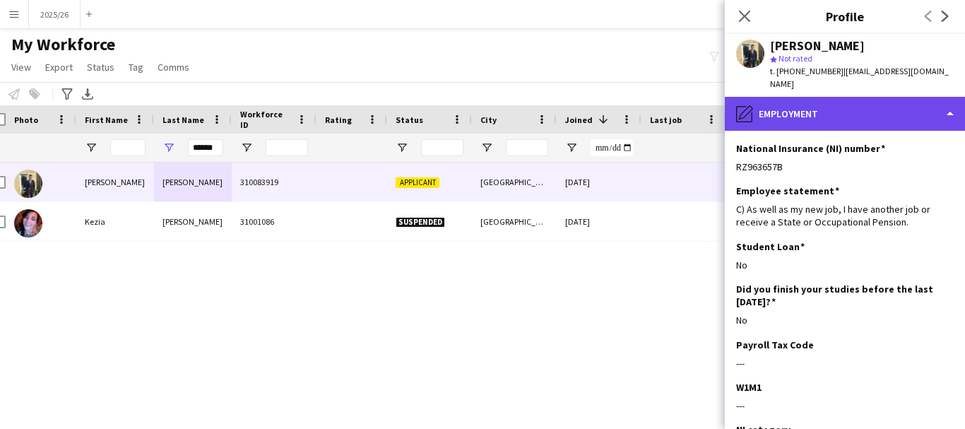
click at [891, 97] on div "pencil4 Employment" at bounding box center [845, 114] width 240 height 34
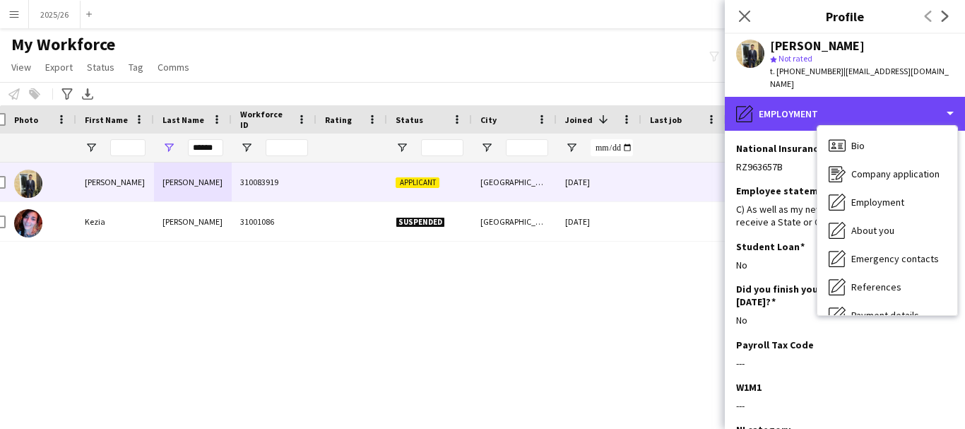
scroll to position [161, 0]
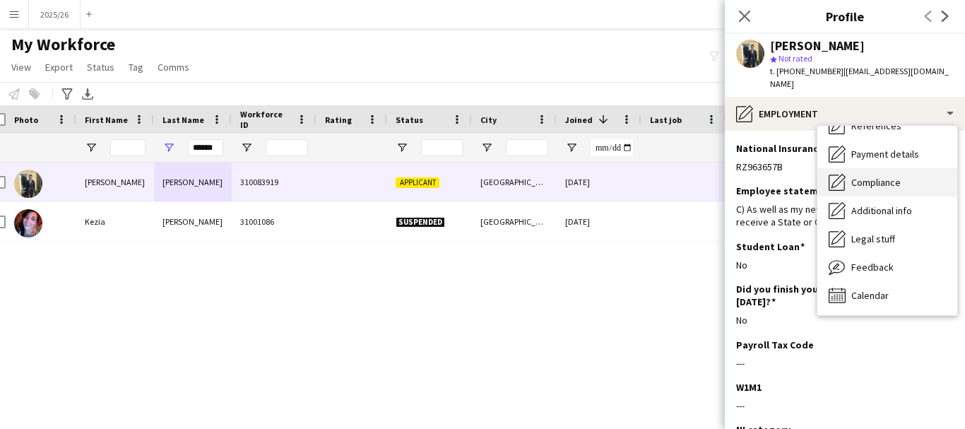
click at [884, 178] on div "Compliance Compliance" at bounding box center [887, 182] width 140 height 28
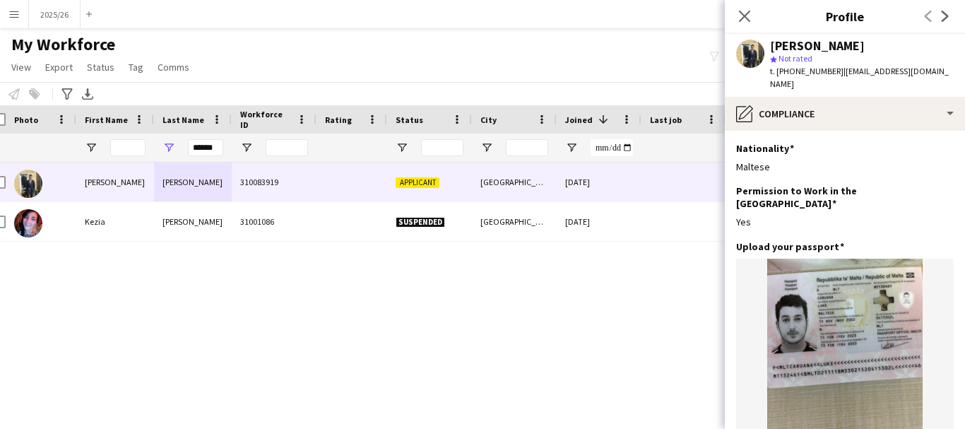
click at [840, 131] on app-section-data-types "Nationality Edit this field Maltese Permission to Work in the UK Edit this fiel…" at bounding box center [845, 280] width 240 height 298
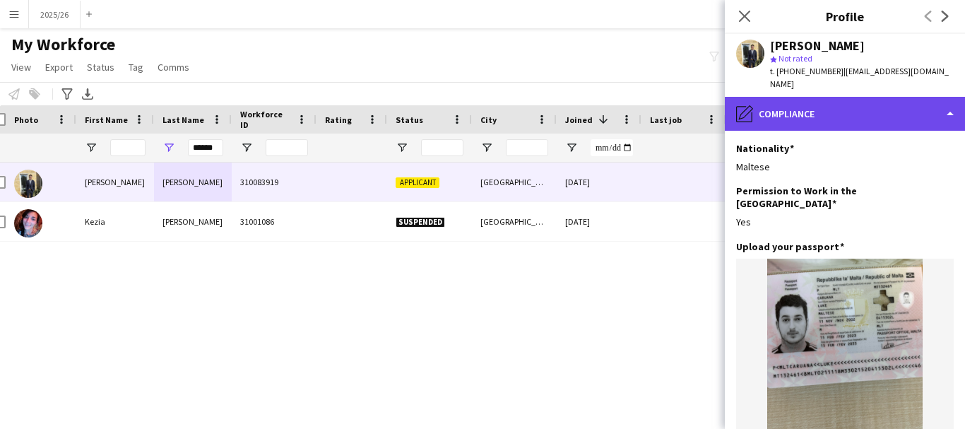
click at [848, 112] on div "pencil4 Compliance" at bounding box center [845, 114] width 240 height 34
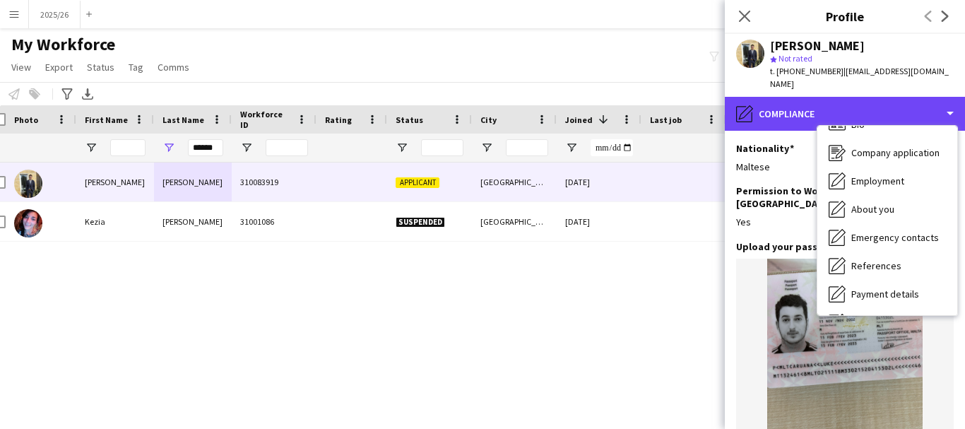
scroll to position [0, 0]
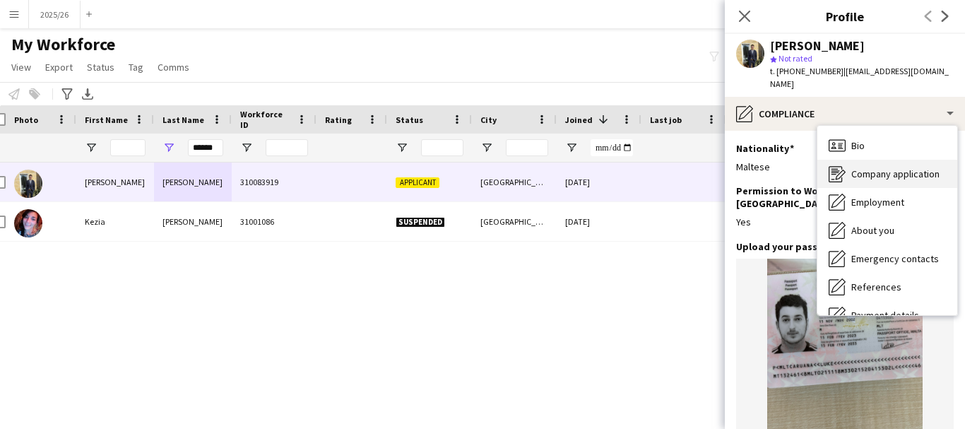
click at [895, 167] on span "Company application" at bounding box center [895, 173] width 88 height 13
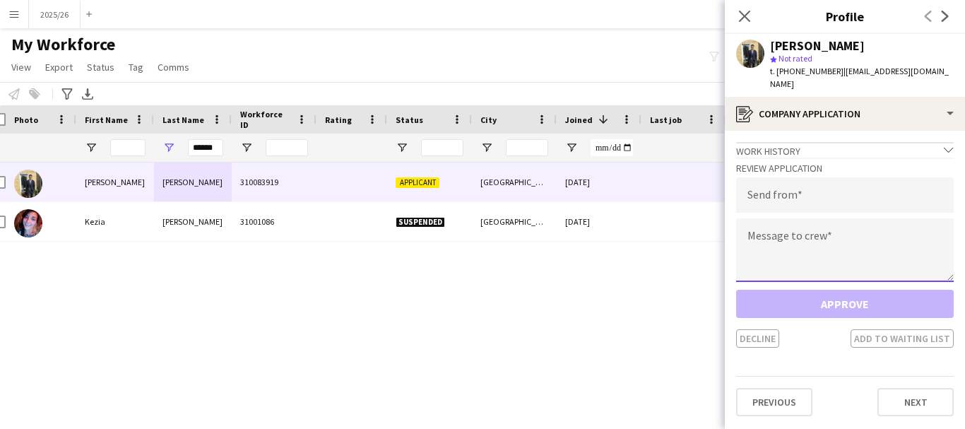
click at [826, 229] on textarea at bounding box center [845, 250] width 218 height 64
paste textarea "**********"
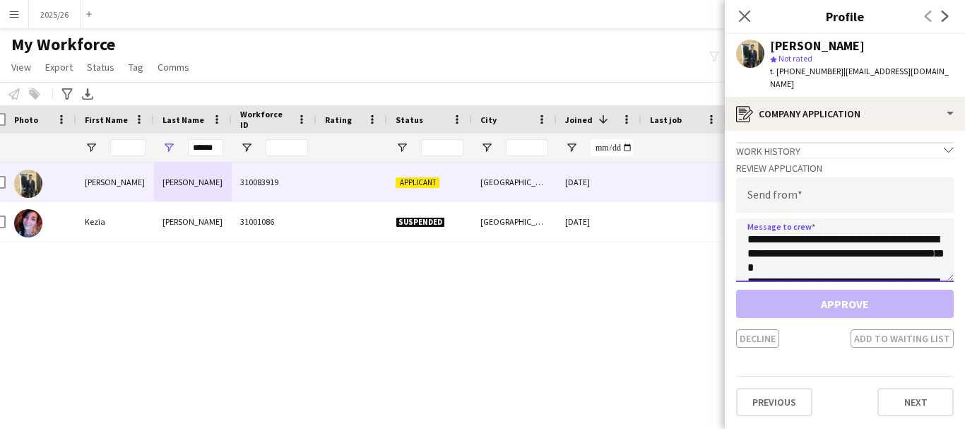
scroll to position [263, 0]
type textarea "**********"
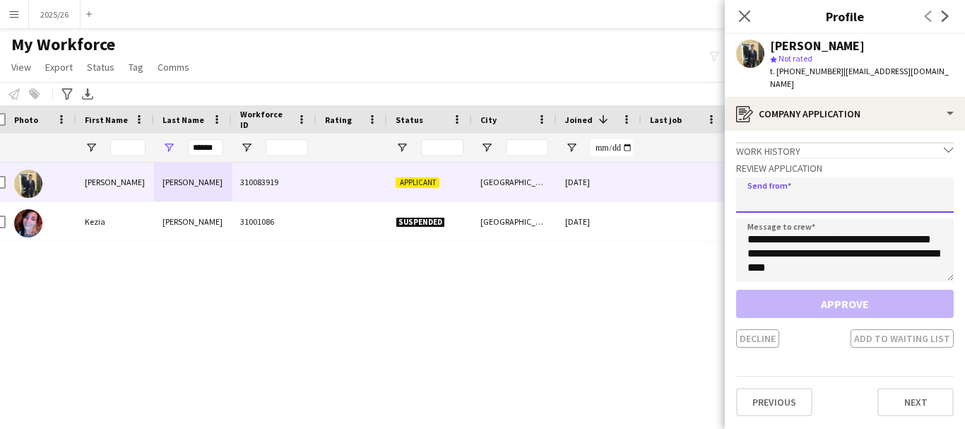
click at [818, 186] on input "email" at bounding box center [845, 194] width 218 height 35
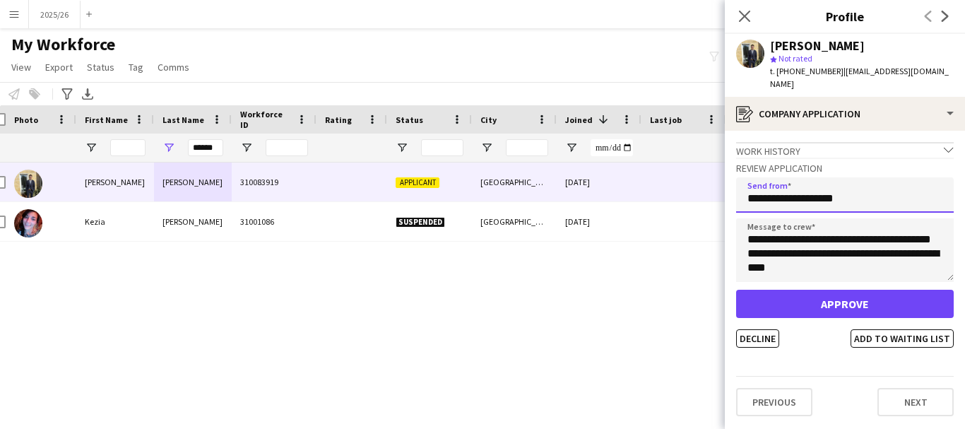
type input "**********"
click at [736, 290] on button "Approve" at bounding box center [845, 304] width 218 height 28
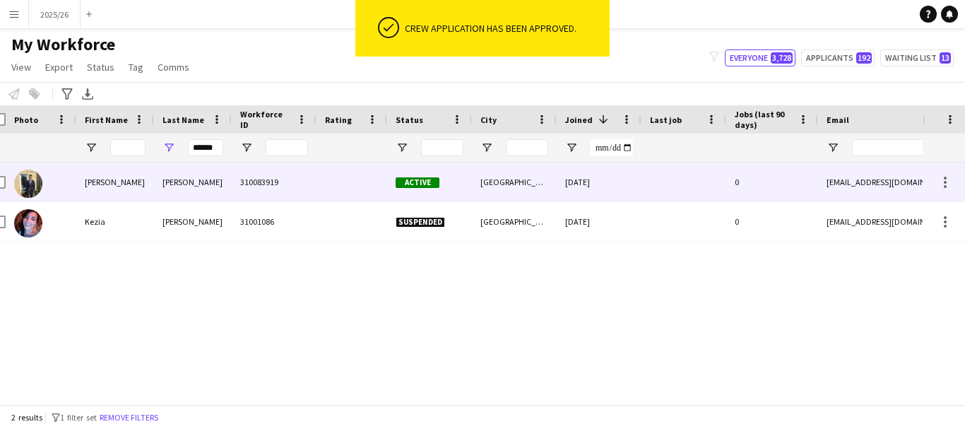
click at [741, 193] on div "0" at bounding box center [772, 181] width 92 height 39
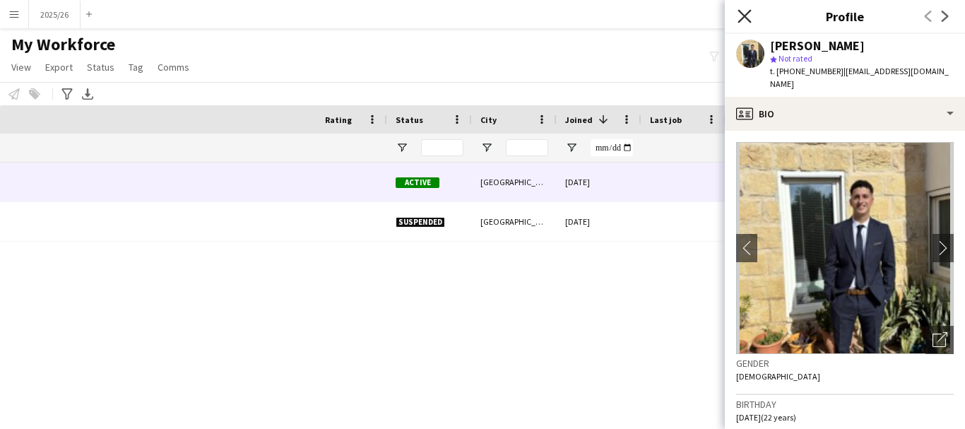
click at [751, 7] on div "Close pop-in" at bounding box center [745, 16] width 40 height 32
click at [746, 13] on icon "Close pop-in" at bounding box center [743, 15] width 13 height 13
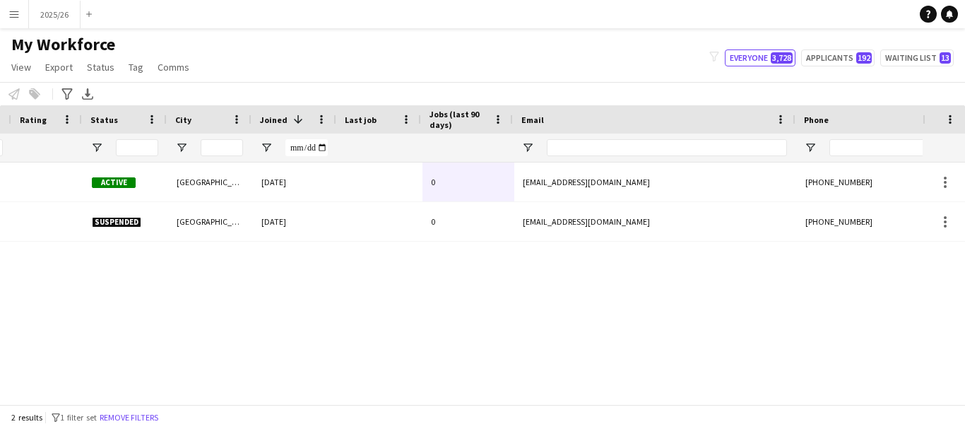
scroll to position [0, 321]
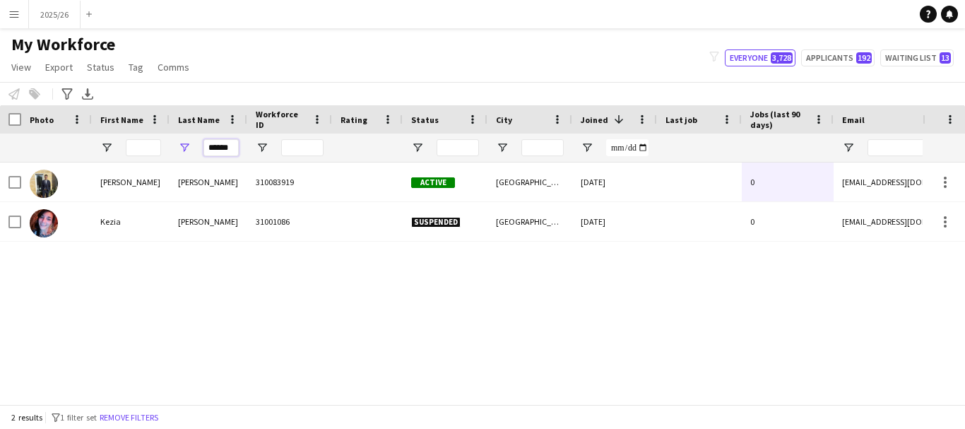
click at [222, 153] on input "******" at bounding box center [220, 147] width 35 height 17
type input "*******"
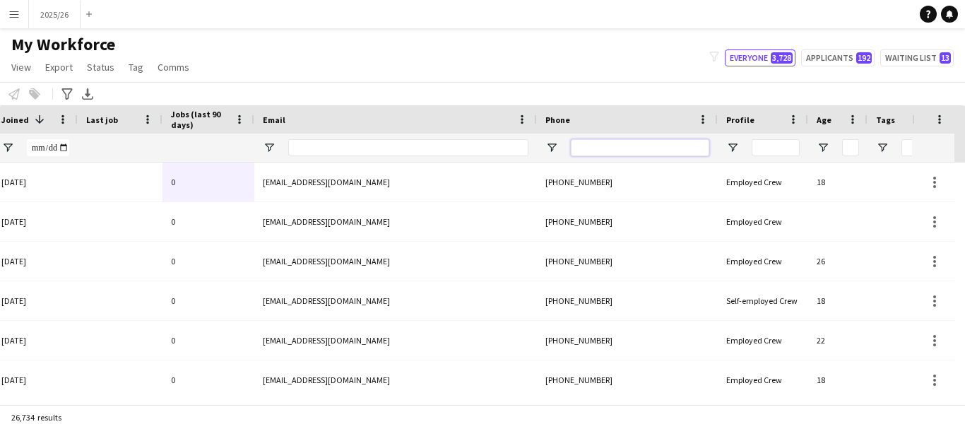
click at [636, 150] on input "Phone Filter Input" at bounding box center [640, 147] width 138 height 17
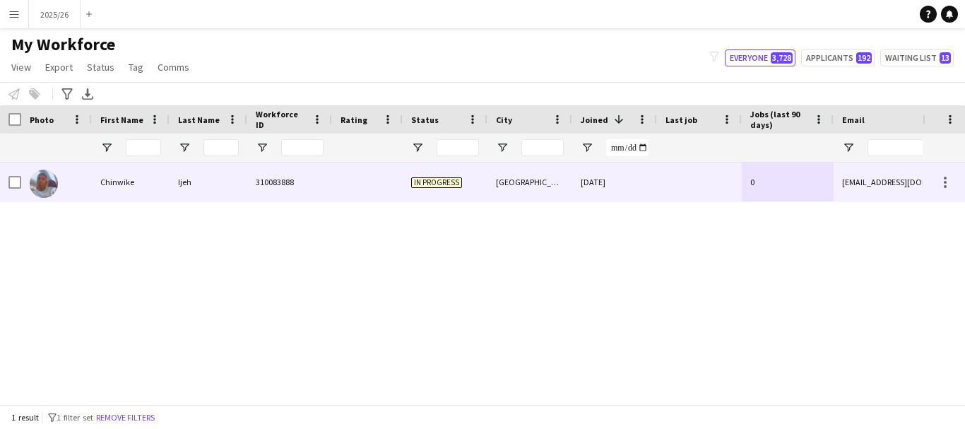
type input "******"
click at [129, 179] on div "Chinwike" at bounding box center [131, 181] width 78 height 39
click at [328, 194] on div "310083888" at bounding box center [289, 181] width 85 height 39
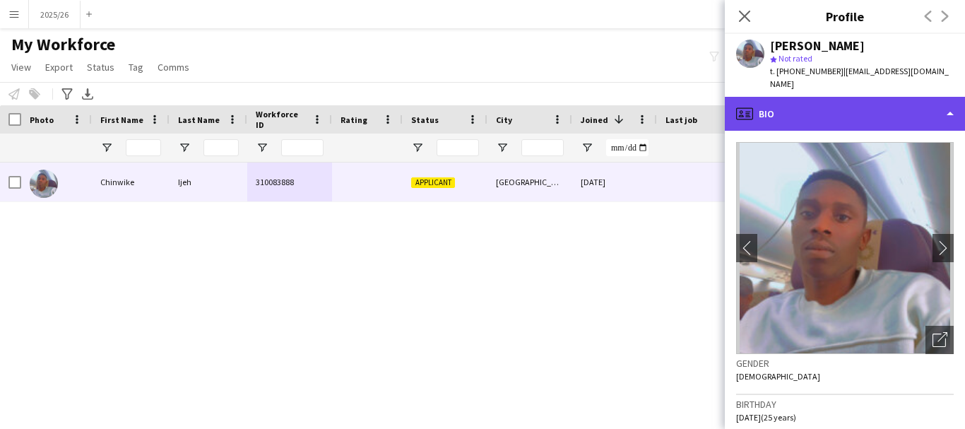
click at [782, 97] on div "profile Bio" at bounding box center [845, 114] width 240 height 34
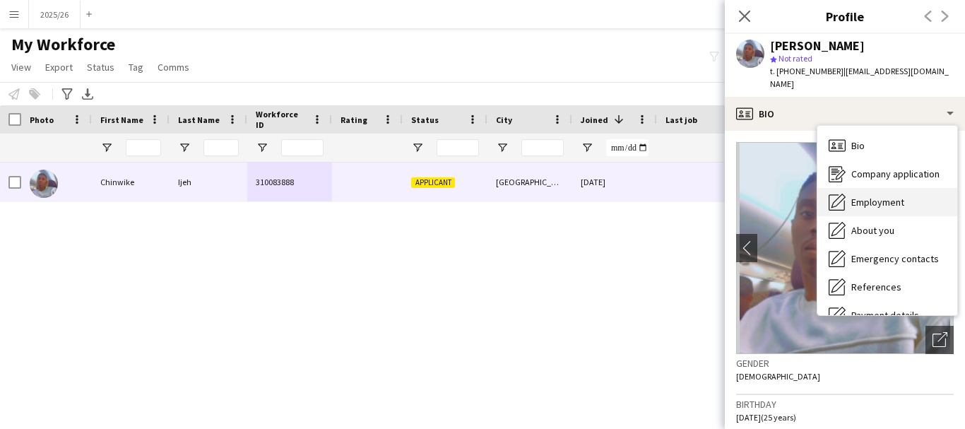
click at [834, 194] on icon "Employment" at bounding box center [836, 202] width 17 height 17
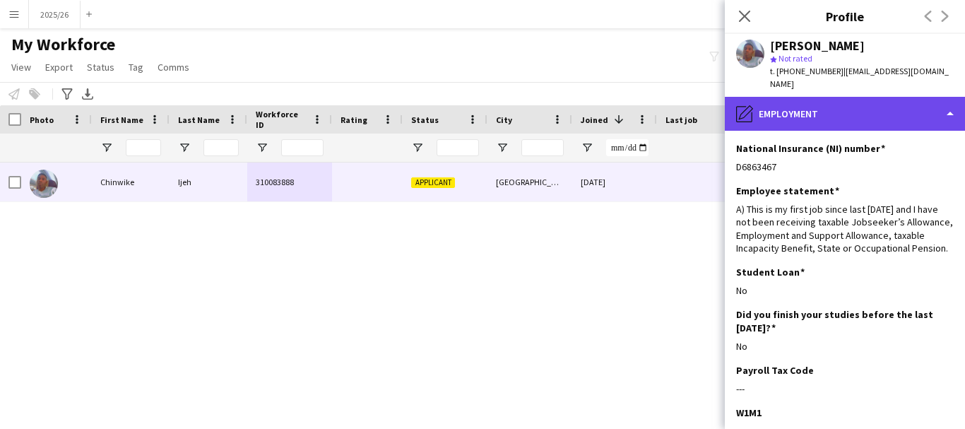
click at [865, 99] on div "pencil4 Employment" at bounding box center [845, 114] width 240 height 34
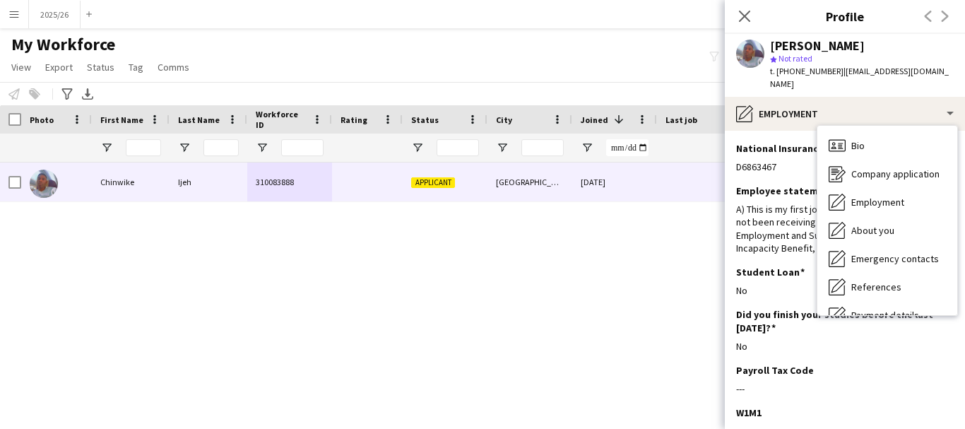
click at [958, 237] on div "Bio Bio Company application Company application Employment Employment About you…" at bounding box center [886, 220] width 141 height 191
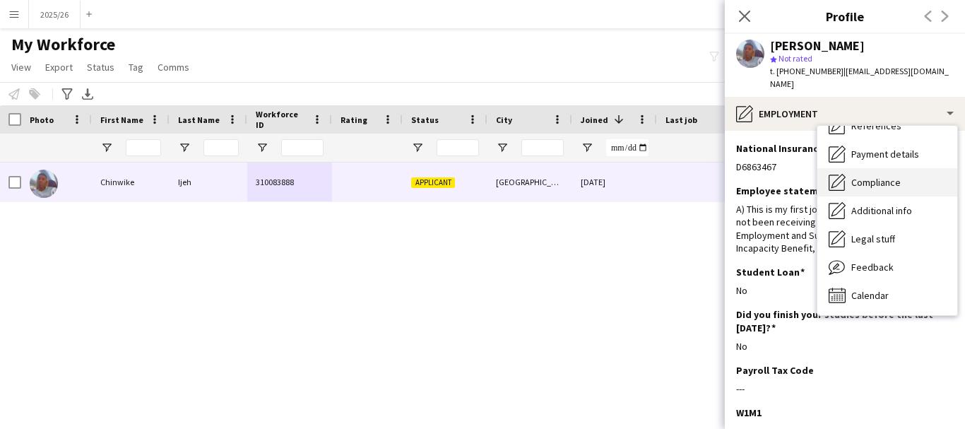
click at [904, 176] on div "Compliance Compliance" at bounding box center [887, 182] width 140 height 28
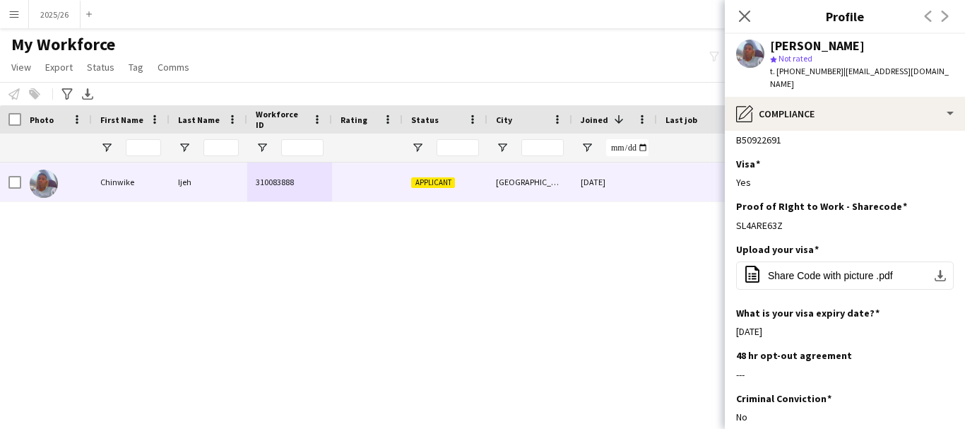
scroll to position [398, 0]
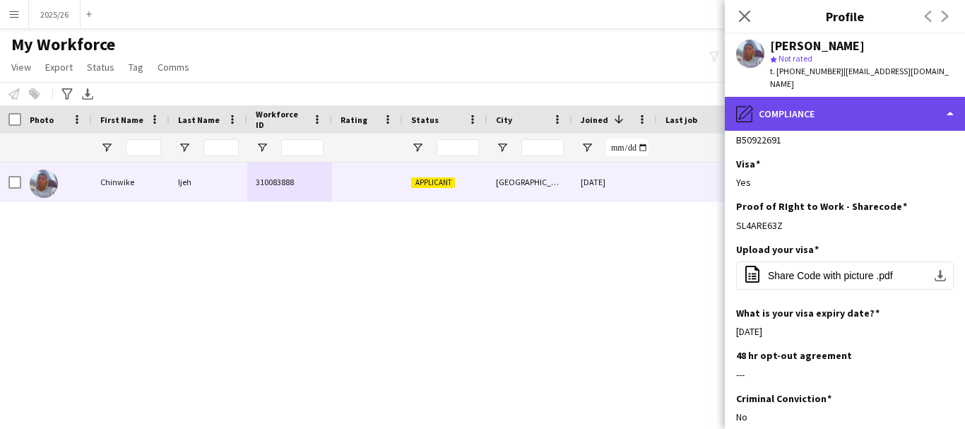
click at [877, 109] on div "pencil4 Compliance" at bounding box center [845, 114] width 240 height 34
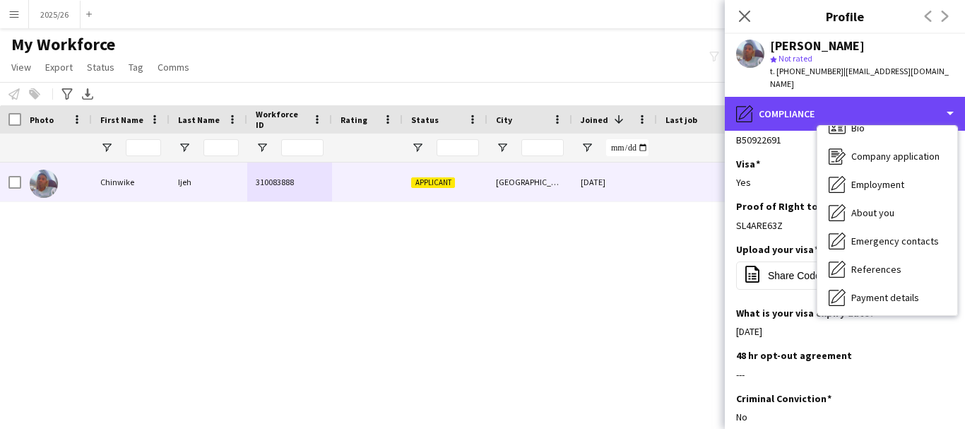
scroll to position [0, 0]
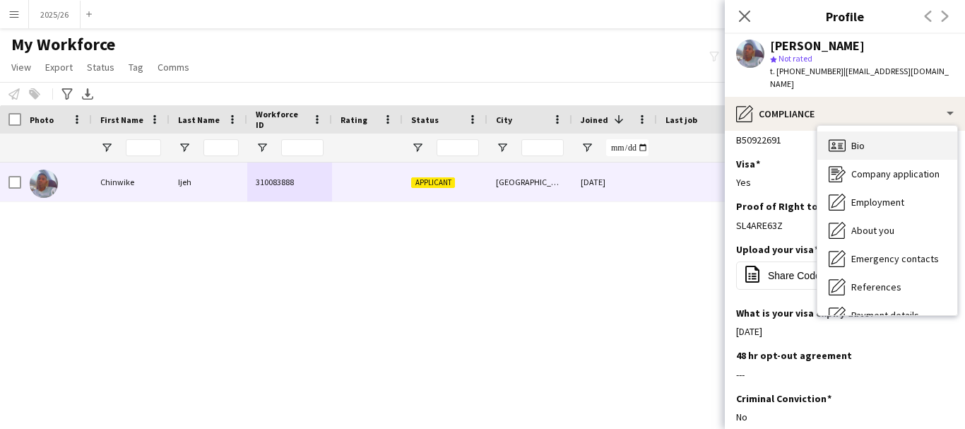
click at [911, 136] on div "Bio Bio" at bounding box center [887, 145] width 140 height 28
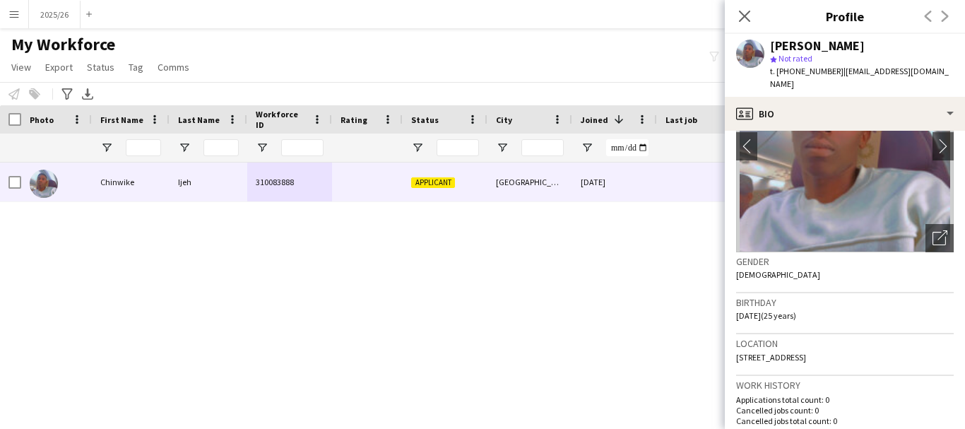
scroll to position [13, 0]
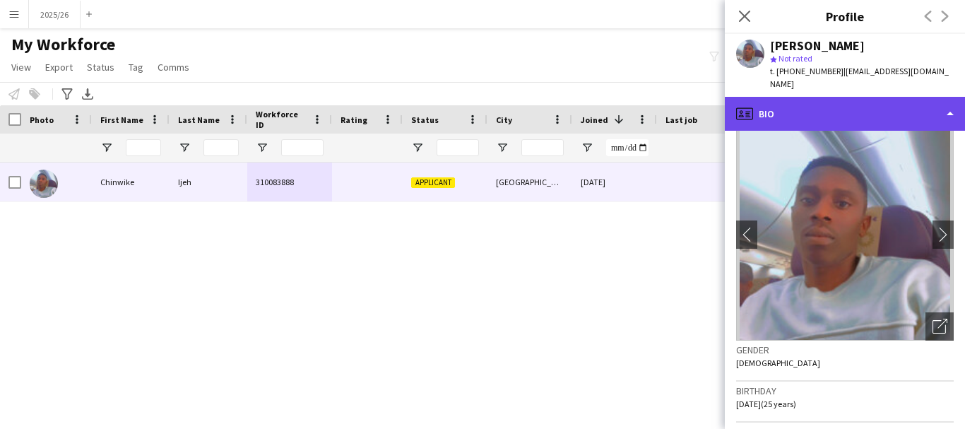
click at [893, 97] on div "profile Bio" at bounding box center [845, 114] width 240 height 34
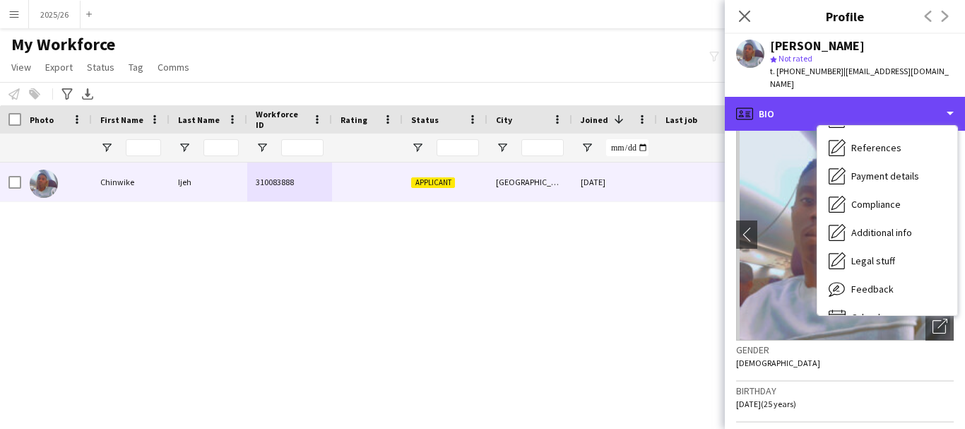
scroll to position [161, 0]
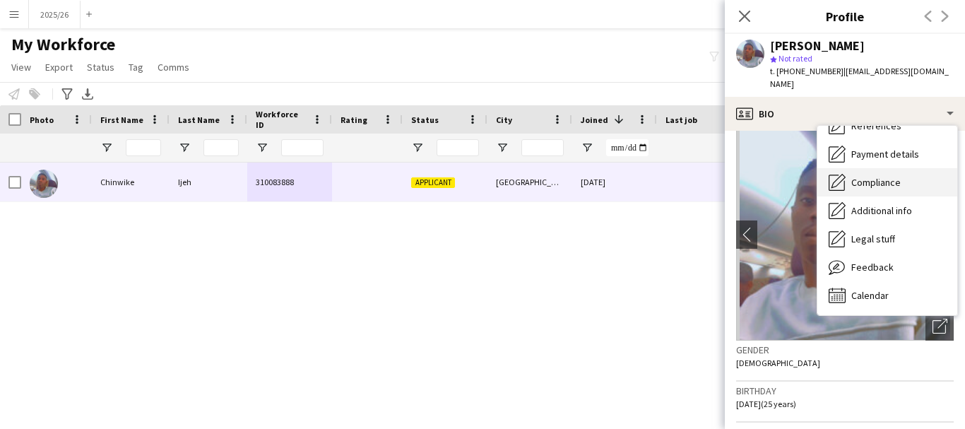
click at [873, 176] on div "Compliance Compliance" at bounding box center [887, 182] width 140 height 28
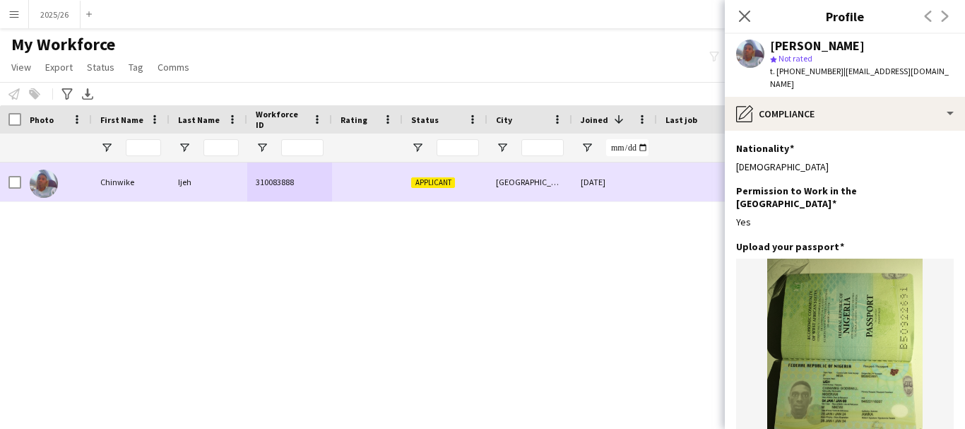
click at [305, 270] on div "Chinwike Ijeh 310083888 Applicant [GEOGRAPHIC_DATA] [DATE] 0 [EMAIL_ADDRESS][DO…" at bounding box center [461, 277] width 922 height 231
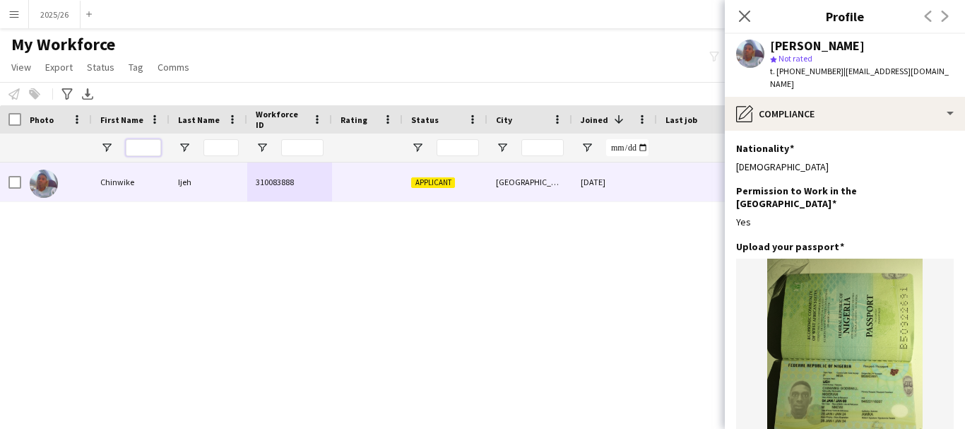
click at [144, 145] on input "First Name Filter Input" at bounding box center [143, 147] width 35 height 17
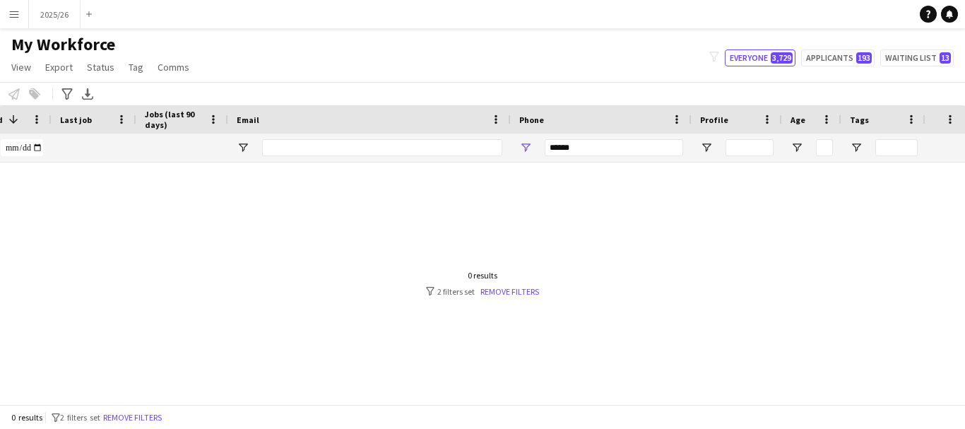
scroll to position [0, 604]
type input "*****"
click at [581, 152] on input "******" at bounding box center [615, 147] width 138 height 17
type input "*"
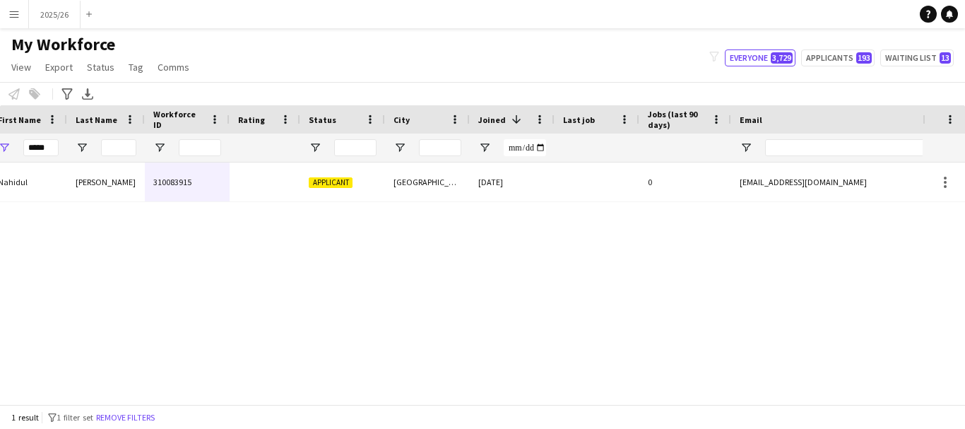
scroll to position [0, 0]
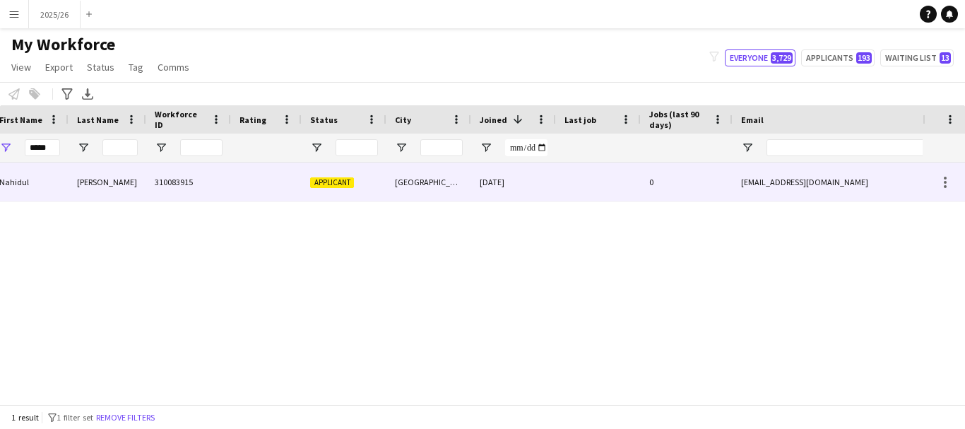
click at [266, 200] on div at bounding box center [266, 181] width 71 height 39
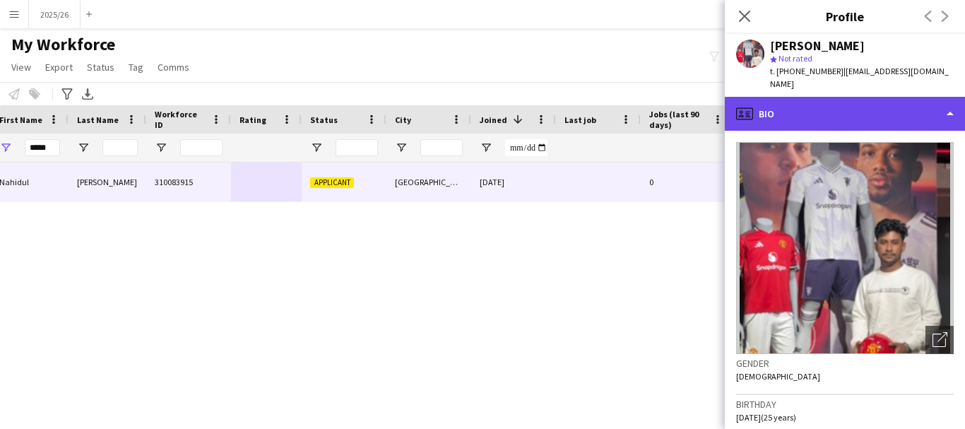
click at [876, 112] on div "profile Bio" at bounding box center [845, 114] width 240 height 34
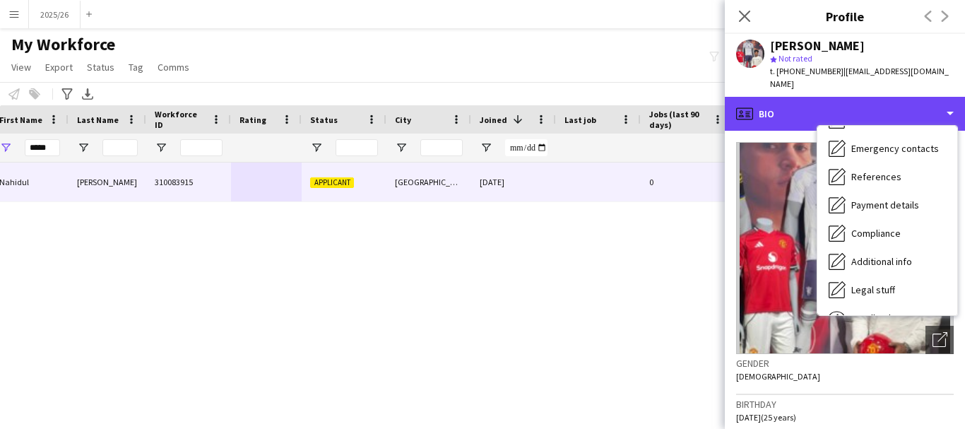
scroll to position [161, 0]
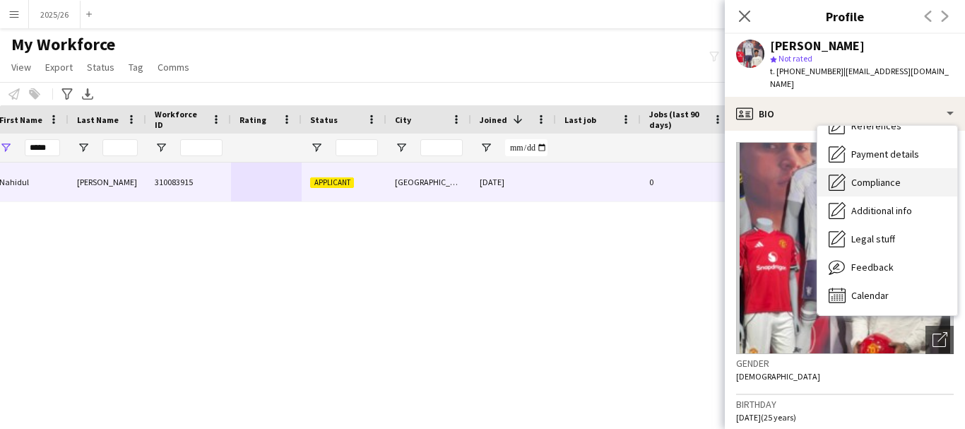
click at [871, 177] on div "Compliance Compliance" at bounding box center [887, 182] width 140 height 28
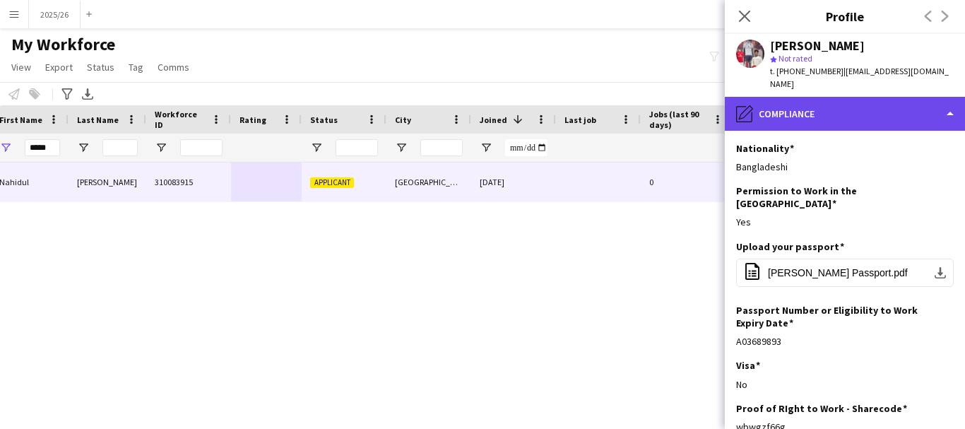
click at [867, 105] on div "pencil4 Compliance" at bounding box center [845, 114] width 240 height 34
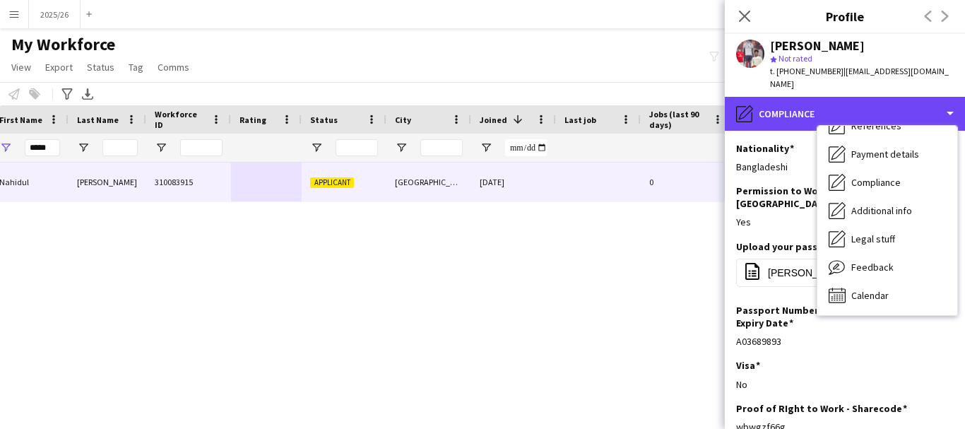
scroll to position [0, 0]
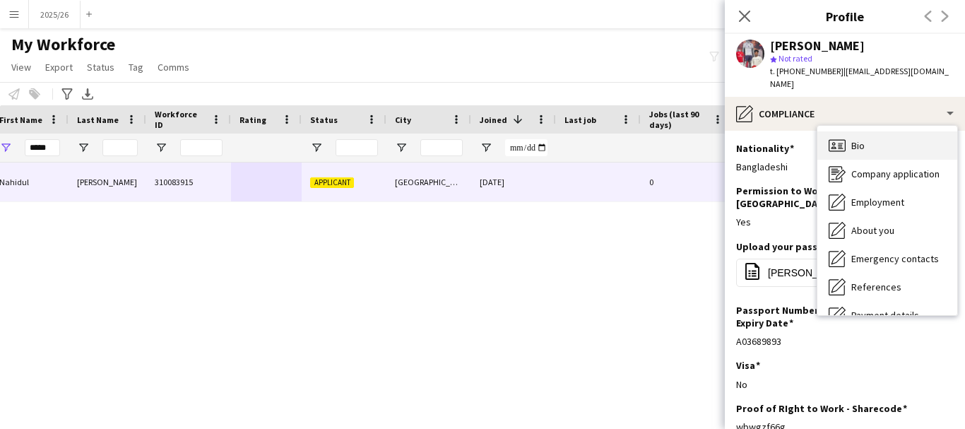
click at [918, 137] on div "Bio Bio" at bounding box center [887, 145] width 140 height 28
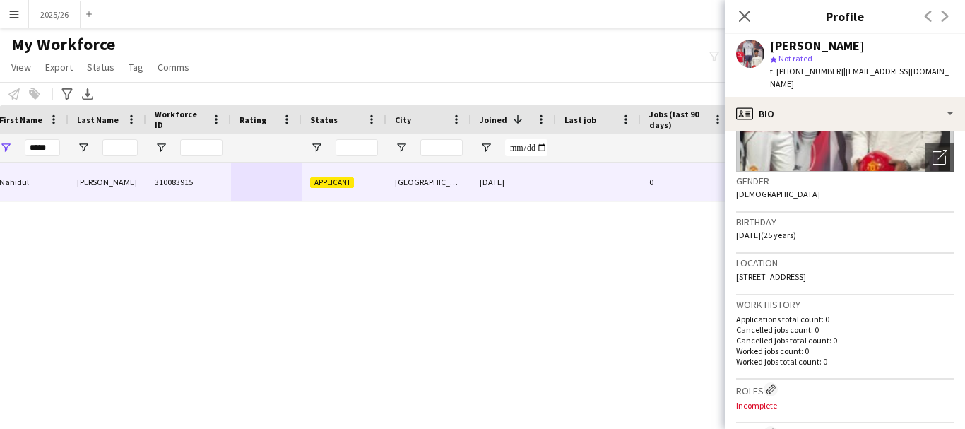
scroll to position [201, 0]
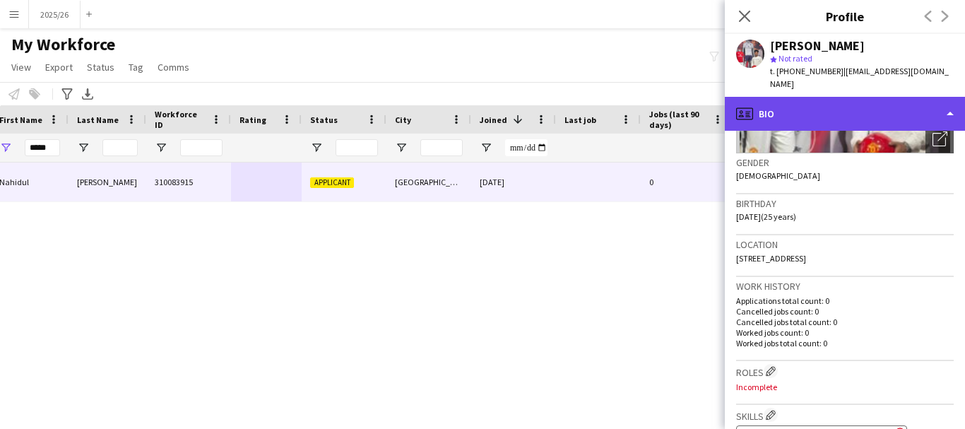
click at [847, 112] on div "profile Bio" at bounding box center [845, 114] width 240 height 34
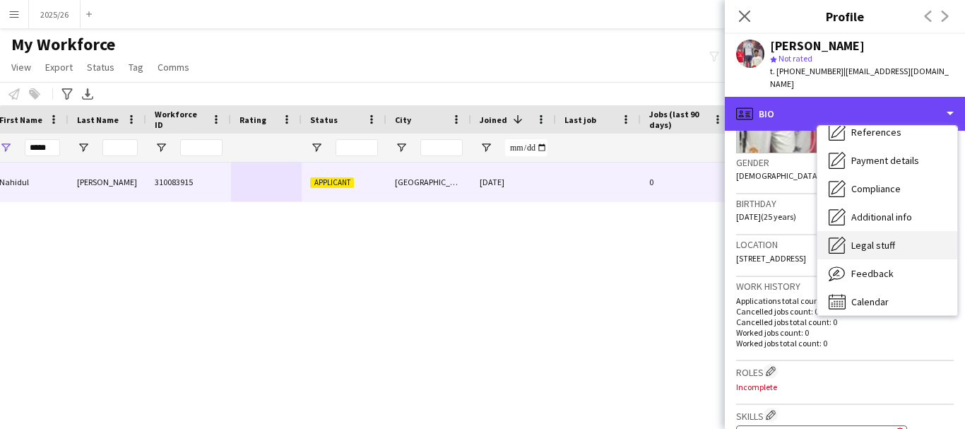
scroll to position [161, 0]
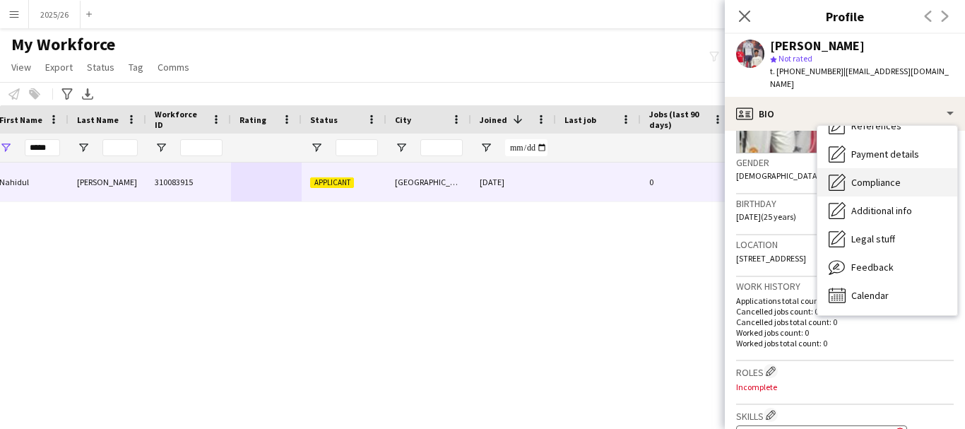
click at [879, 176] on span "Compliance" at bounding box center [875, 182] width 49 height 13
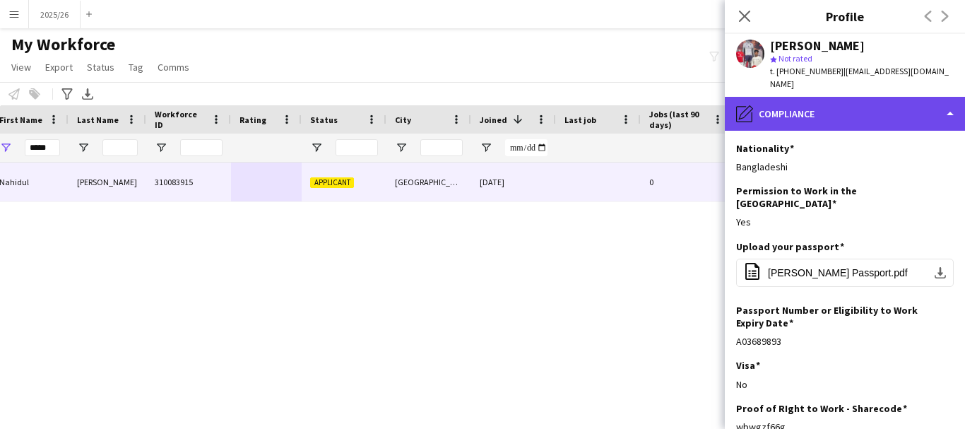
click at [883, 107] on div "pencil4 Compliance" at bounding box center [845, 114] width 240 height 34
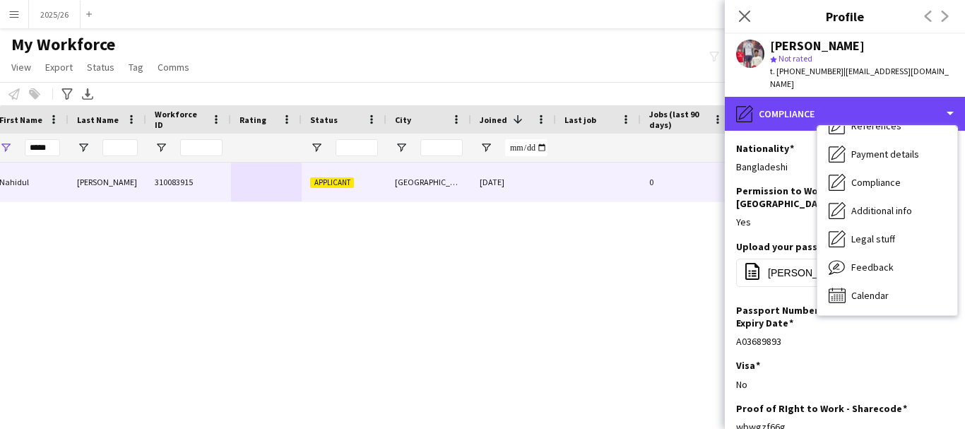
scroll to position [0, 0]
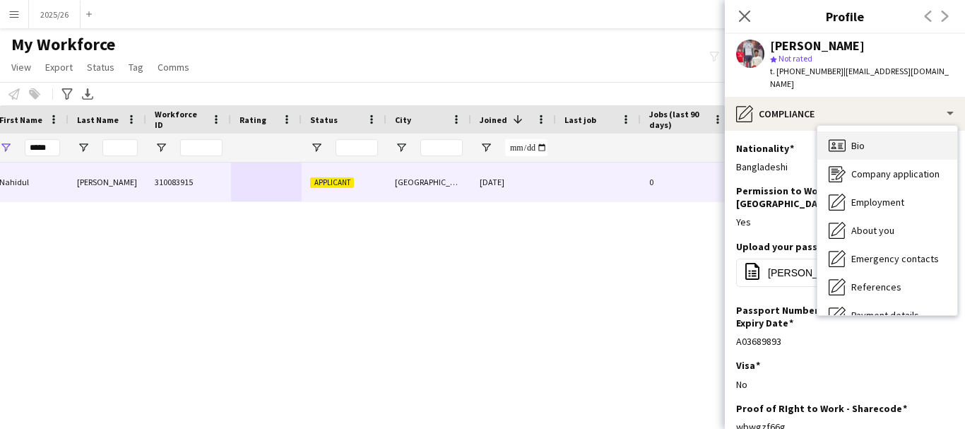
click at [883, 131] on div "Bio Bio" at bounding box center [887, 145] width 140 height 28
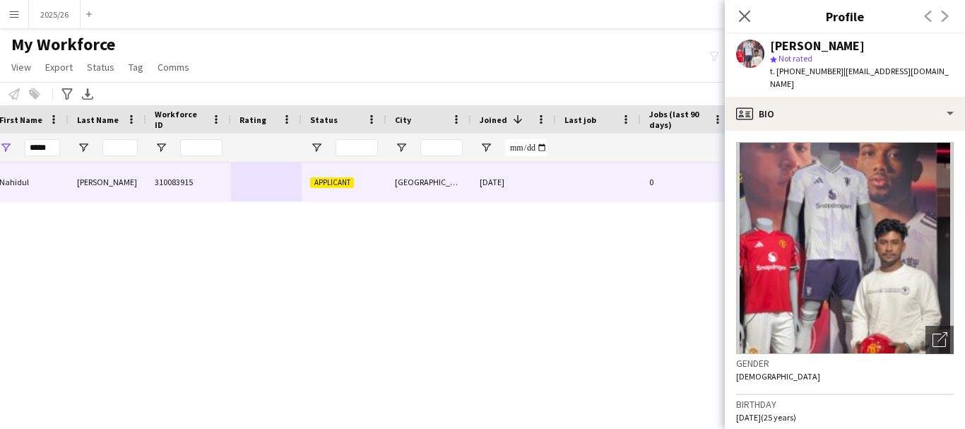
click at [897, 142] on img at bounding box center [845, 248] width 218 height 212
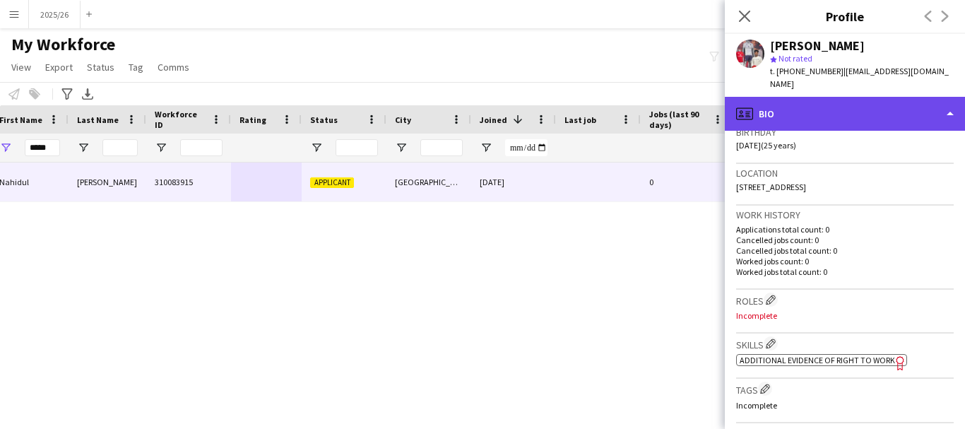
click at [862, 102] on div "profile Bio" at bounding box center [845, 114] width 240 height 34
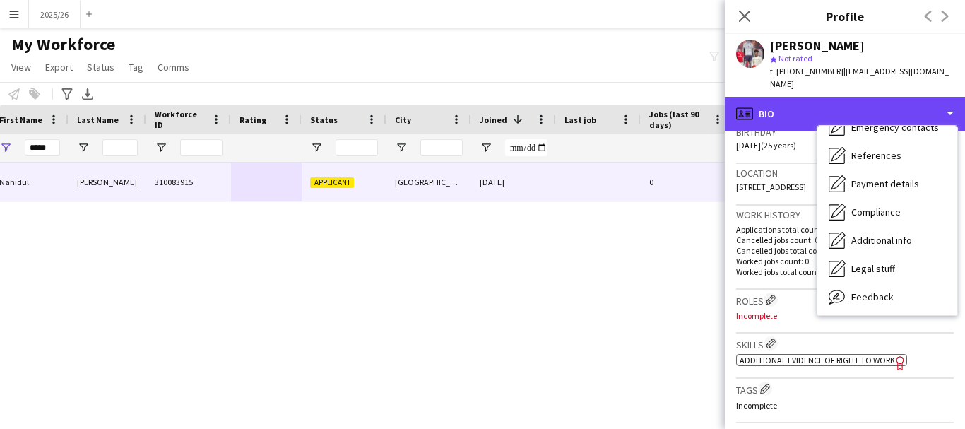
scroll to position [161, 0]
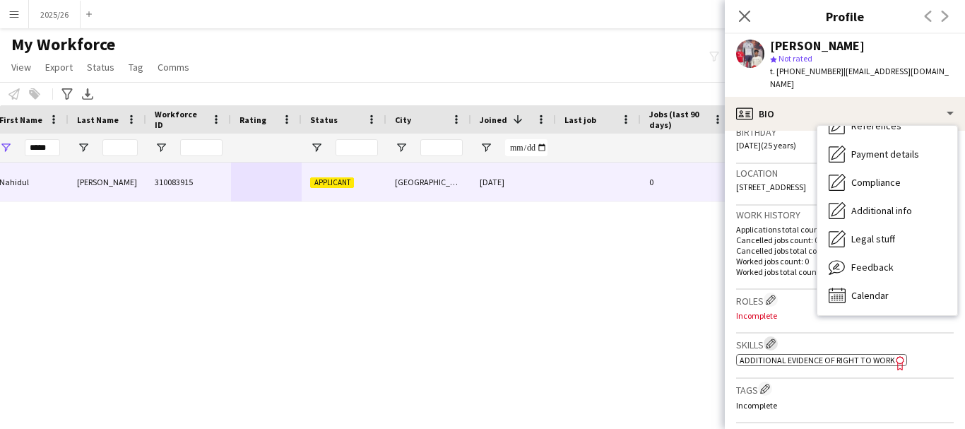
click at [772, 336] on button "Edit crew company skills" at bounding box center [770, 343] width 14 height 14
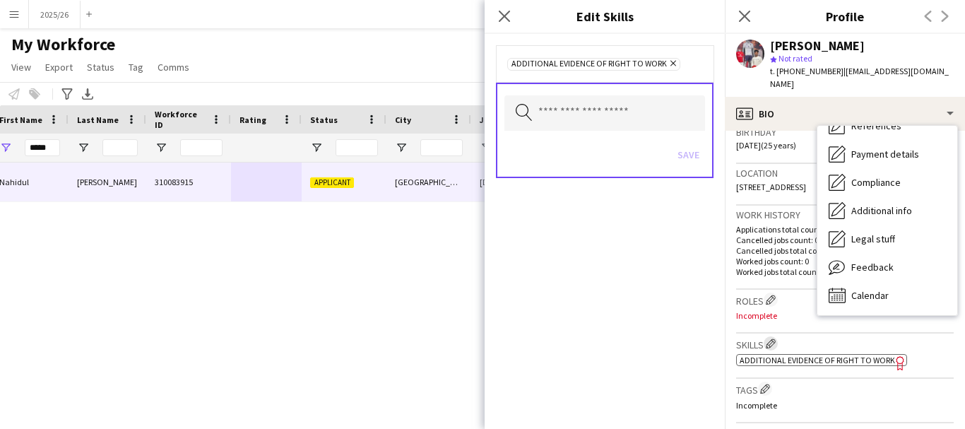
click at [772, 336] on button "Edit crew company skills" at bounding box center [770, 343] width 14 height 14
click at [624, 117] on input "text" at bounding box center [604, 112] width 201 height 35
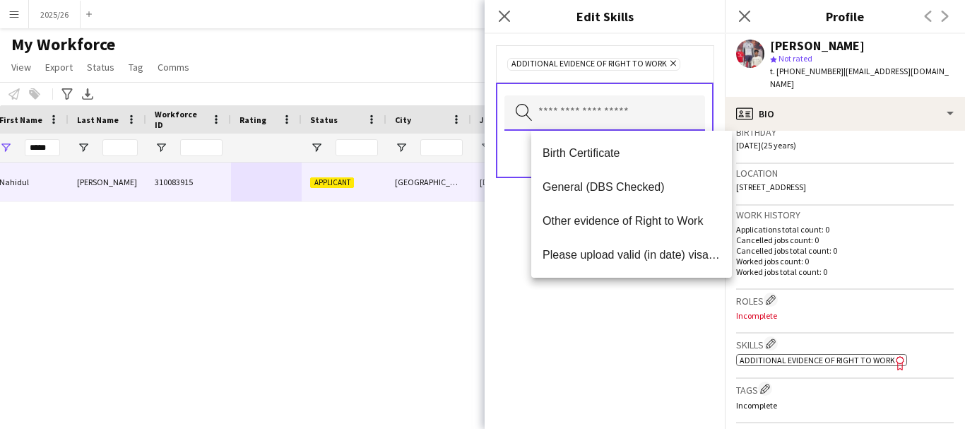
click at [607, 103] on input "text" at bounding box center [604, 112] width 201 height 35
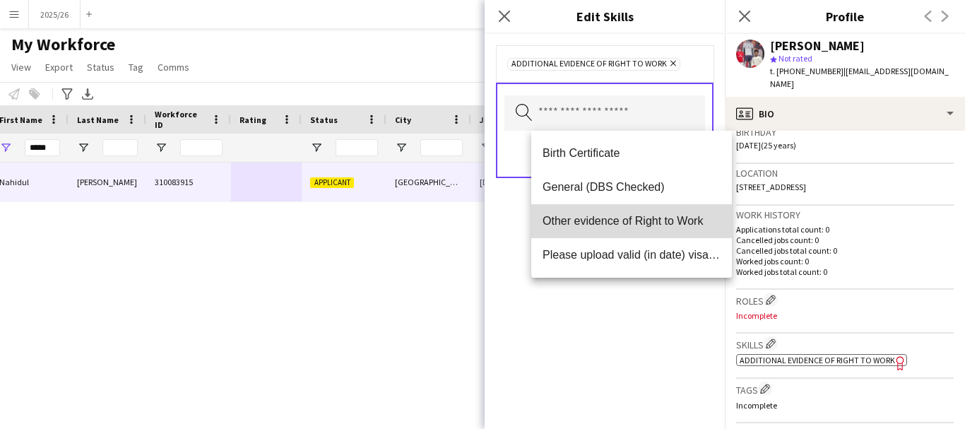
click at [615, 217] on span "Other evidence of Right to Work" at bounding box center [631, 220] width 178 height 13
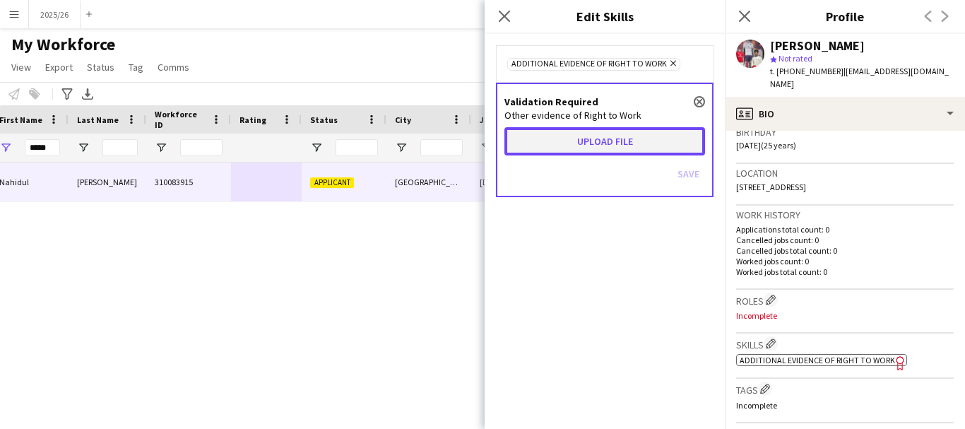
click at [606, 133] on button "Upload file" at bounding box center [604, 141] width 201 height 28
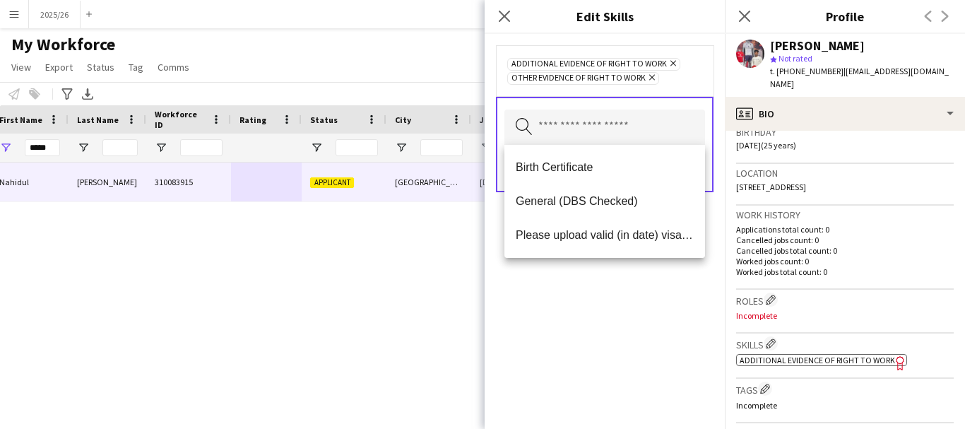
click at [601, 321] on div "Additional evidence of Right to Work Remove Other evidence of Right to Work Rem…" at bounding box center [604, 231] width 240 height 395
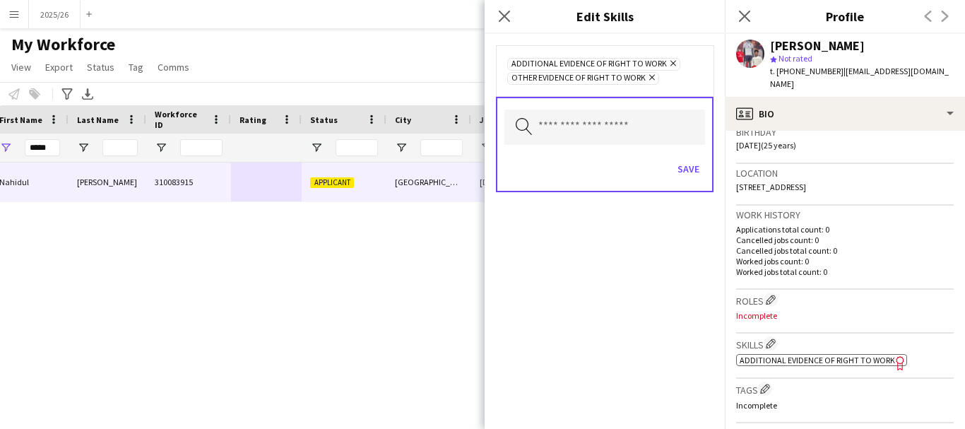
click at [683, 184] on div "Save" at bounding box center [604, 170] width 201 height 40
click at [692, 169] on button "Save" at bounding box center [688, 168] width 33 height 23
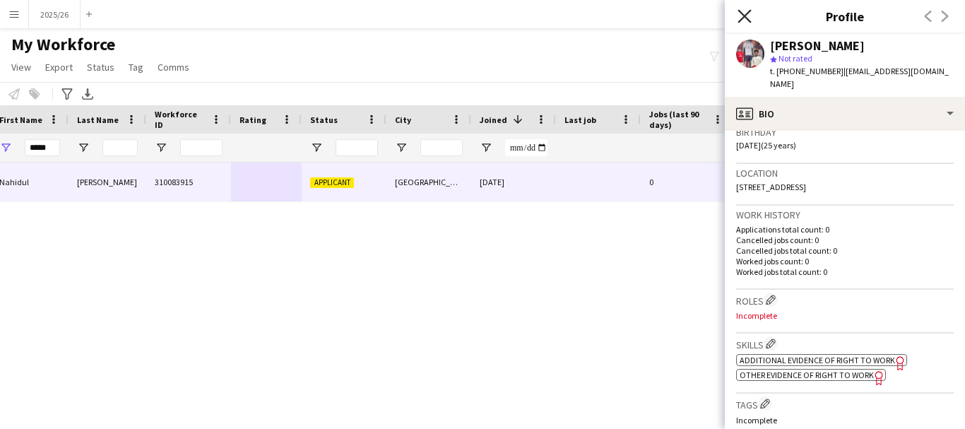
click at [746, 21] on icon "Close pop-in" at bounding box center [743, 15] width 13 height 13
